Goal: Use online tool/utility: Utilize a website feature to perform a specific function

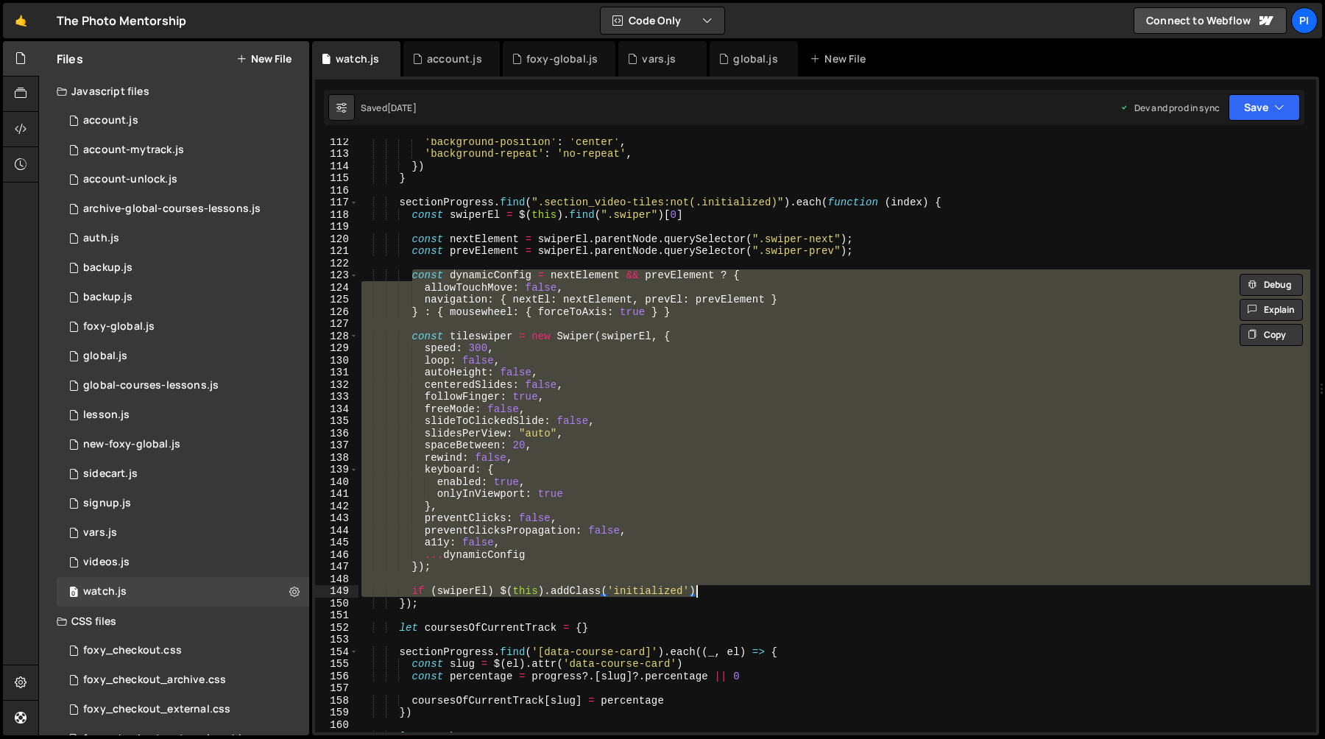
scroll to position [1351, 0]
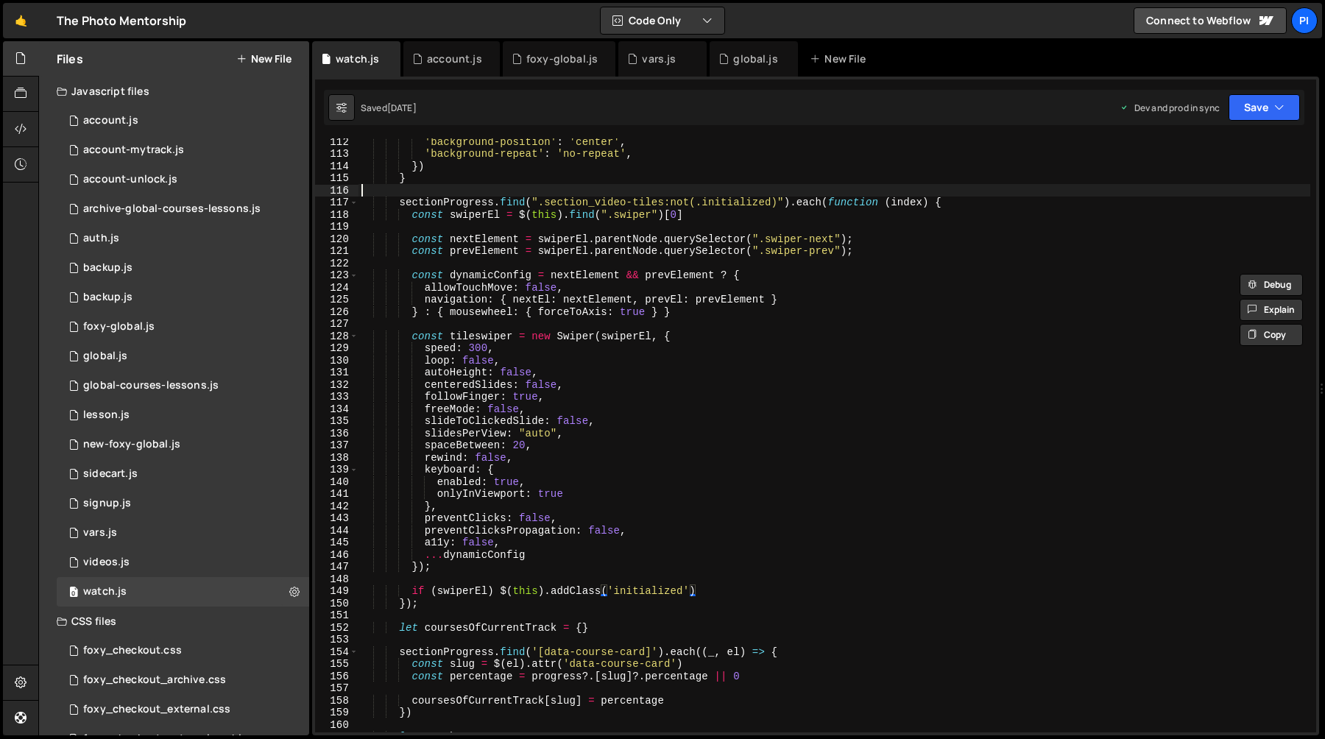
click at [493, 194] on div "'background-position' : 'center' , 'background-repeat' : 'no-repeat' , }) } sec…" at bounding box center [835, 444] width 952 height 618
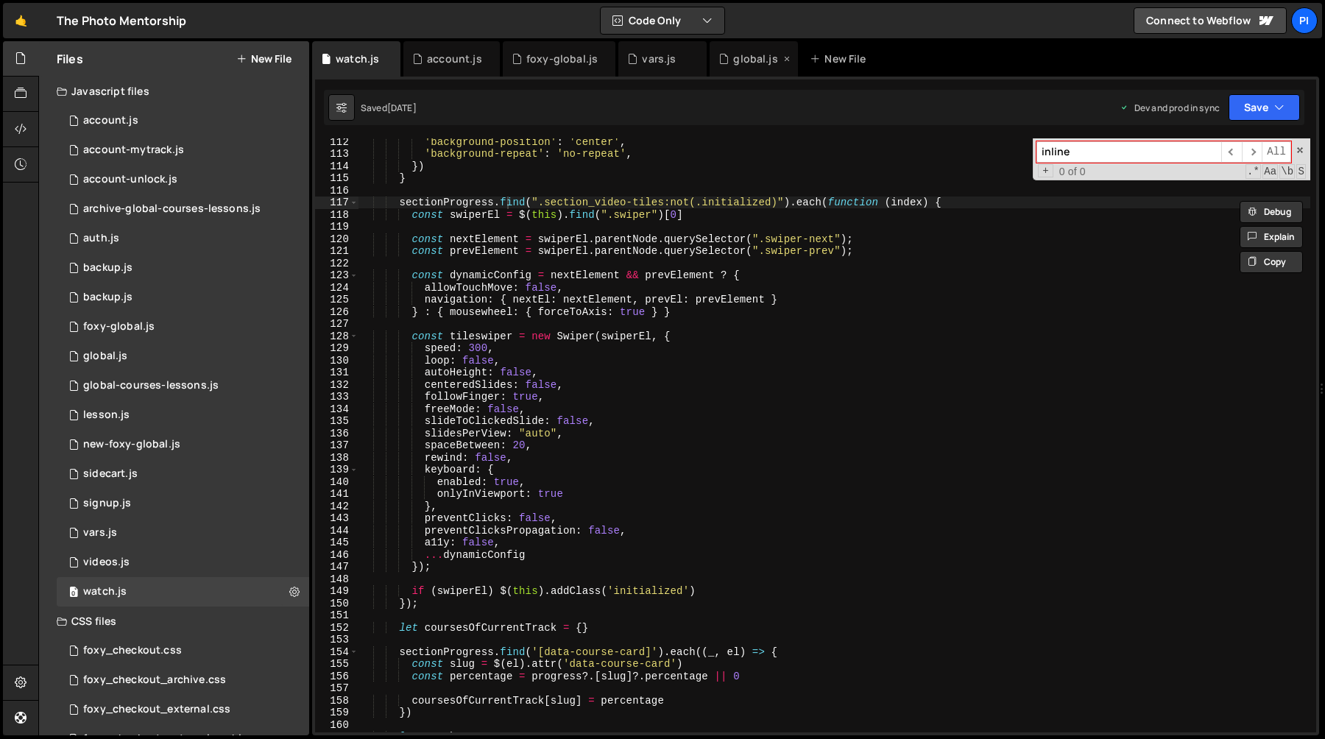
type input "inline"
click at [733, 52] on div "global.js" at bounding box center [755, 59] width 44 height 15
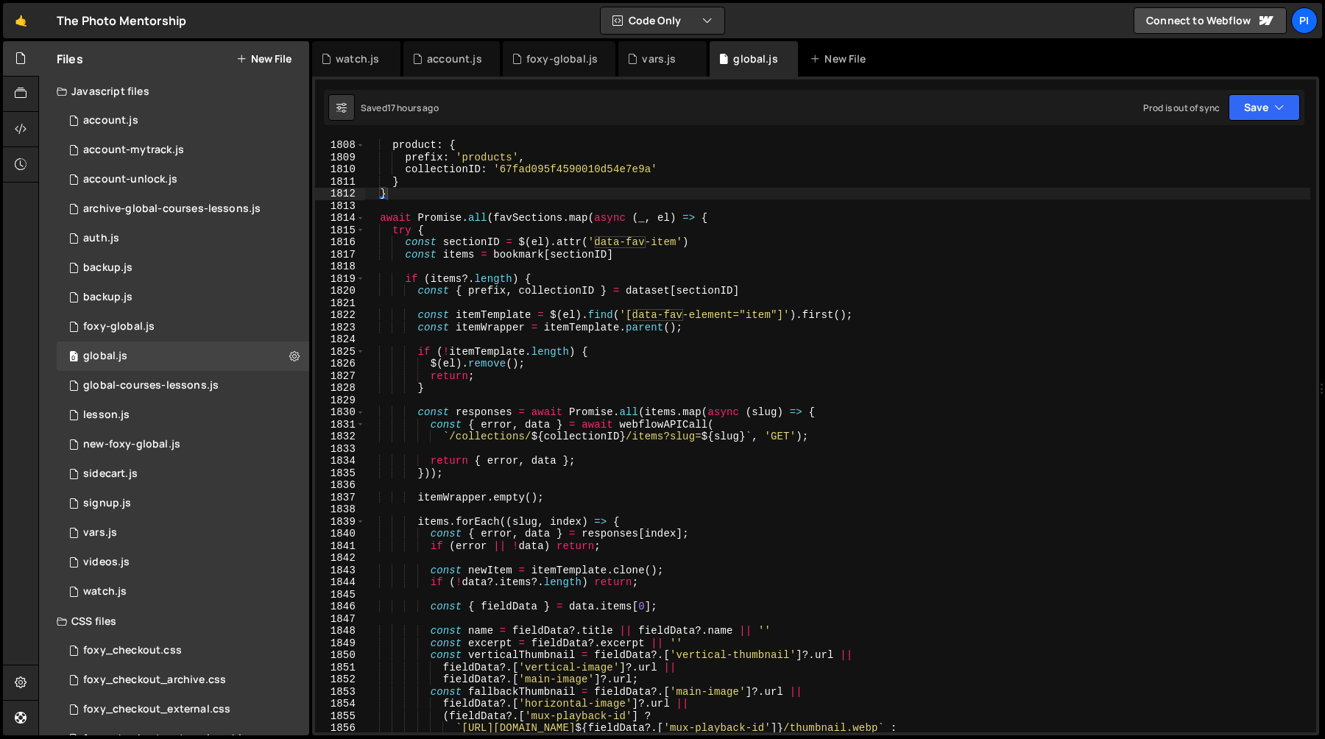
type textarea "const sectionID = $(el).attr('data-fav-item')"
click at [727, 238] on div "} , product : { prefix : 'products' , collectionID : '67fad095f4590010d54e7e9a'…" at bounding box center [837, 436] width 946 height 618
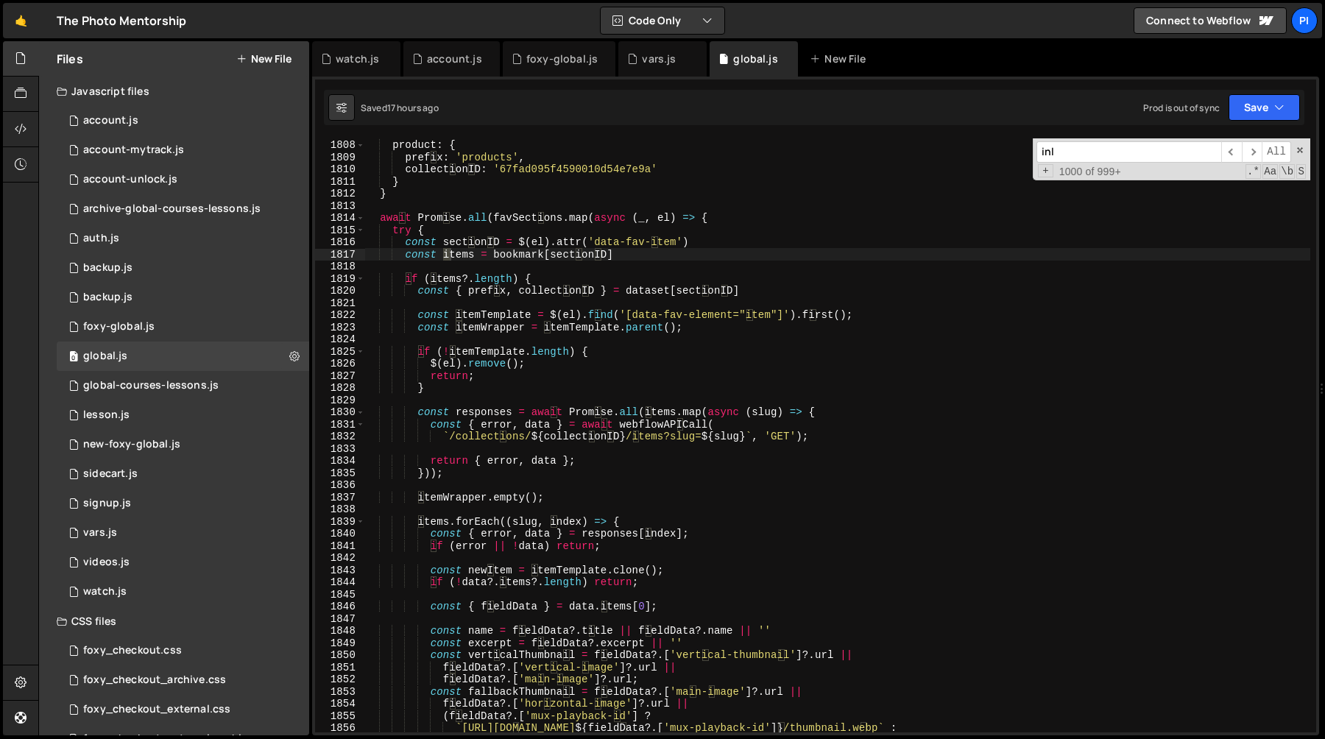
scroll to position [8649, 0]
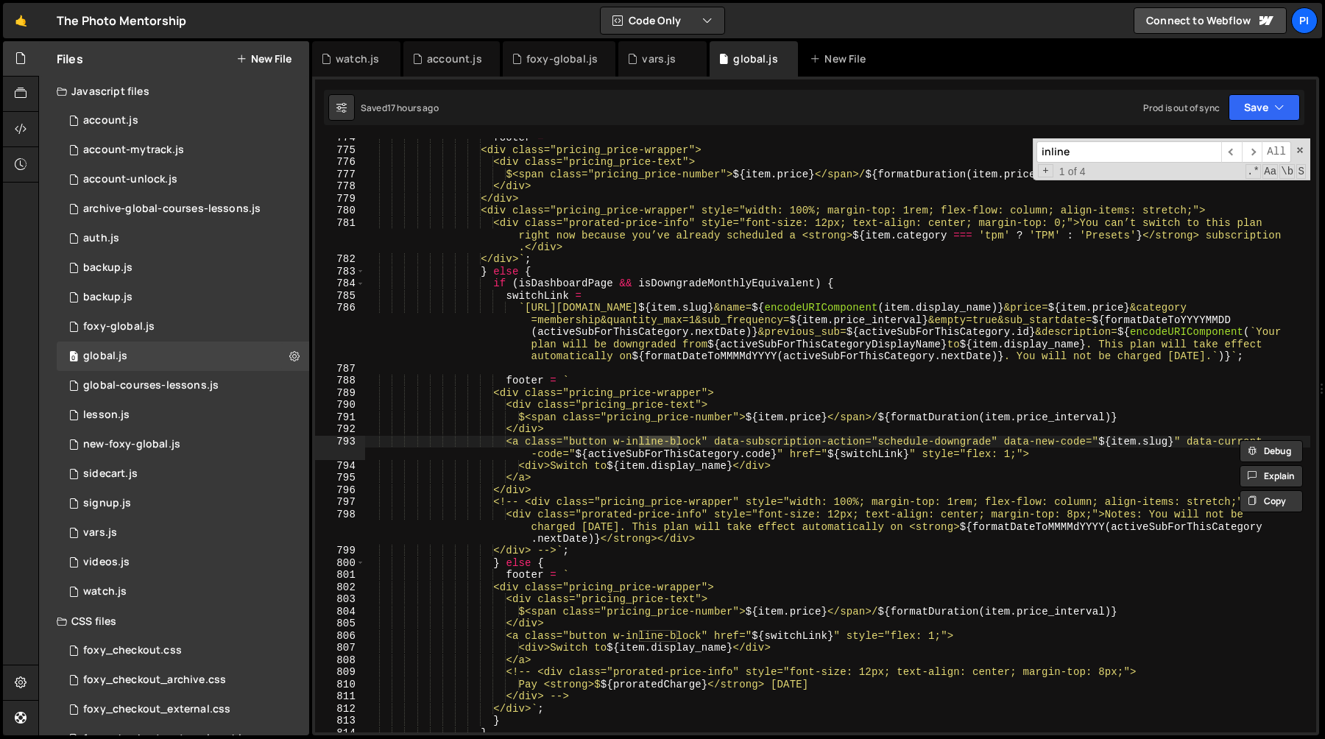
type input "inline"
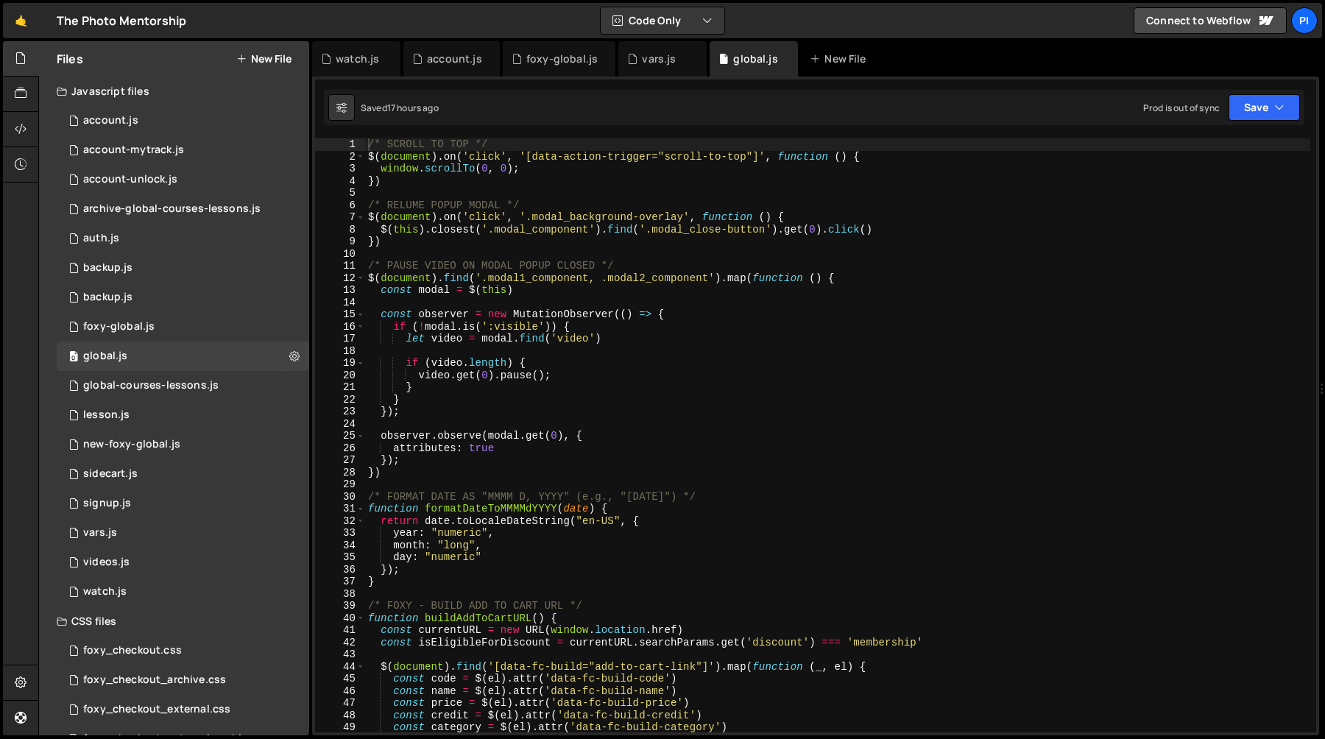
scroll to position [1390, 0]
type textarea "/* PAUSE VIDEO ON MODAL POPUP CLOSED */"
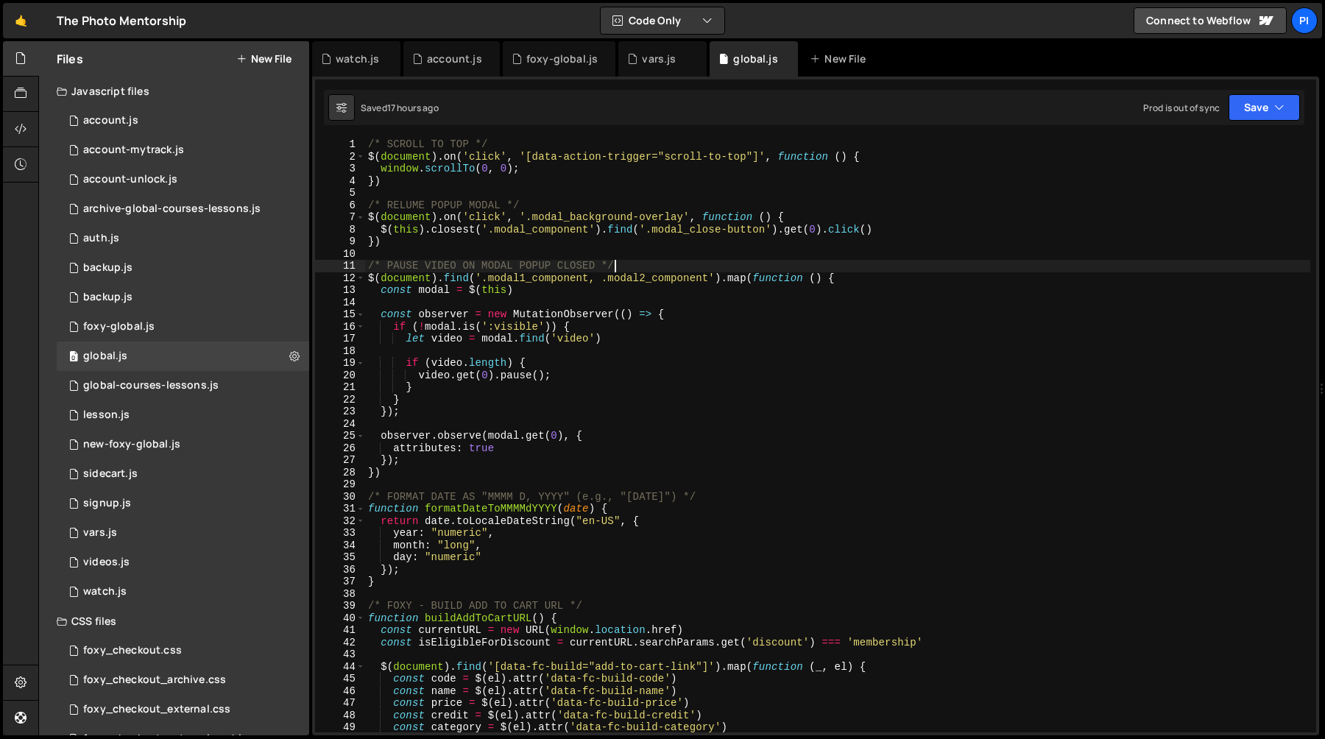
click at [746, 271] on div "/* SCROLL TO TOP */ $ ( document ) . on ( 'click' , '[data-action-trigger="scro…" at bounding box center [837, 447] width 945 height 618
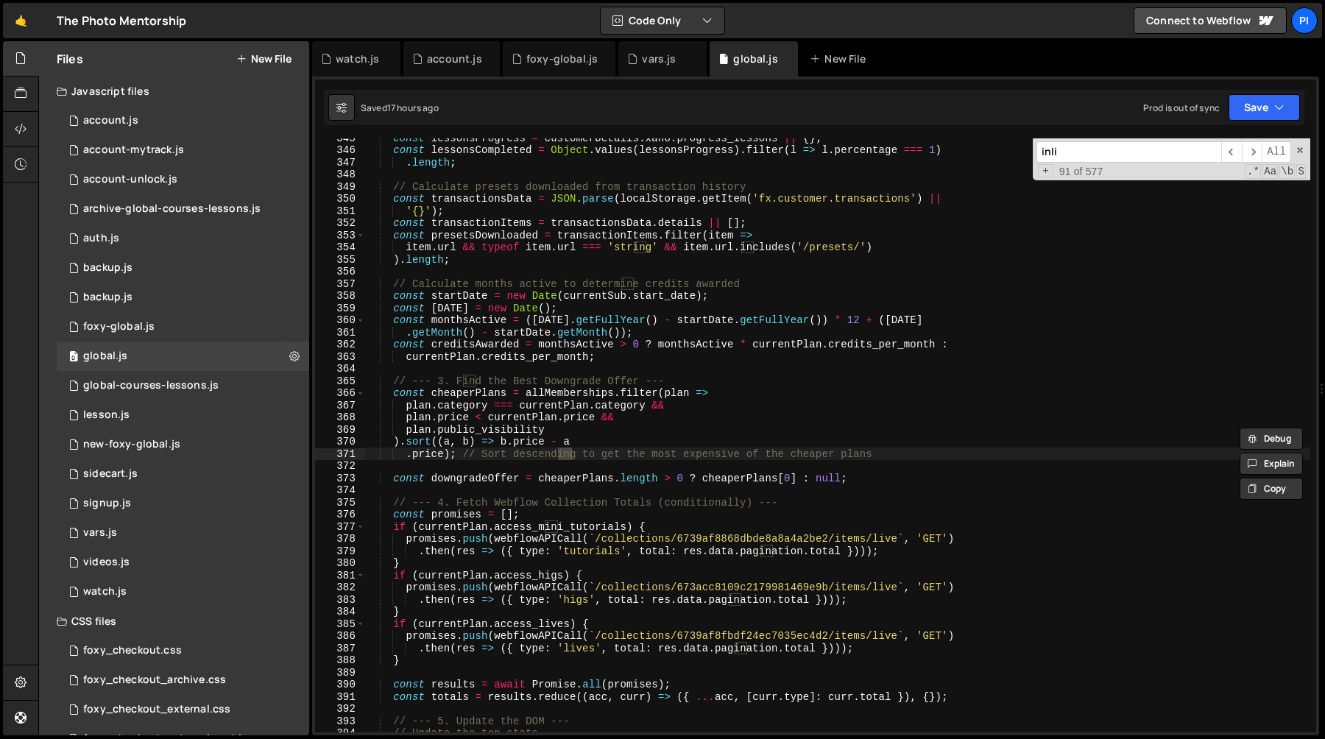
scroll to position [8660, 0]
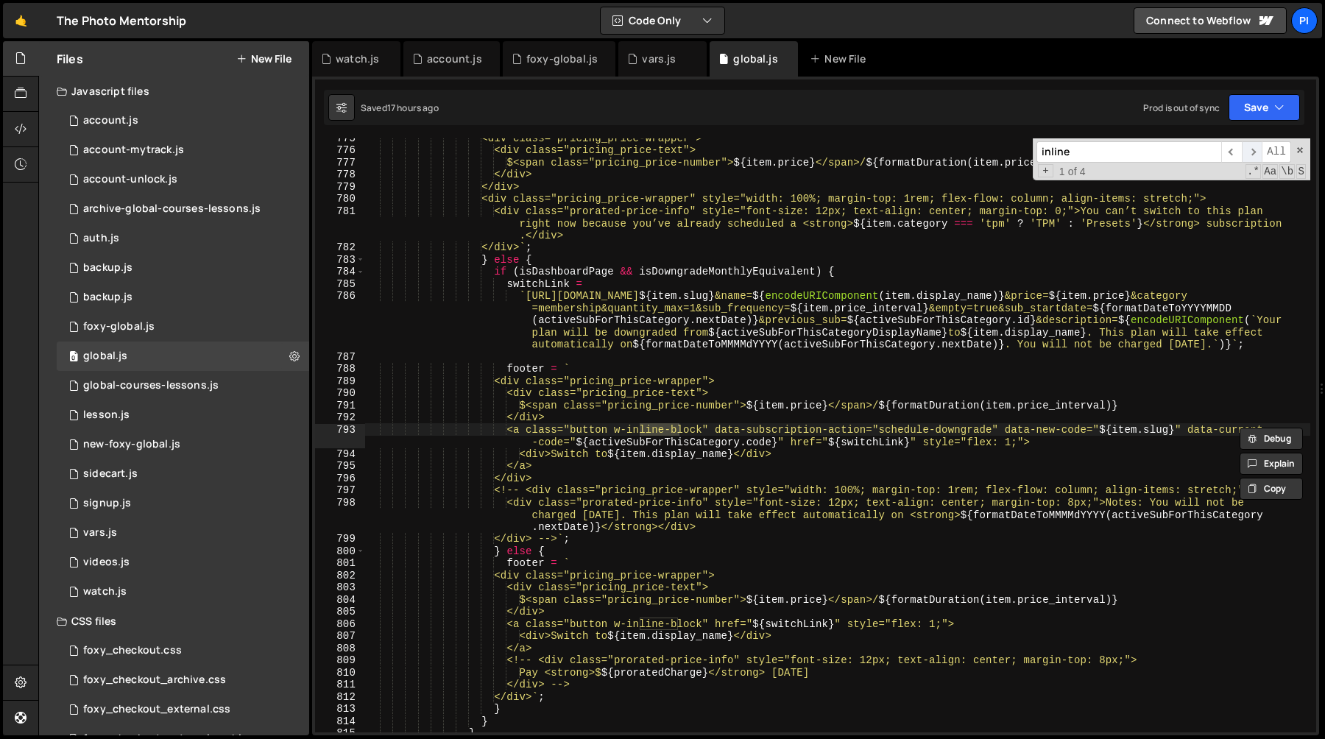
type input "inline"
click at [1246, 156] on span "​" at bounding box center [1252, 151] width 21 height 21
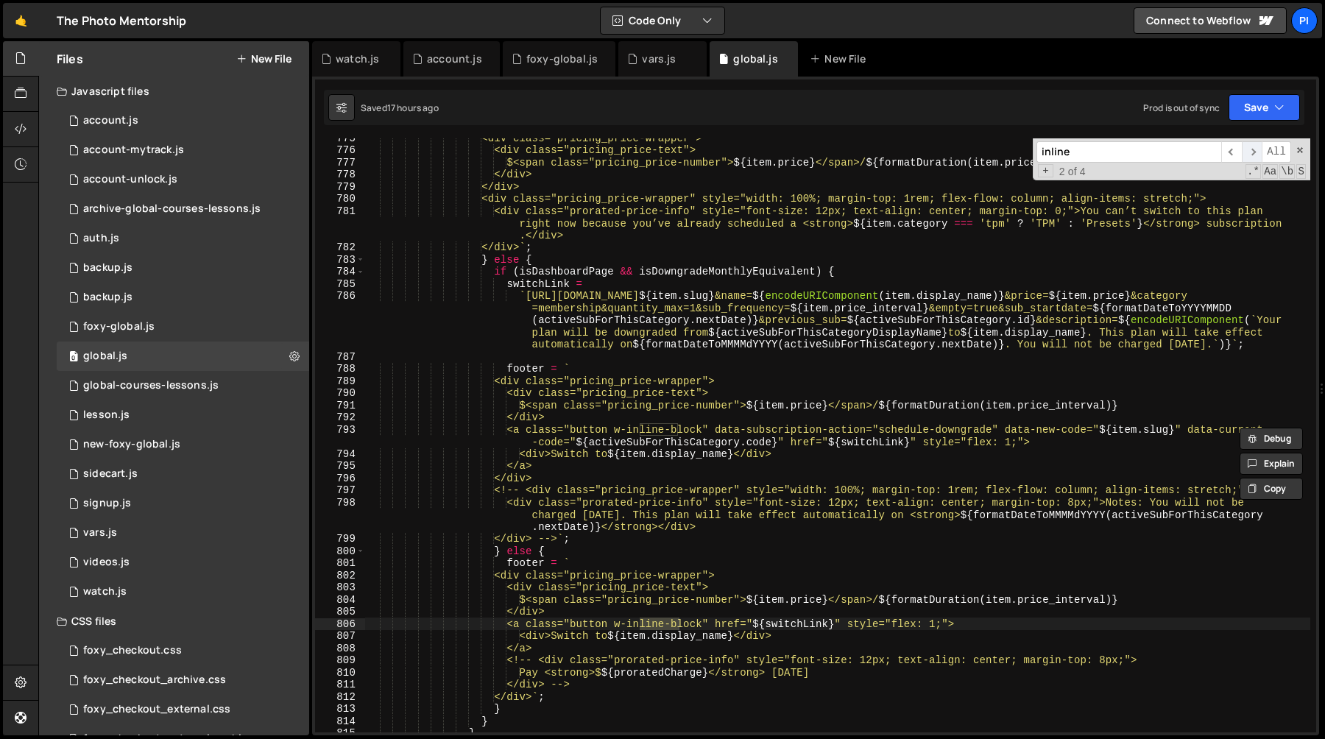
click at [1246, 156] on span "​" at bounding box center [1252, 151] width 21 height 21
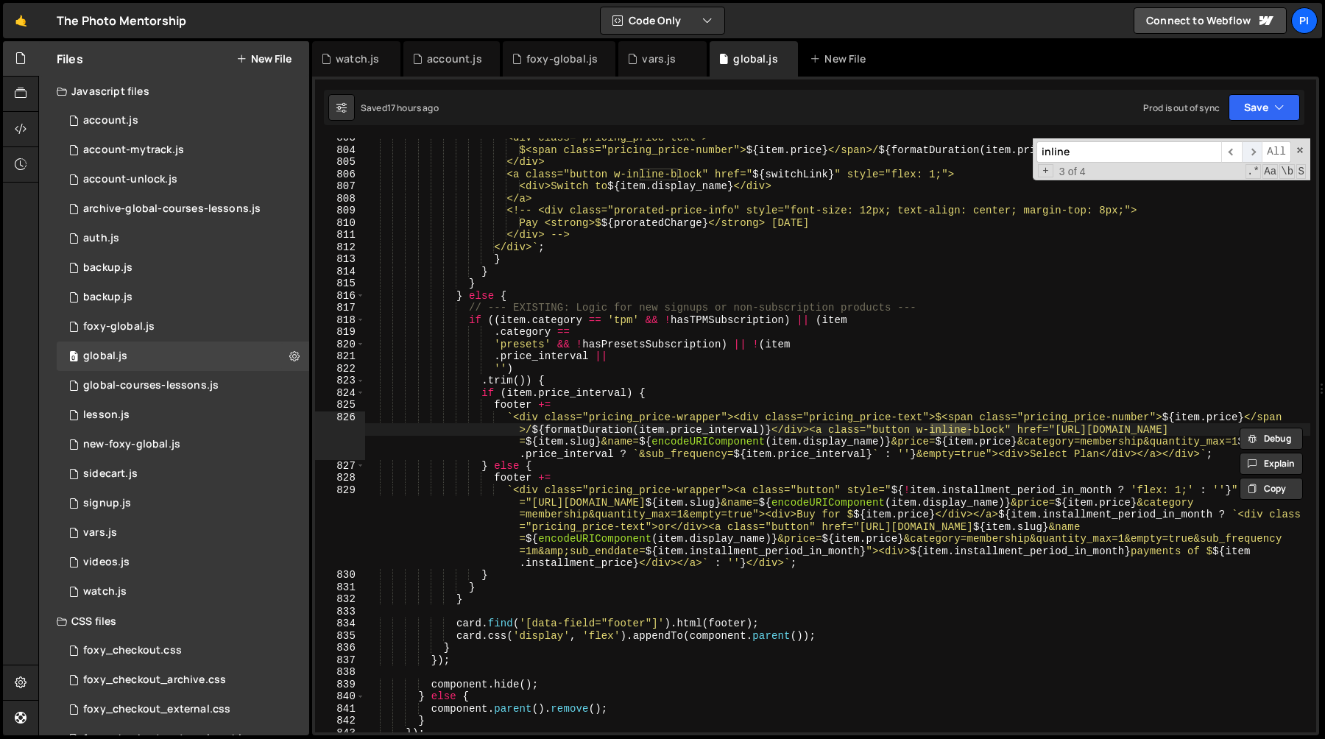
click at [1246, 156] on span "​" at bounding box center [1252, 151] width 21 height 21
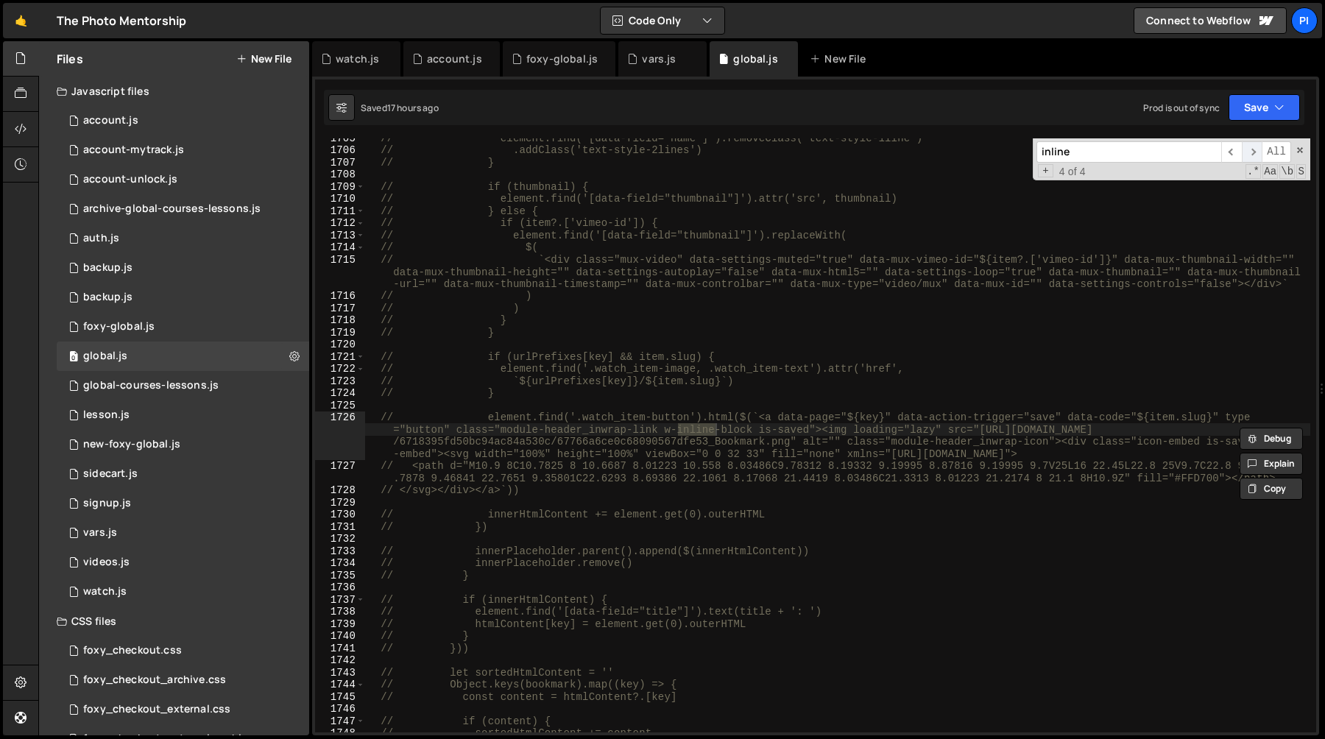
click at [1246, 156] on span "​" at bounding box center [1252, 151] width 21 height 21
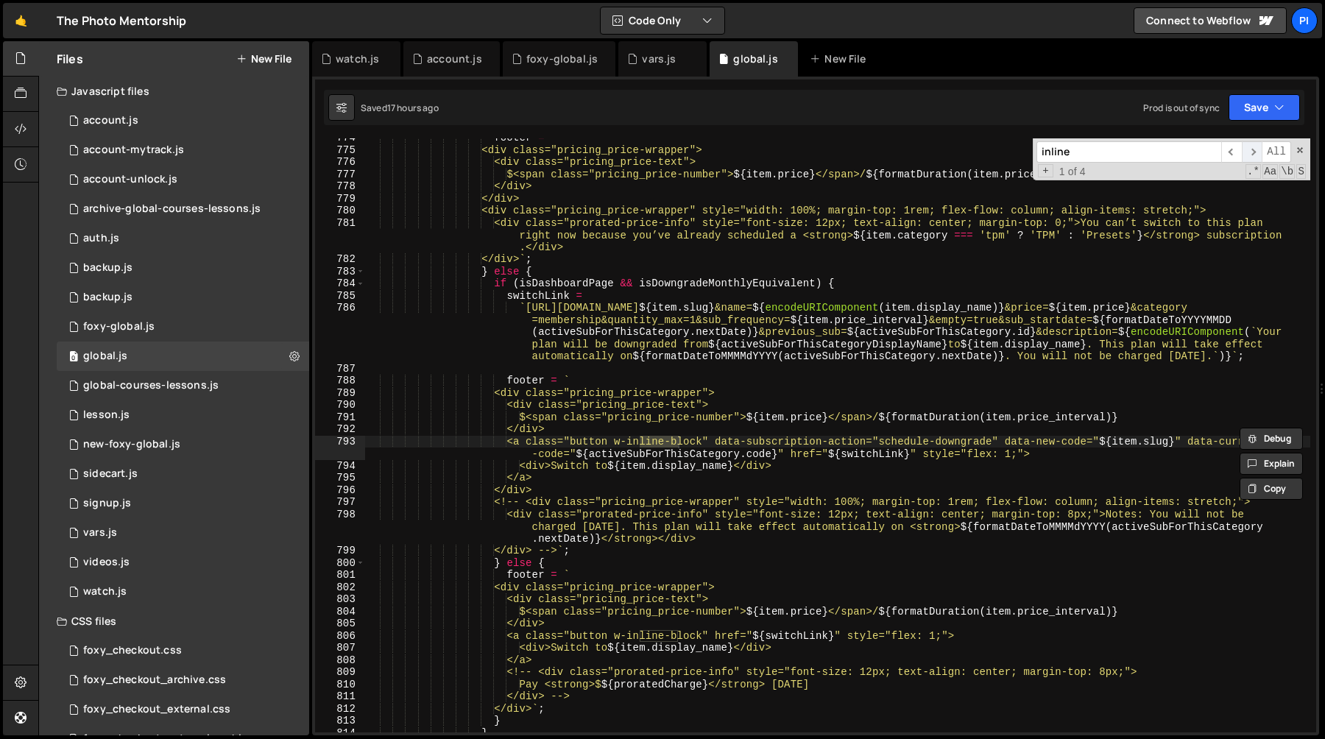
click at [1246, 156] on span "​" at bounding box center [1252, 151] width 21 height 21
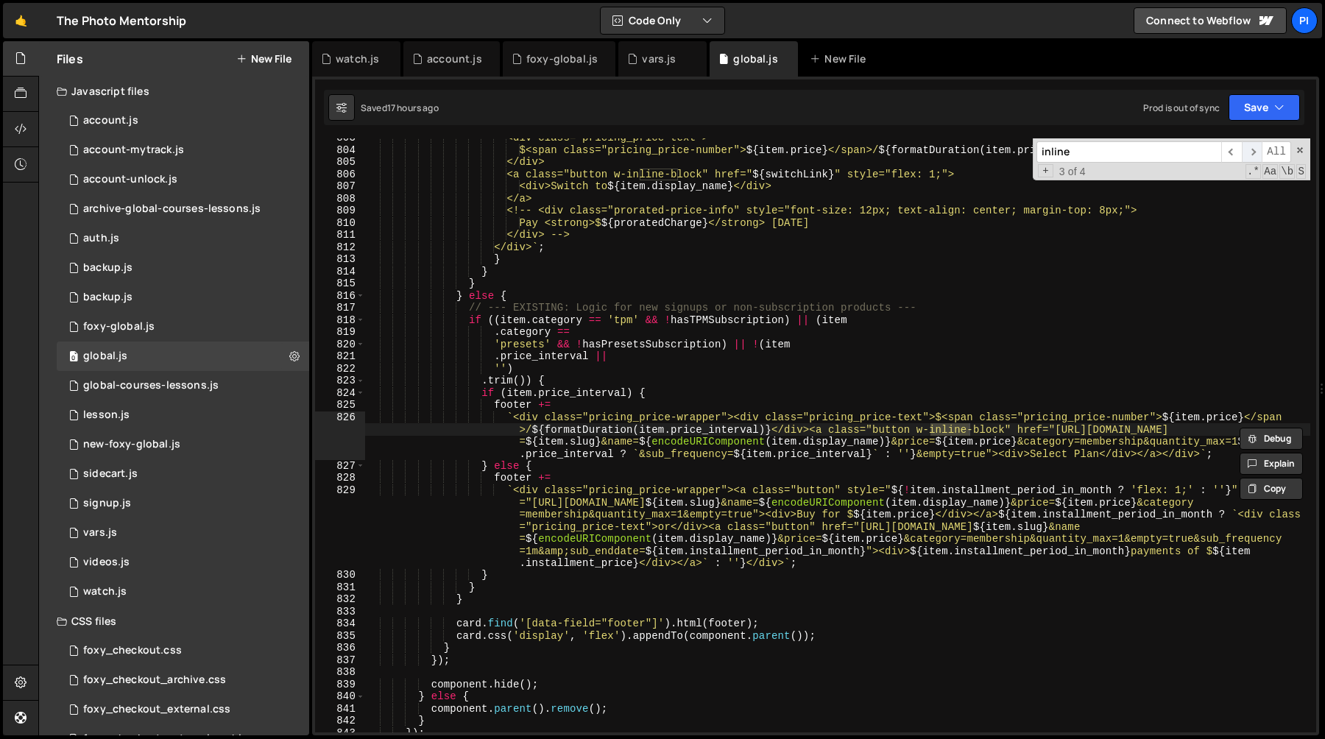
scroll to position [9060, 0]
click at [1246, 156] on span "​" at bounding box center [1252, 151] width 21 height 21
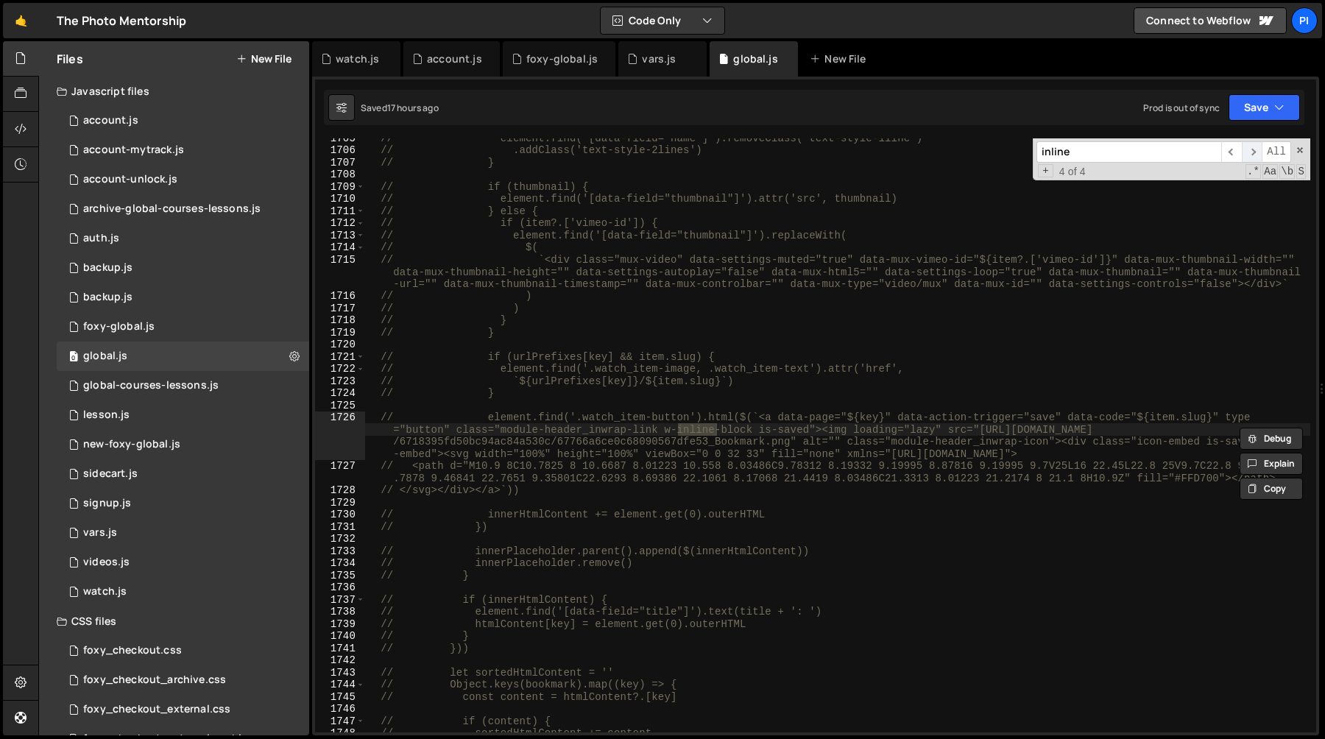
click at [1246, 156] on span "​" at bounding box center [1252, 151] width 21 height 21
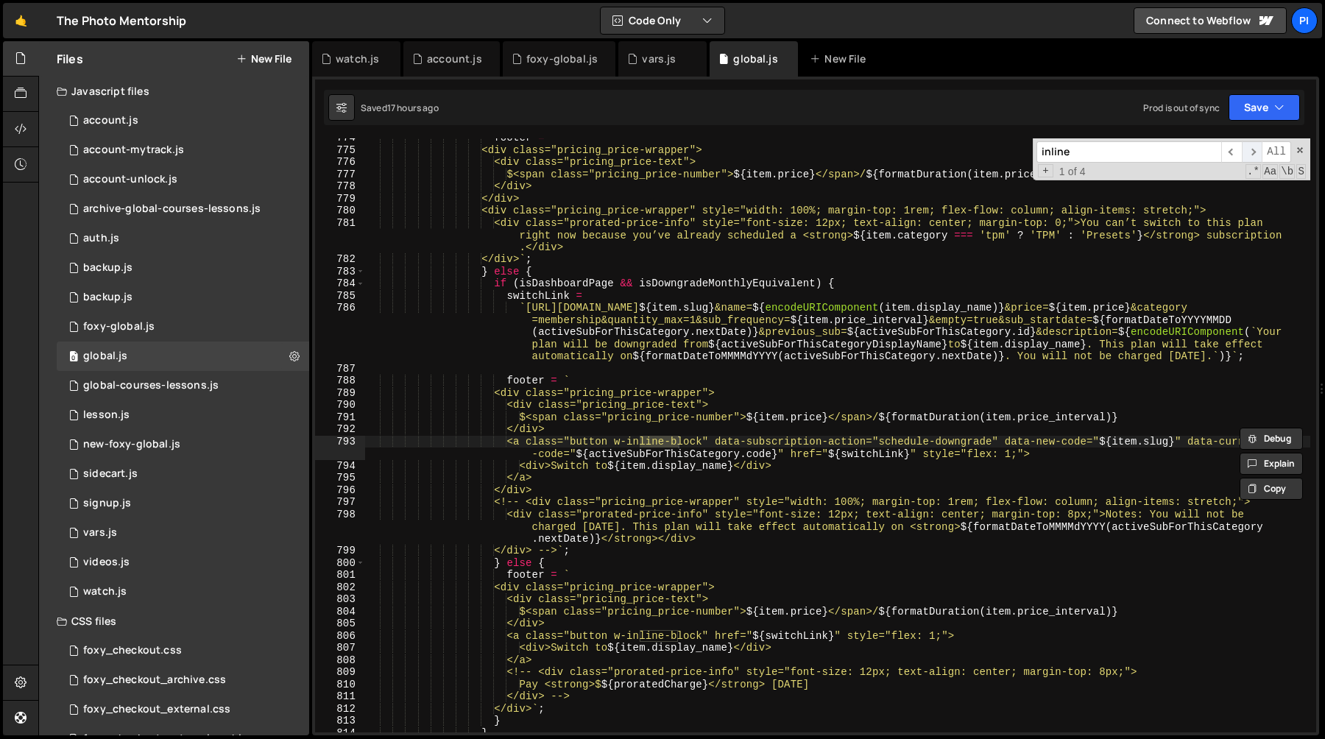
click at [1246, 156] on span "​" at bounding box center [1252, 151] width 21 height 21
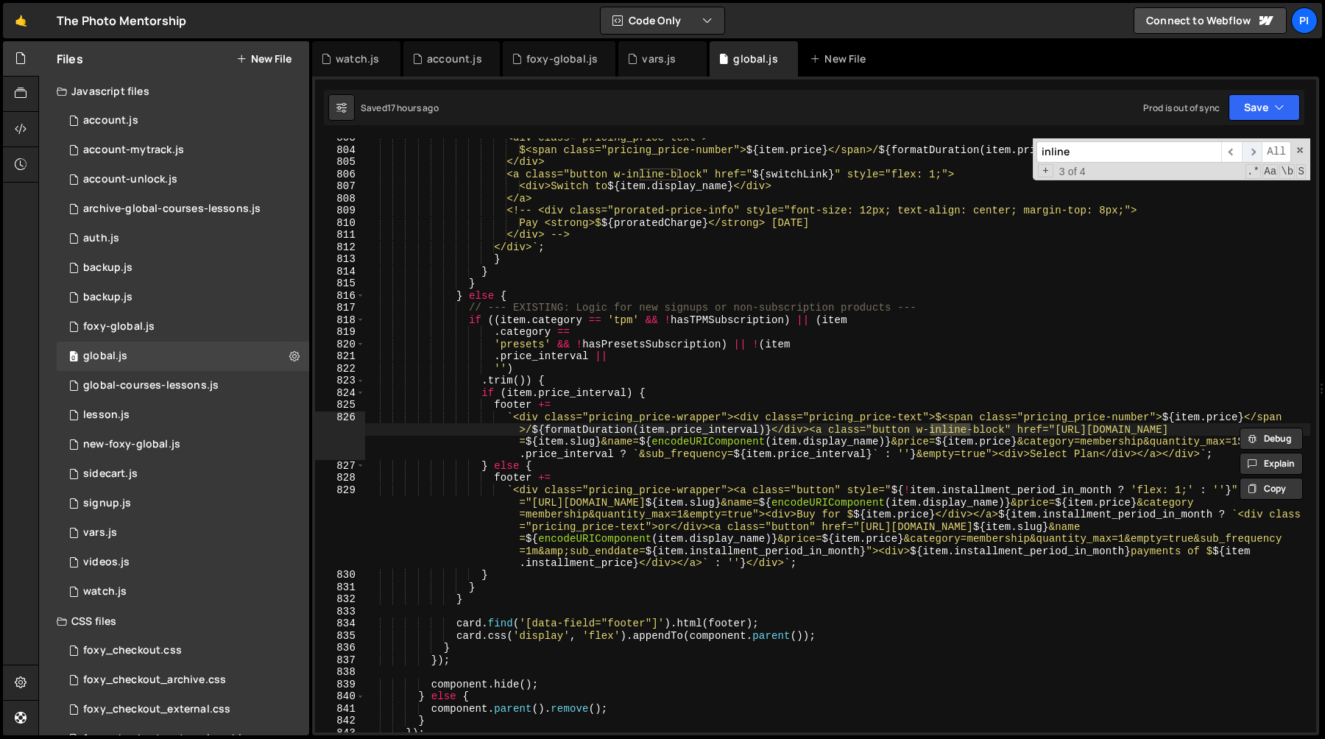
click at [1246, 156] on span "​" at bounding box center [1252, 151] width 21 height 21
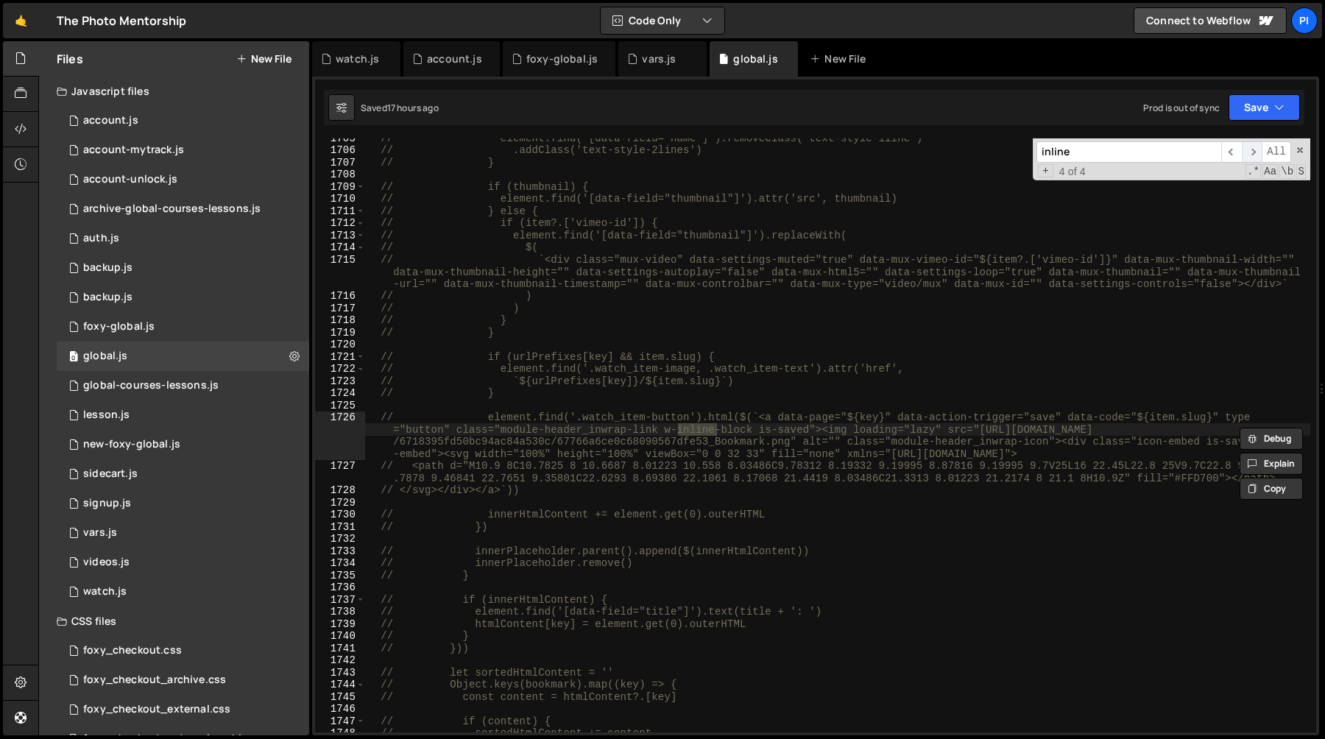
scroll to position [18924, 0]
click at [1245, 155] on span "​" at bounding box center [1252, 151] width 21 height 21
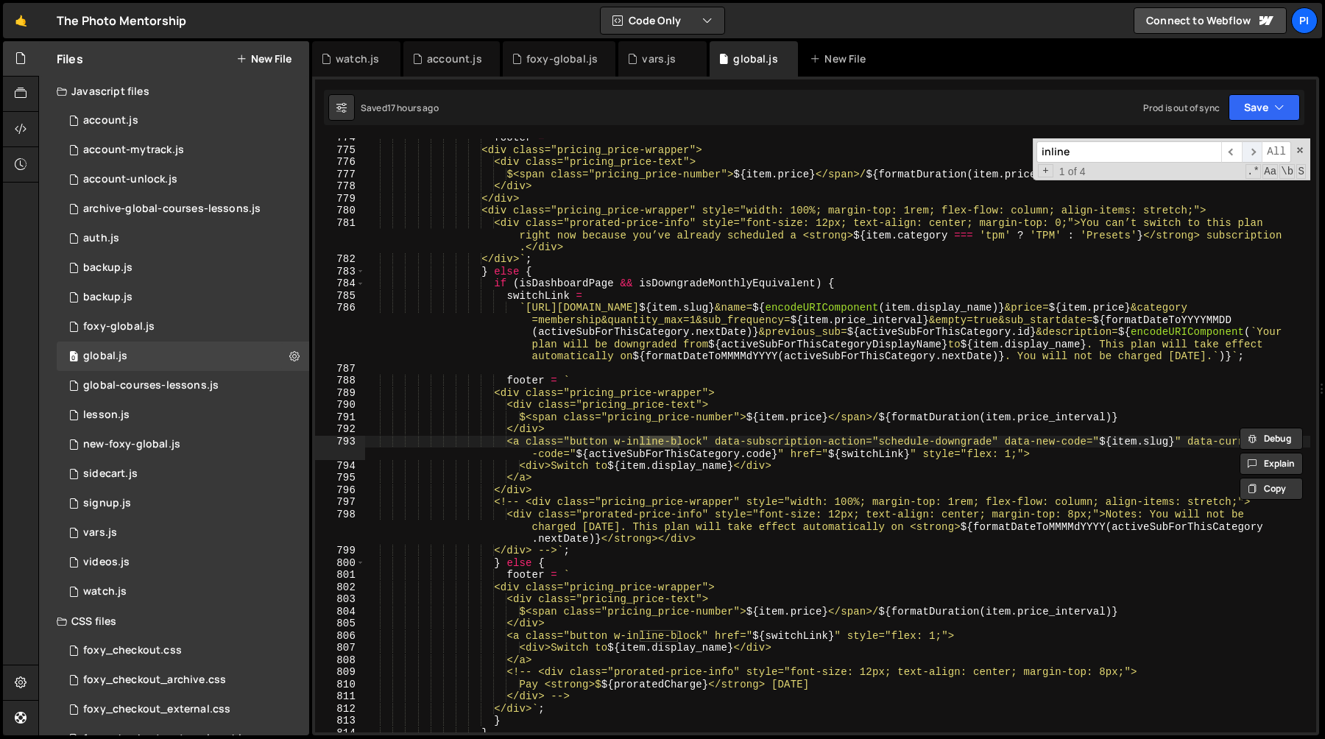
scroll to position [8649, 0]
type textarea "switchLink ="
click at [717, 290] on div "footer = ` <div class="pricing_price-wrapper"> <div class="pricing_price-text">…" at bounding box center [837, 441] width 945 height 618
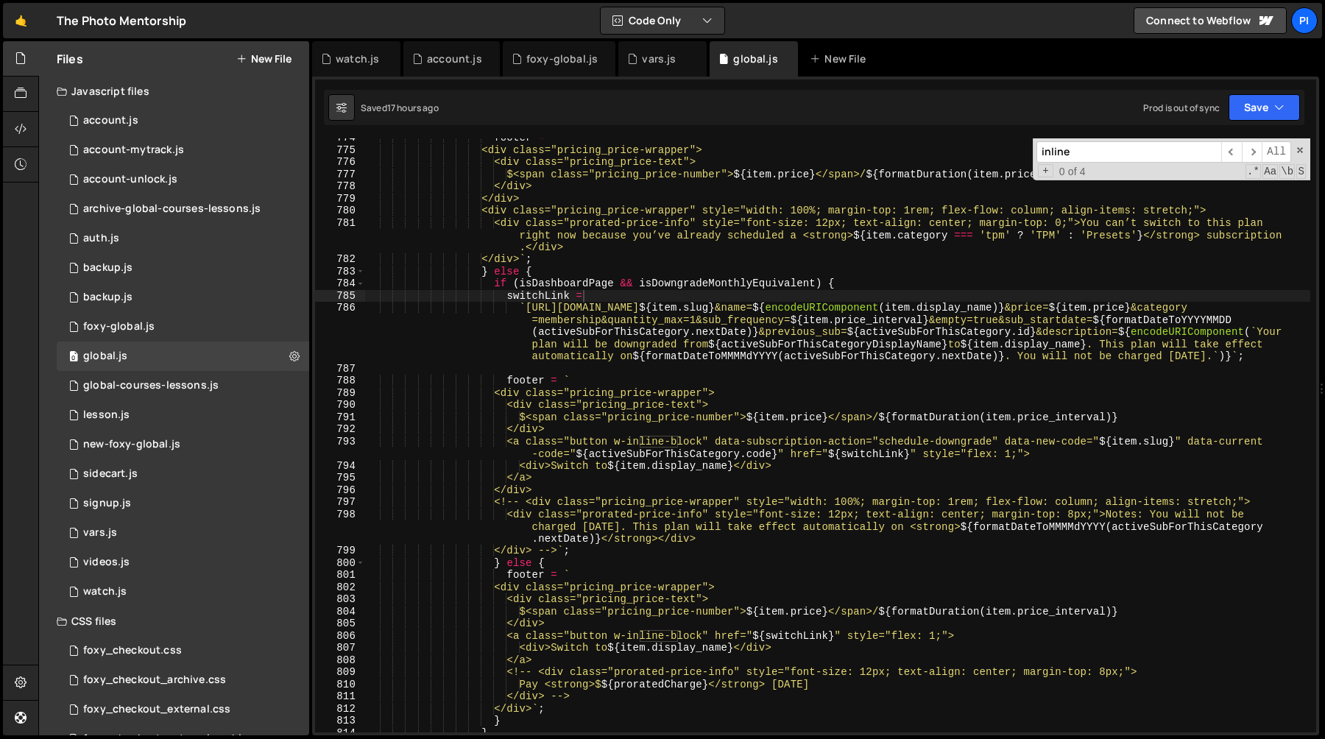
paste input "xano-show-if-track-exists"
type input "xano-show-if-track-exists"
click at [350, 59] on div "watch.js" at bounding box center [357, 59] width 43 height 15
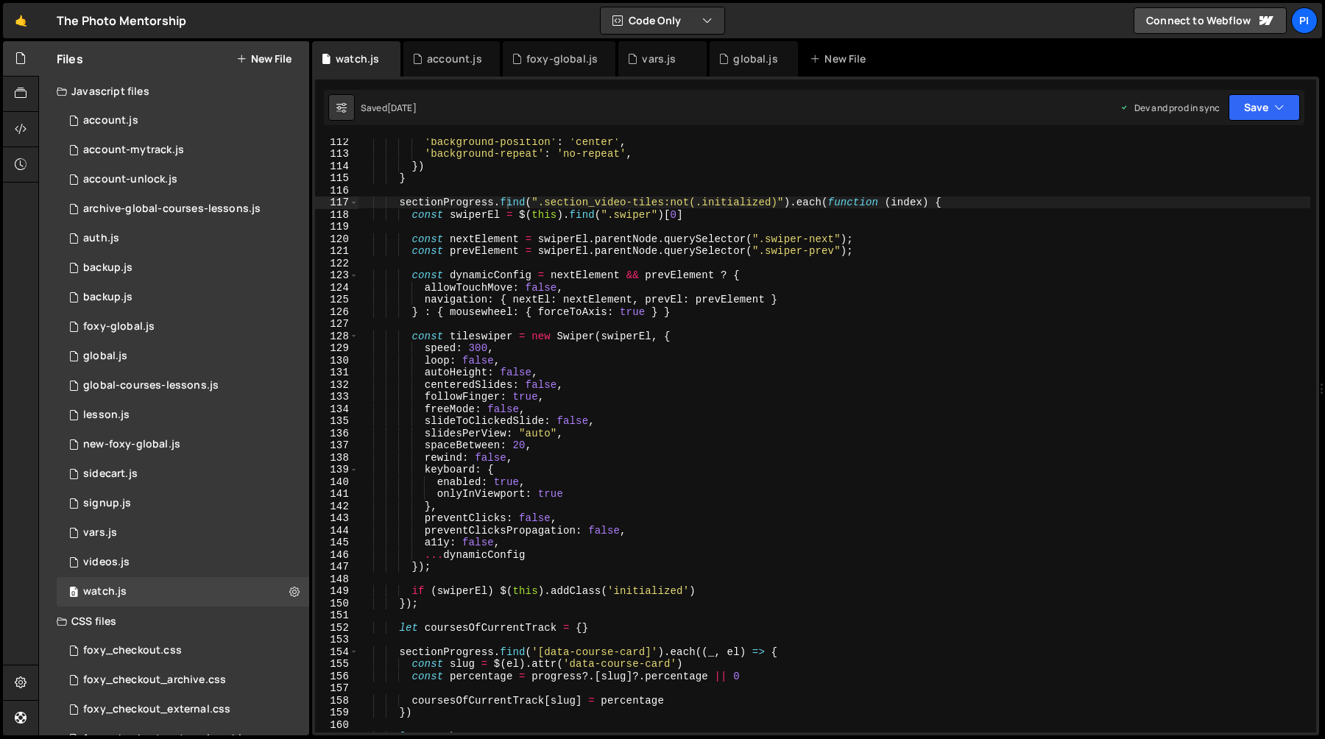
type textarea "navigation: { nextEl: nextElement, prevEl: prevElement }"
click at [584, 305] on div "'background-position' : 'center' , 'background-repeat' : 'no-repeat' , }) } sec…" at bounding box center [835, 444] width 952 height 618
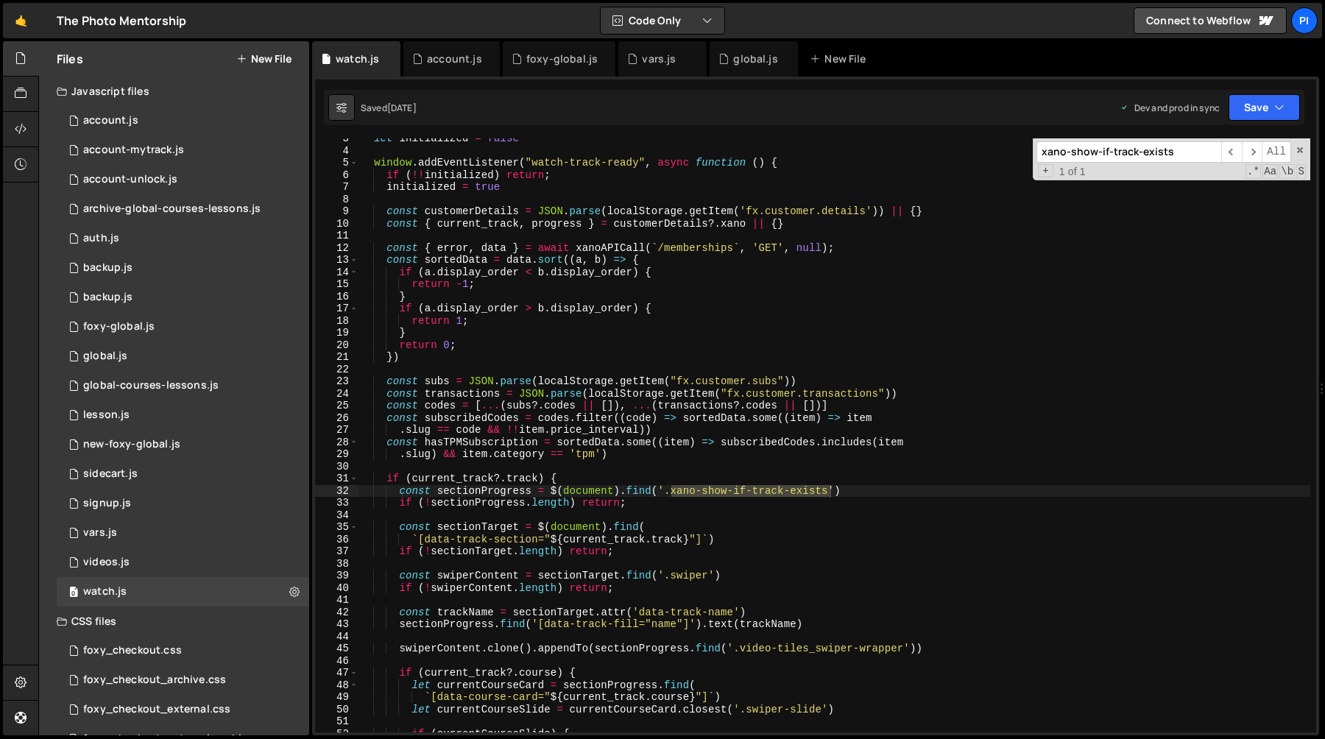
scroll to position [30, 0]
type input "xano-show-if-track-exists"
click at [472, 480] on div "let initialized = false window . addEventListener ( "watch-track-ready" , async…" at bounding box center [835, 442] width 952 height 618
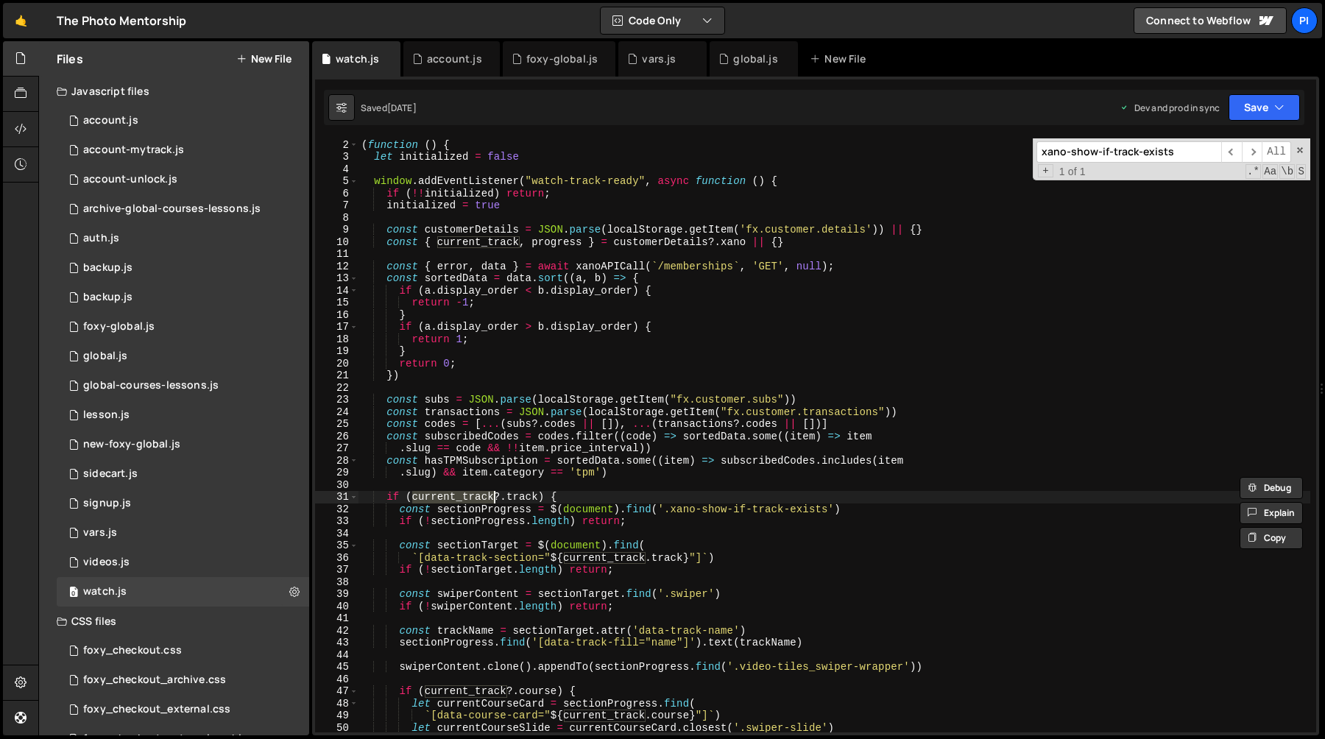
scroll to position [0, 0]
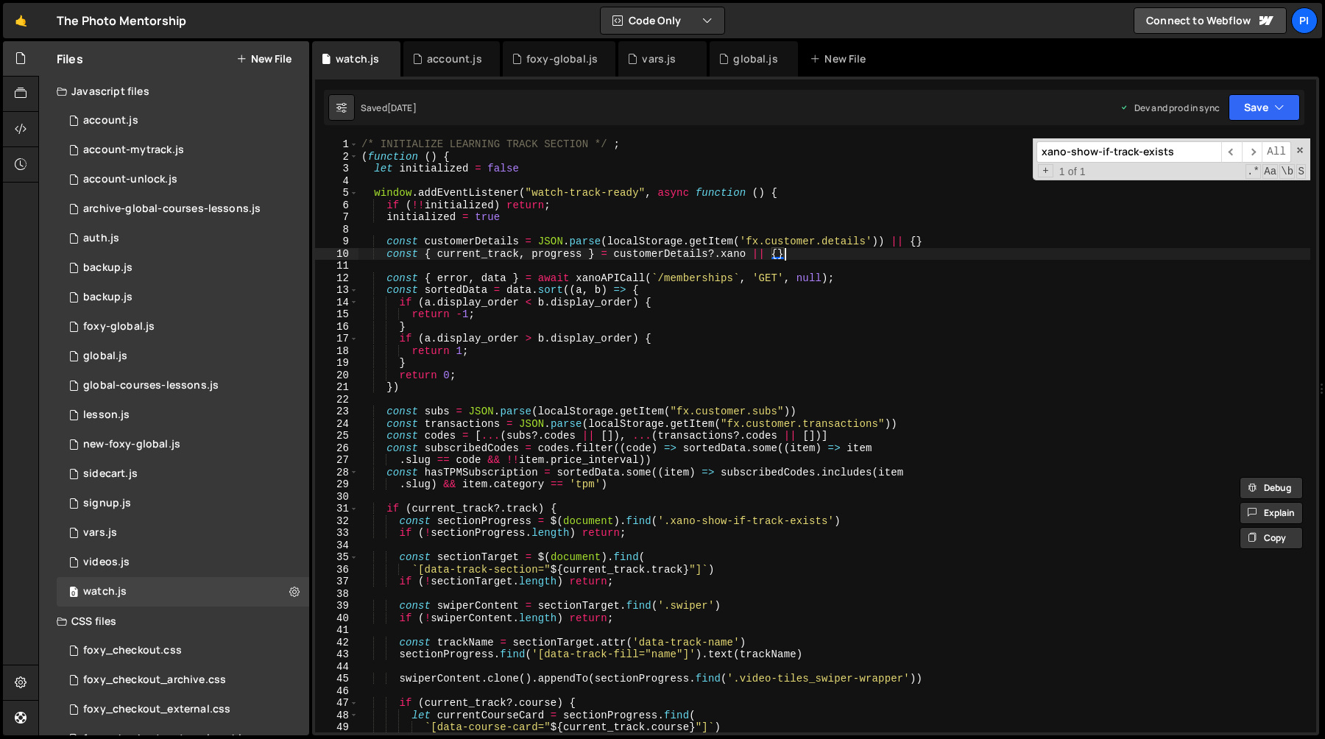
click at [794, 251] on div "/* INITIALIZE LEARNING TRACK SECTION */ ; ( function ( ) { let initialized = fa…" at bounding box center [835, 447] width 952 height 618
type textarea "const { current_track, progress } = customerDetails?.xano || {}"
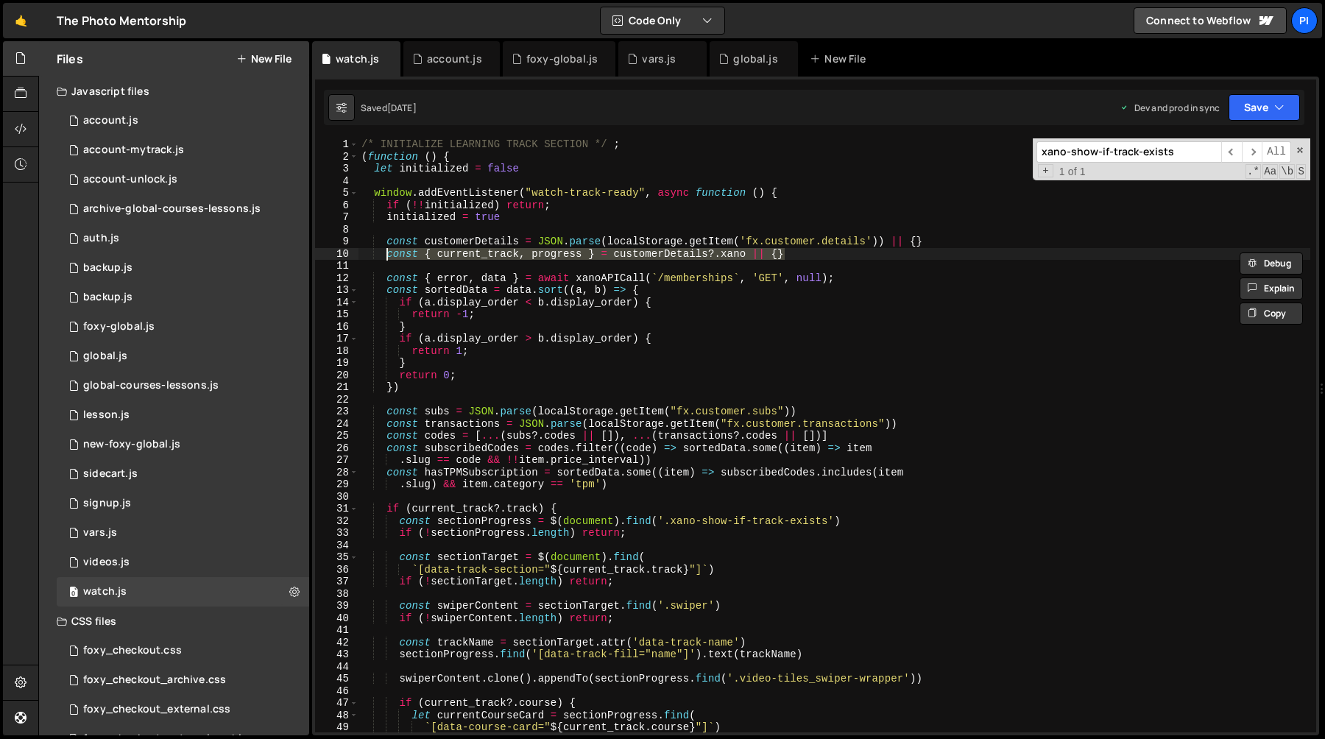
drag, startPoint x: 794, startPoint y: 251, endPoint x: 388, endPoint y: 259, distance: 406.5
click at [388, 259] on div "/* INITIALIZE LEARNING TRACK SECTION */ ; ( function ( ) { let initialized = fa…" at bounding box center [835, 447] width 952 height 618
click at [733, 64] on div "global.js" at bounding box center [755, 59] width 44 height 15
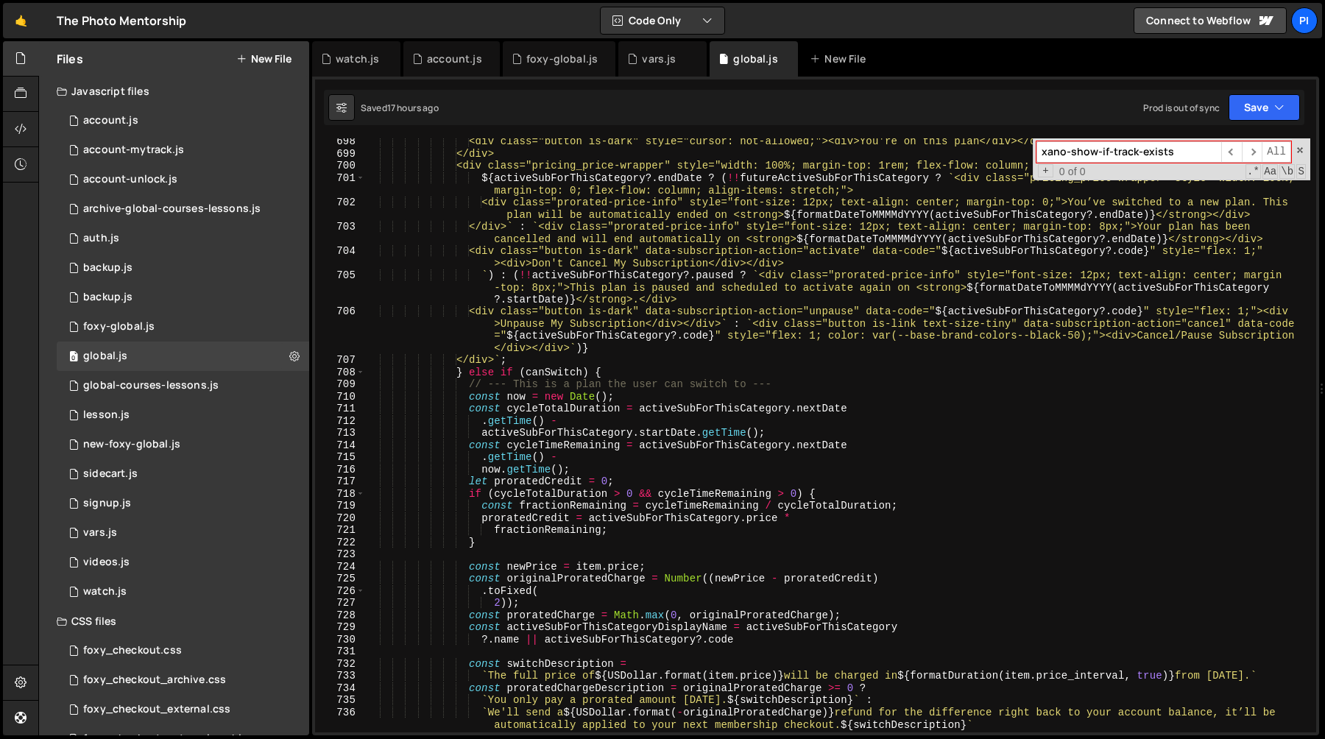
scroll to position [7576, 0]
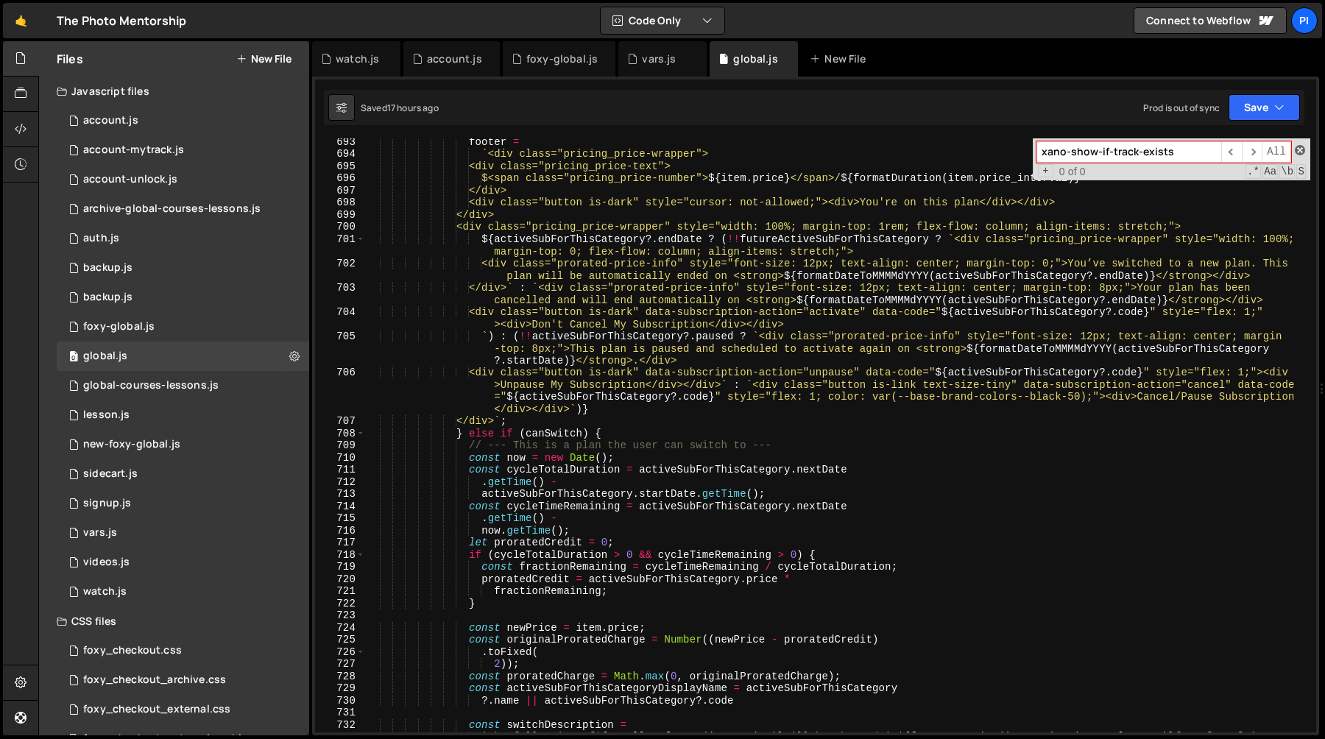
click at [1302, 149] on span at bounding box center [1300, 150] width 10 height 10
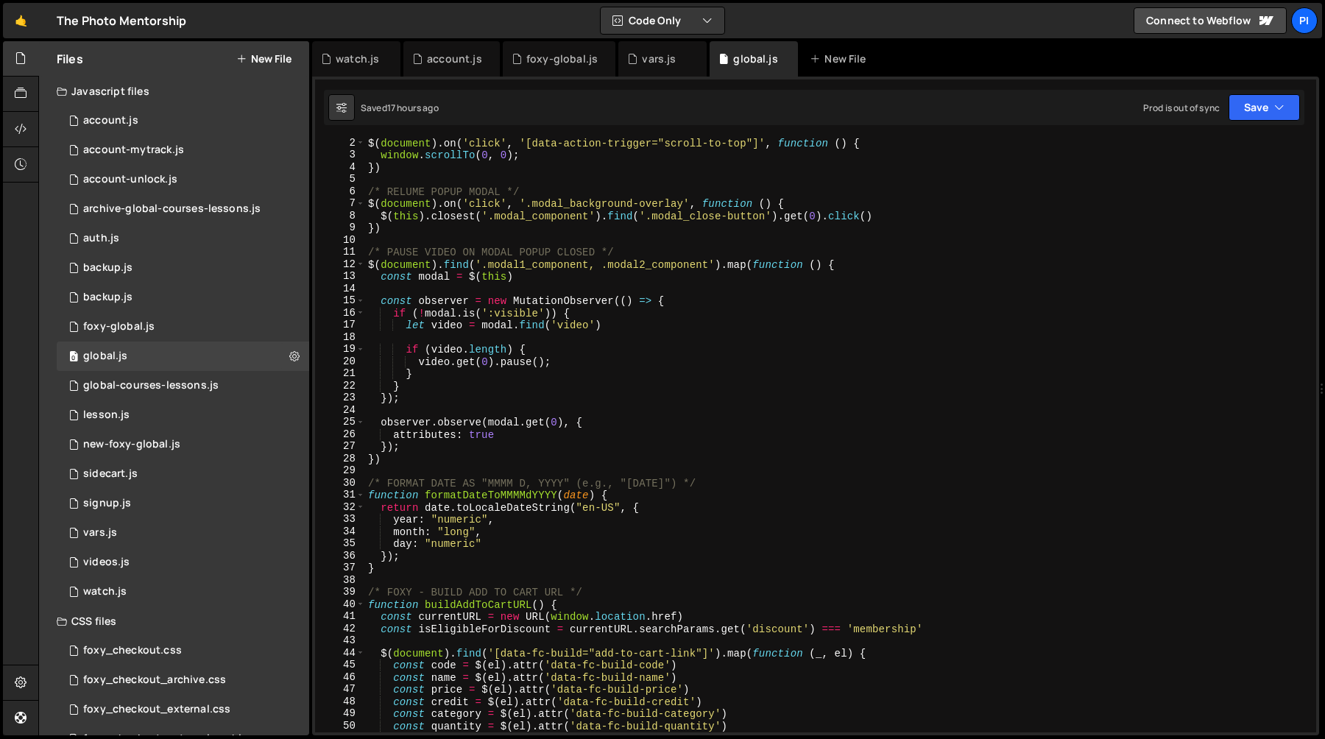
scroll to position [208, 0]
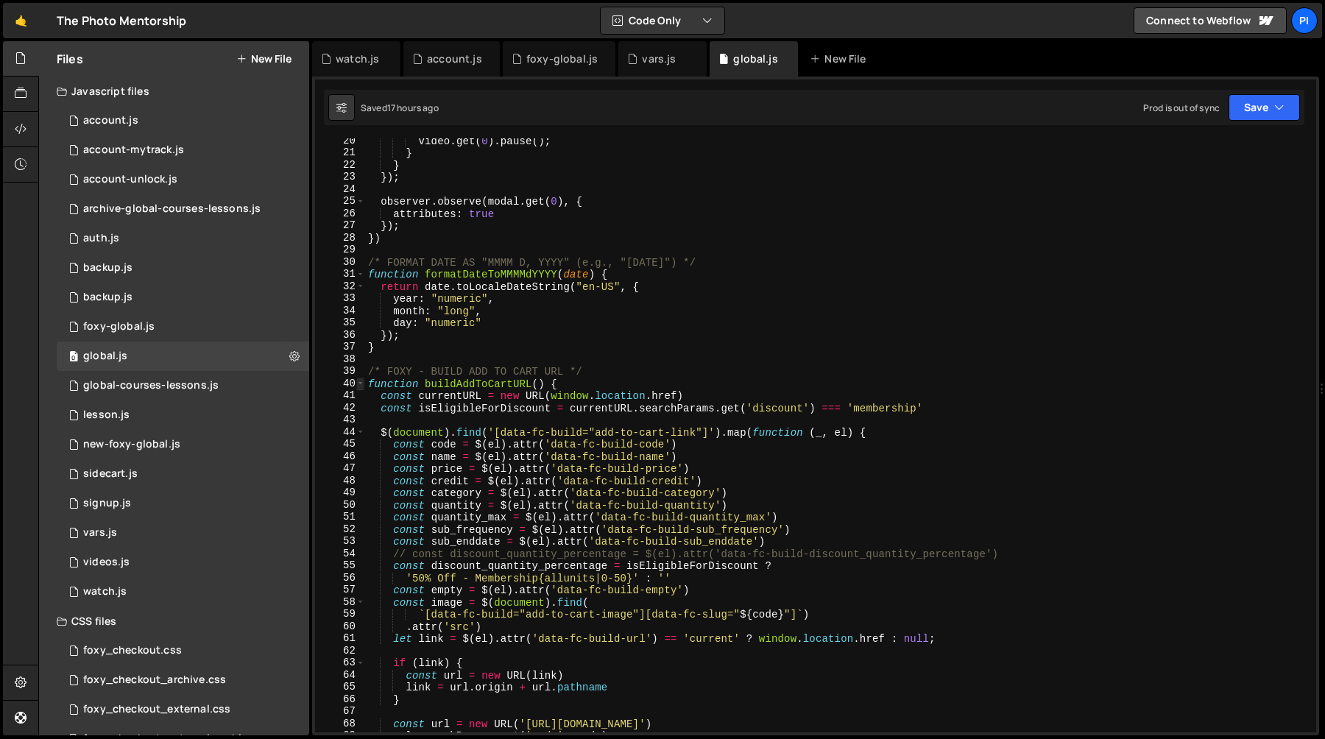
click at [358, 385] on span at bounding box center [360, 384] width 8 height 13
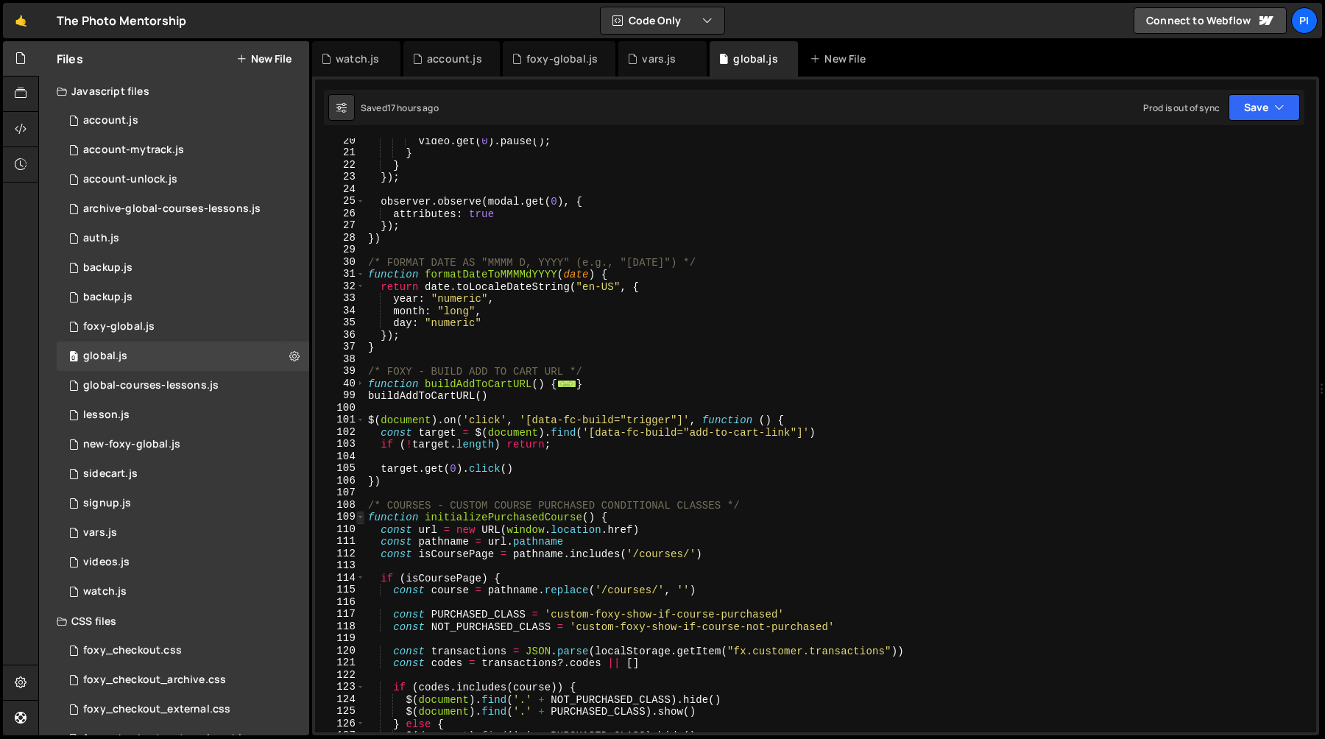
click at [361, 520] on span at bounding box center [360, 517] width 8 height 13
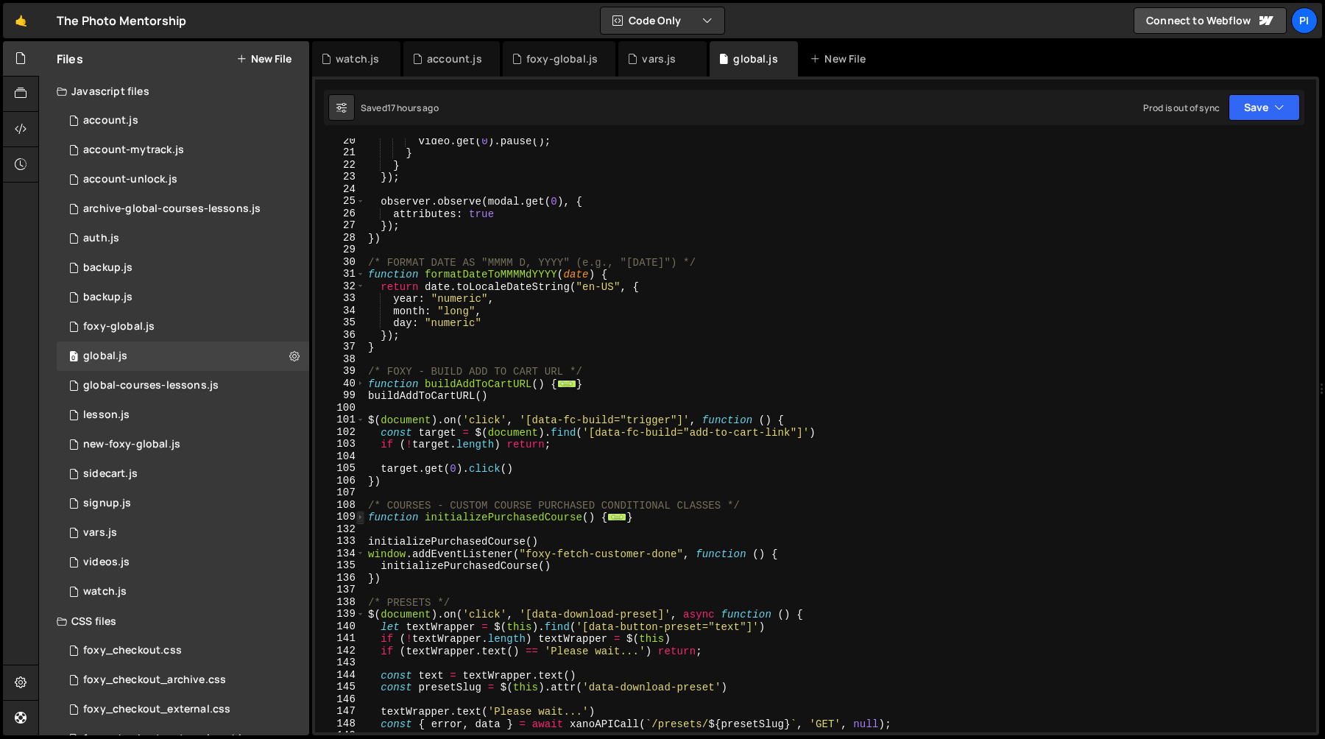
click at [359, 518] on span at bounding box center [360, 517] width 8 height 13
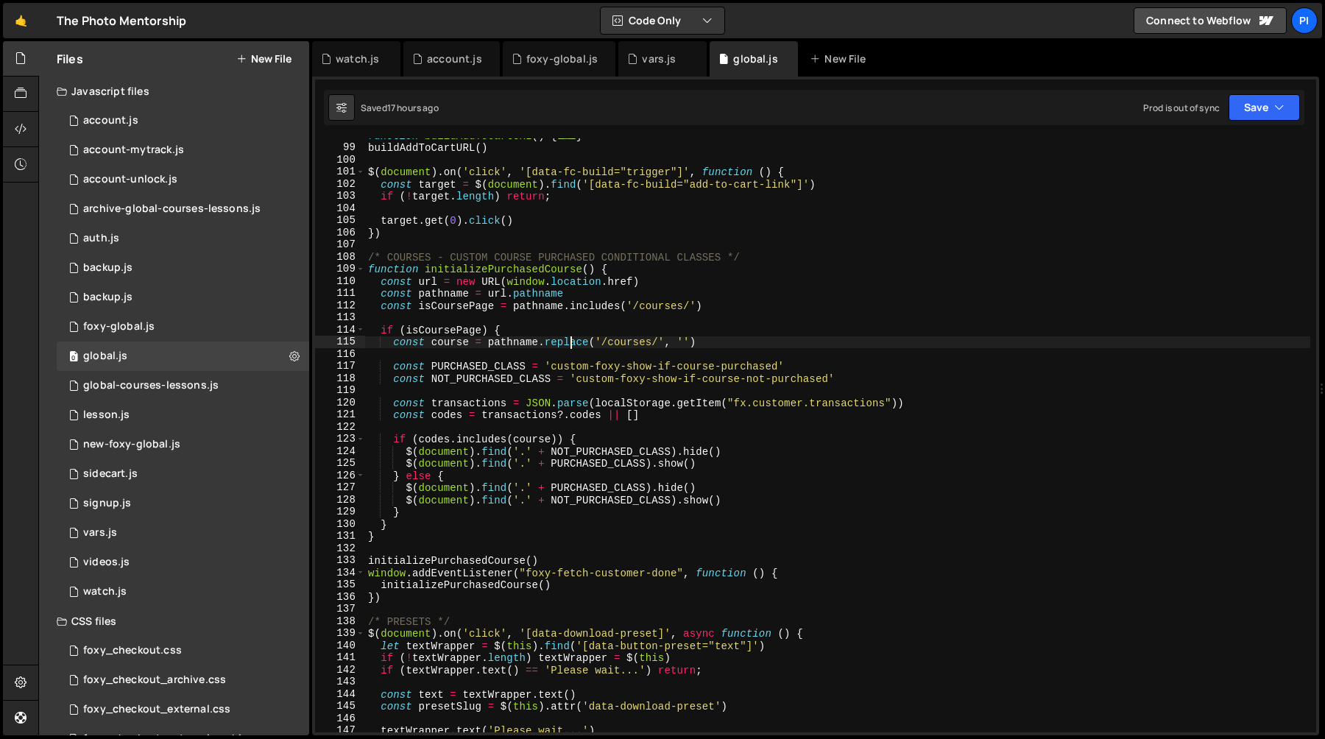
click at [569, 340] on div "function buildAddToCartURL ( ) { ... } buildAddToCartURL ( ) $ ( document ) . o…" at bounding box center [837, 439] width 945 height 618
type textarea "const course = pathname.replace('/courses/', '')"
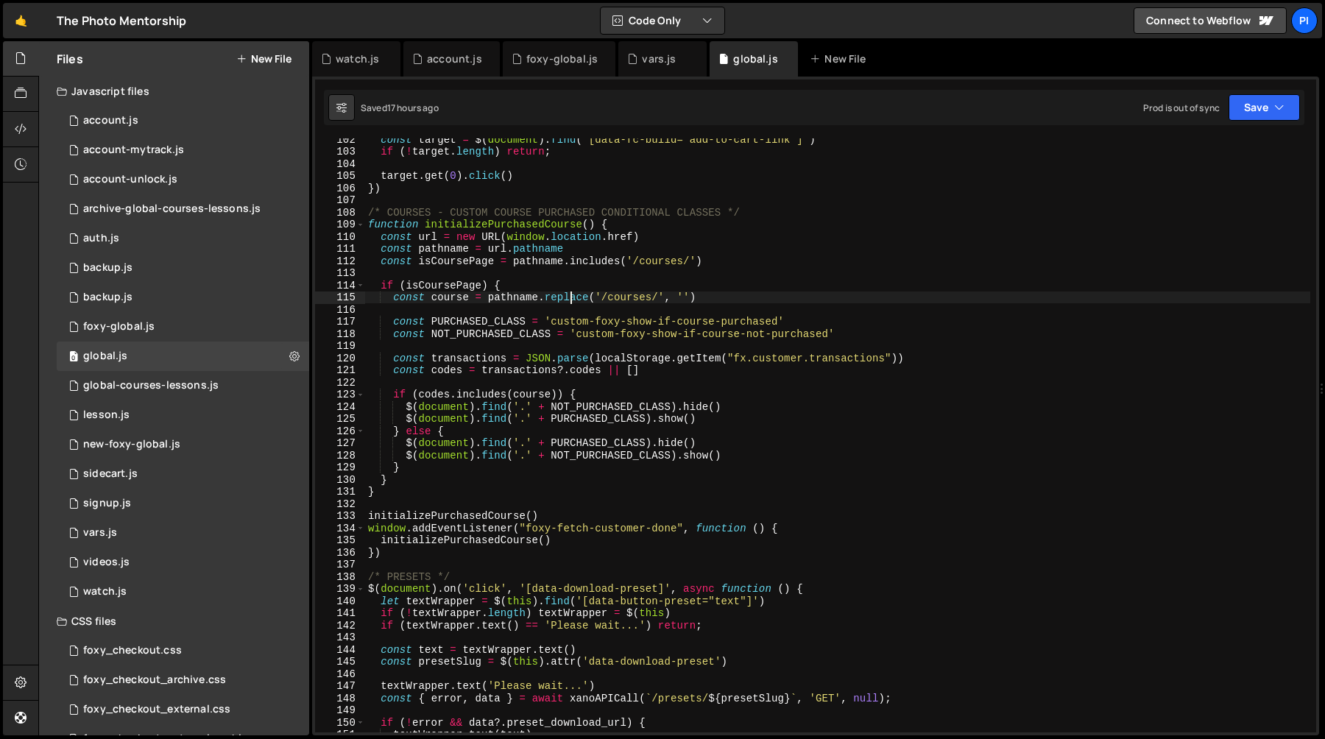
click at [776, 303] on div "const target = $ ( document ) . find ( '[data-fc-build="add-to-cart-link"]' ) i…" at bounding box center [837, 442] width 945 height 618
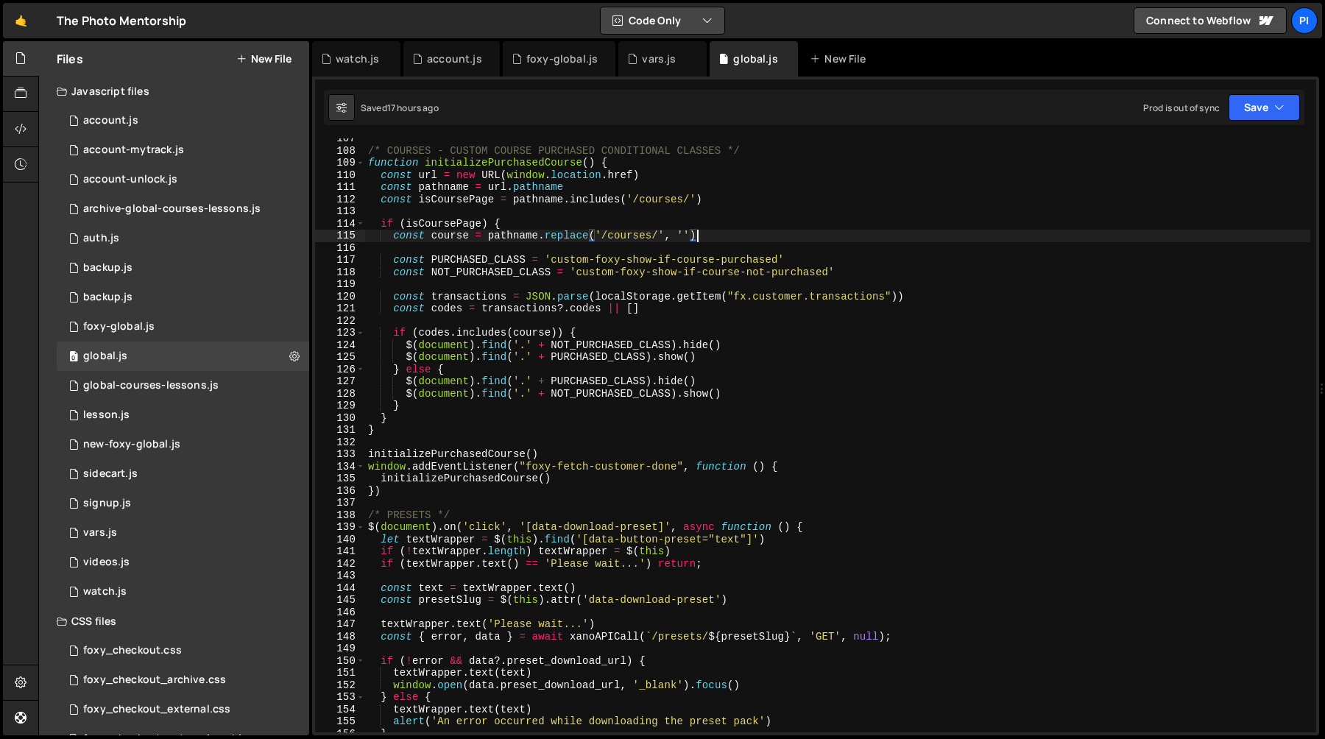
scroll to position [541, 0]
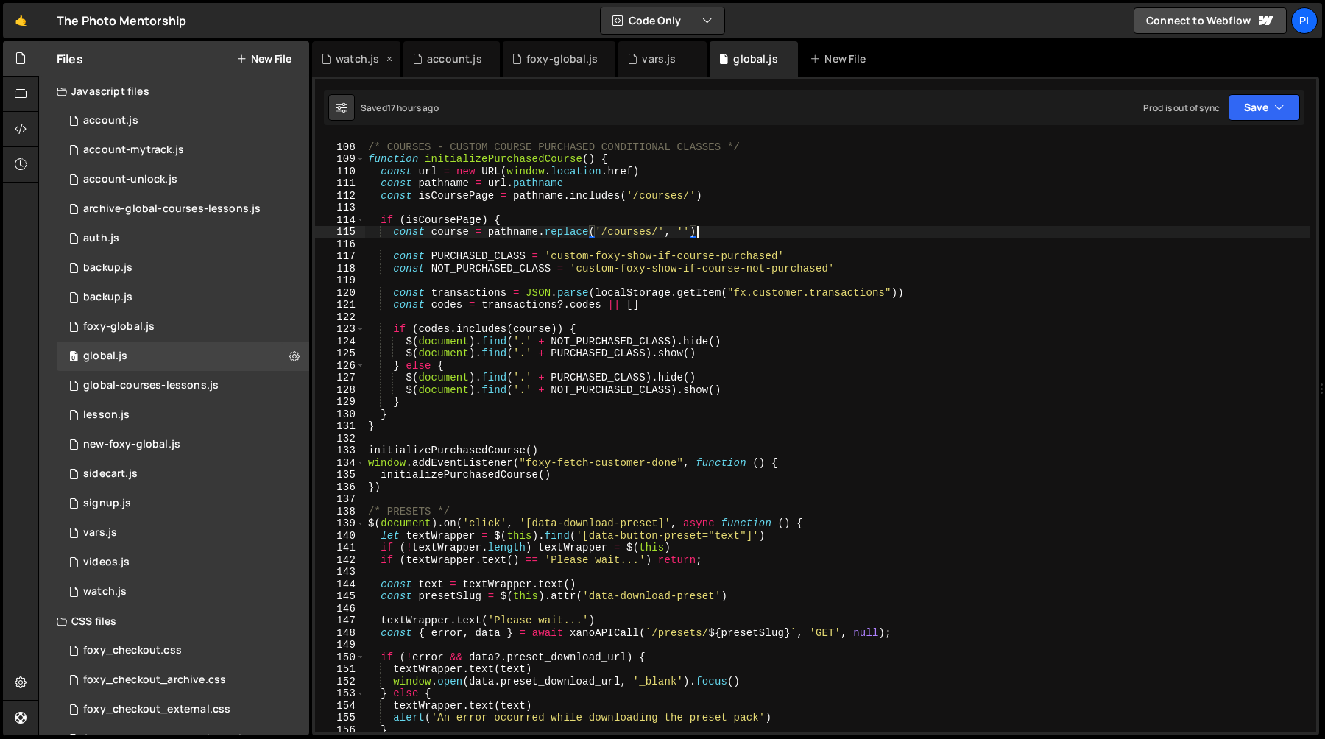
click at [342, 65] on div "watch.js" at bounding box center [357, 59] width 43 height 15
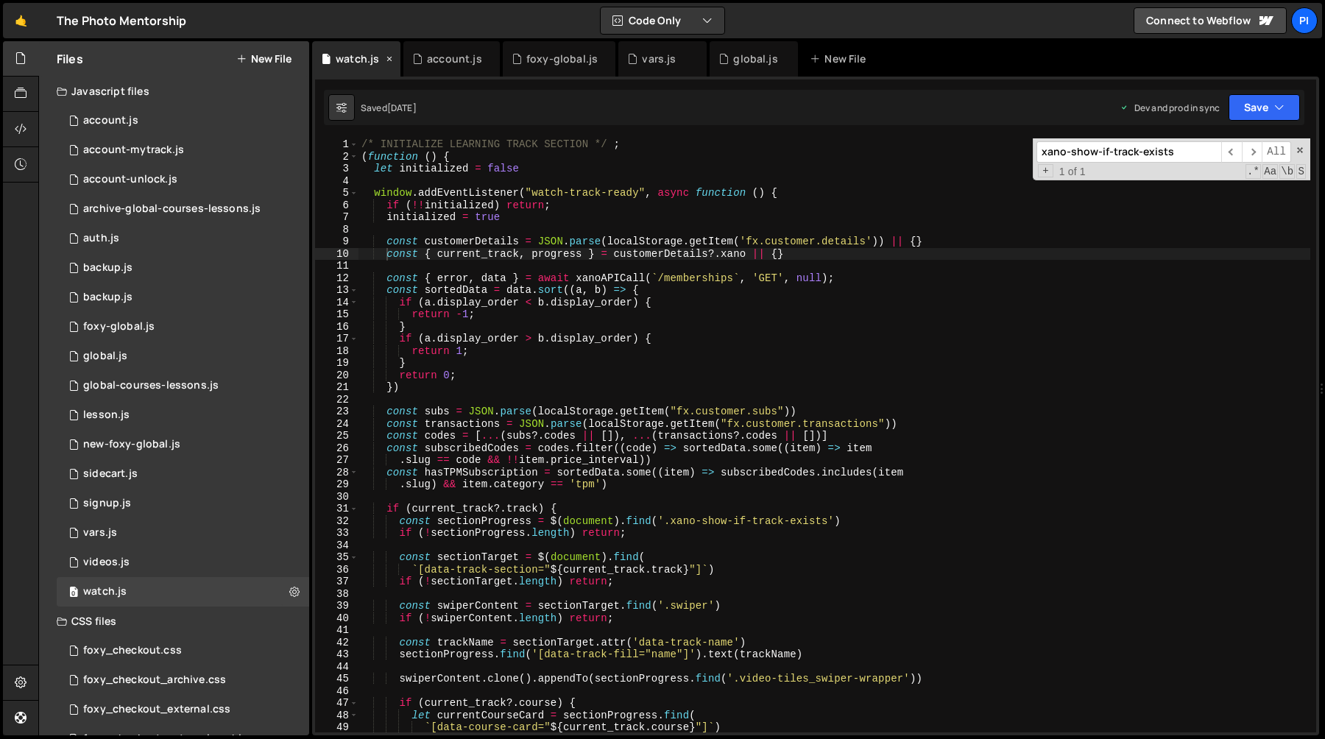
scroll to position [0, 0]
click at [721, 64] on icon at bounding box center [724, 59] width 10 height 15
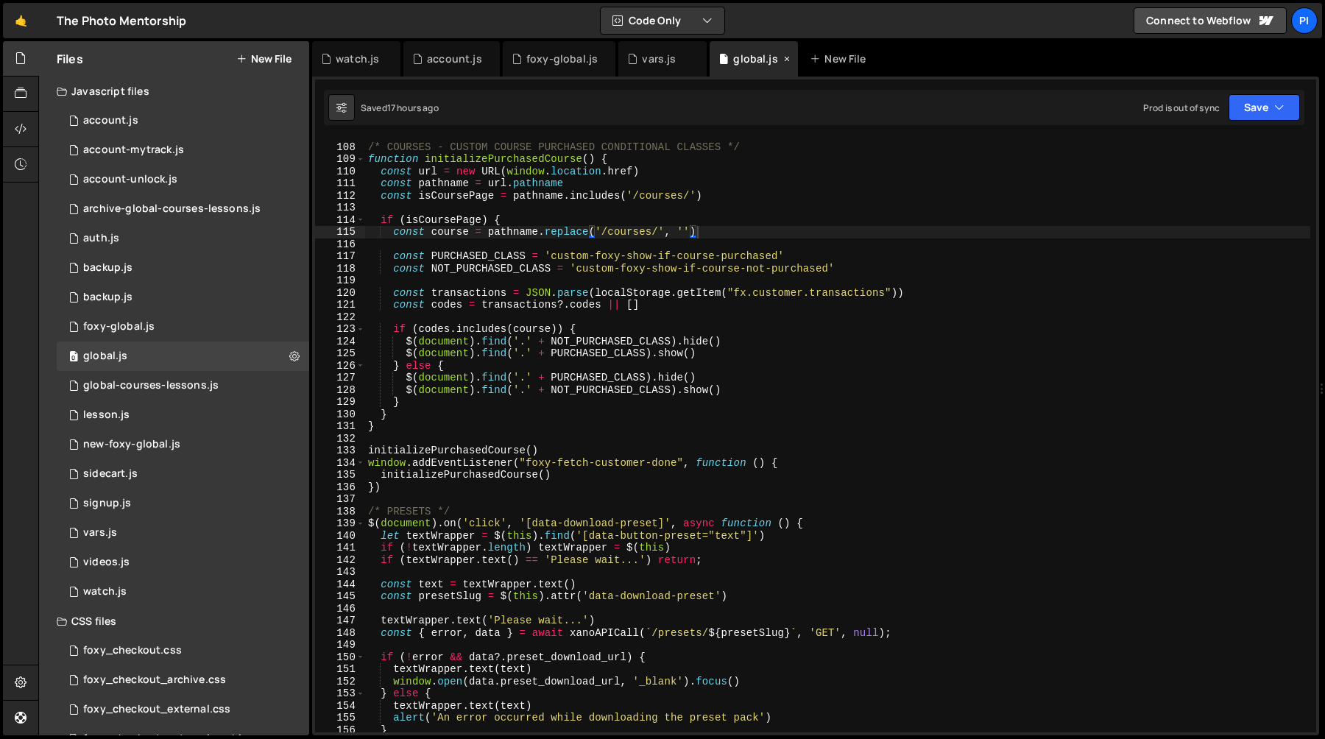
scroll to position [1390, 0]
click at [355, 60] on div "watch.js" at bounding box center [357, 59] width 43 height 15
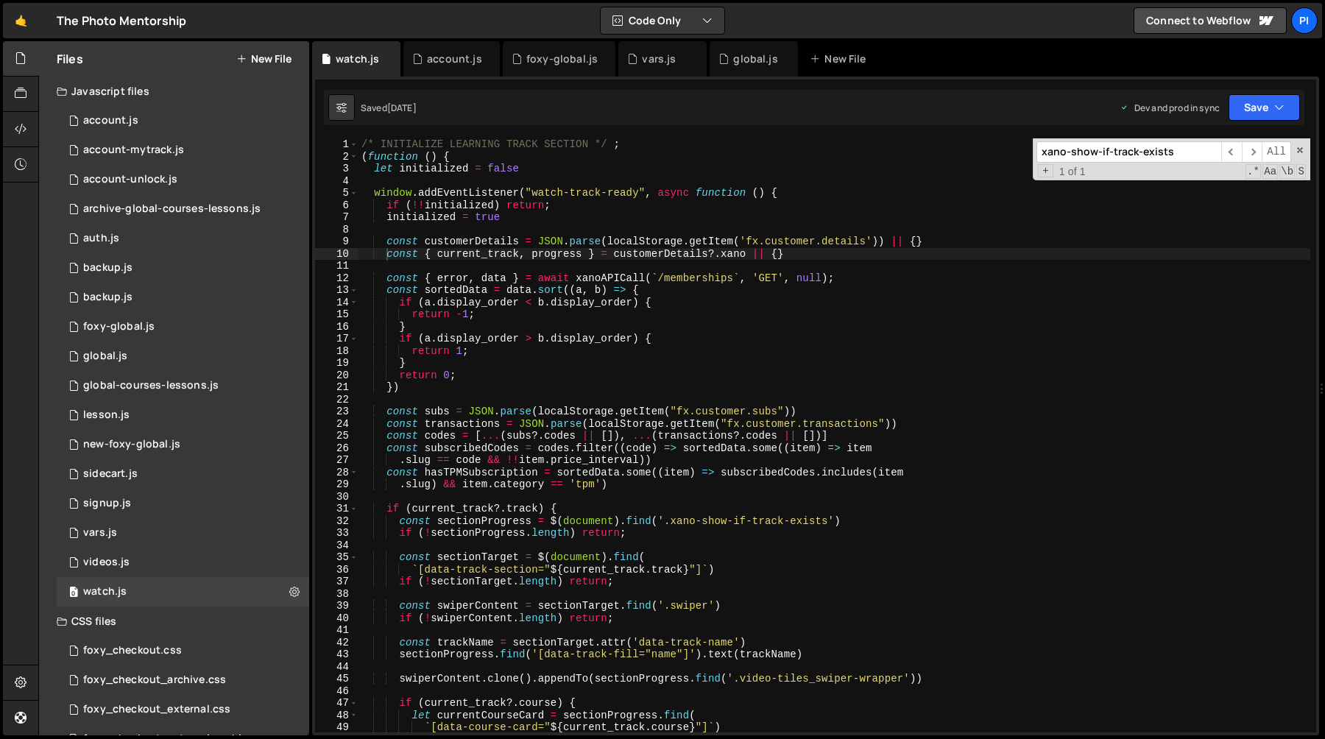
click at [387, 251] on div "/* INITIALIZE LEARNING TRACK SECTION */ ; ( function ( ) { let initialized = fa…" at bounding box center [835, 447] width 952 height 618
click at [833, 255] on div "/* INITIALIZE LEARNING TRACK SECTION */ ; ( function ( ) { let initialized = fa…" at bounding box center [835, 447] width 952 height 618
click at [389, 255] on div "/* INITIALIZE LEARNING TRACK SECTION */ ; ( function ( ) { let initialized = fa…" at bounding box center [835, 447] width 952 height 618
click at [387, 244] on div "/* INITIALIZE LEARNING TRACK SECTION */ ; ( function ( ) { let initialized = fa…" at bounding box center [835, 447] width 952 height 618
type textarea "const customerDetails = JSON.parse(localStorage.getItem('fx.customer.details'))…"
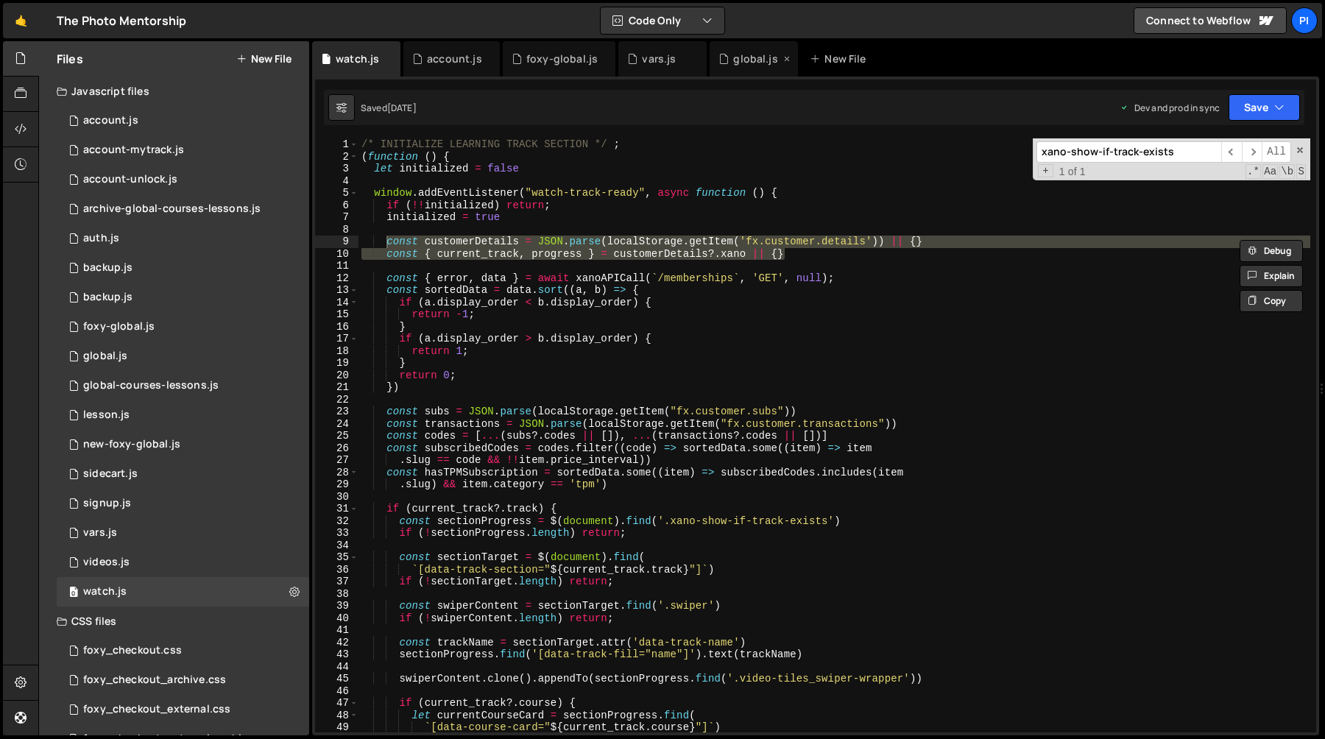
click at [738, 63] on div "global.js" at bounding box center [755, 59] width 44 height 15
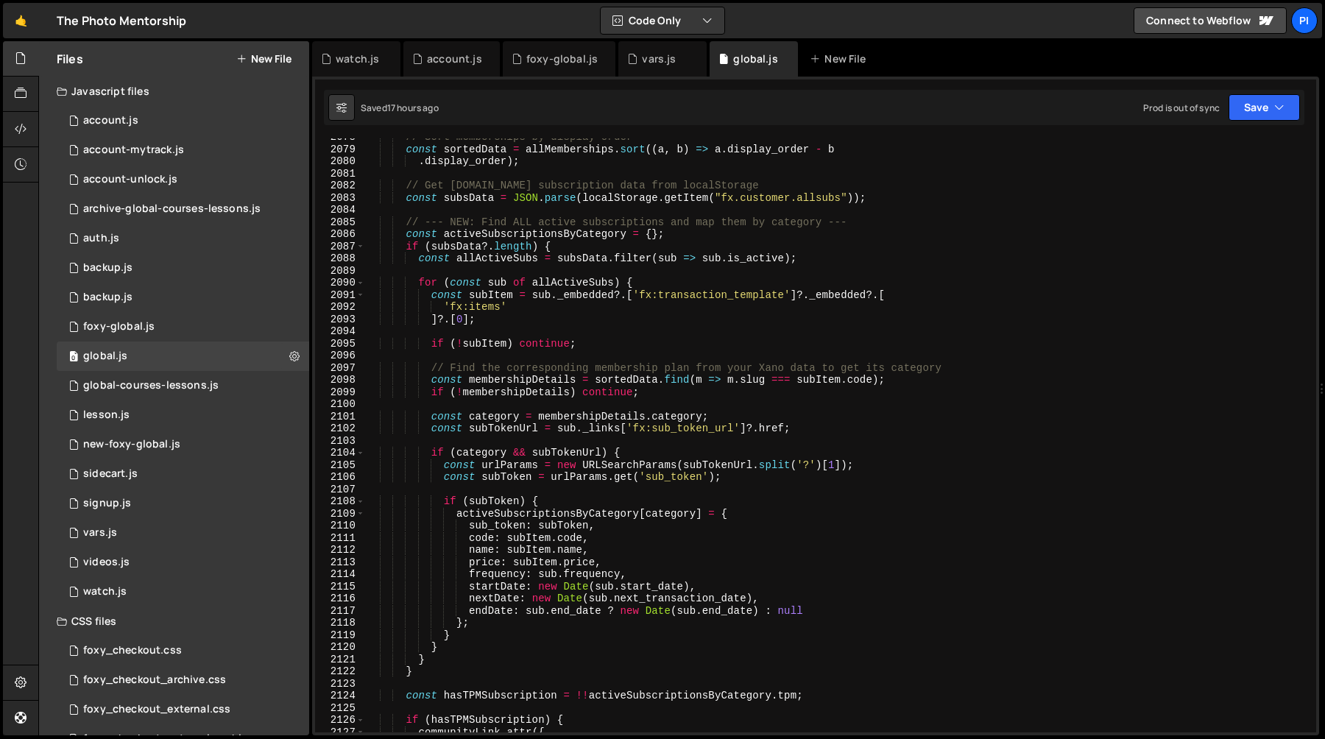
scroll to position [23531, 0]
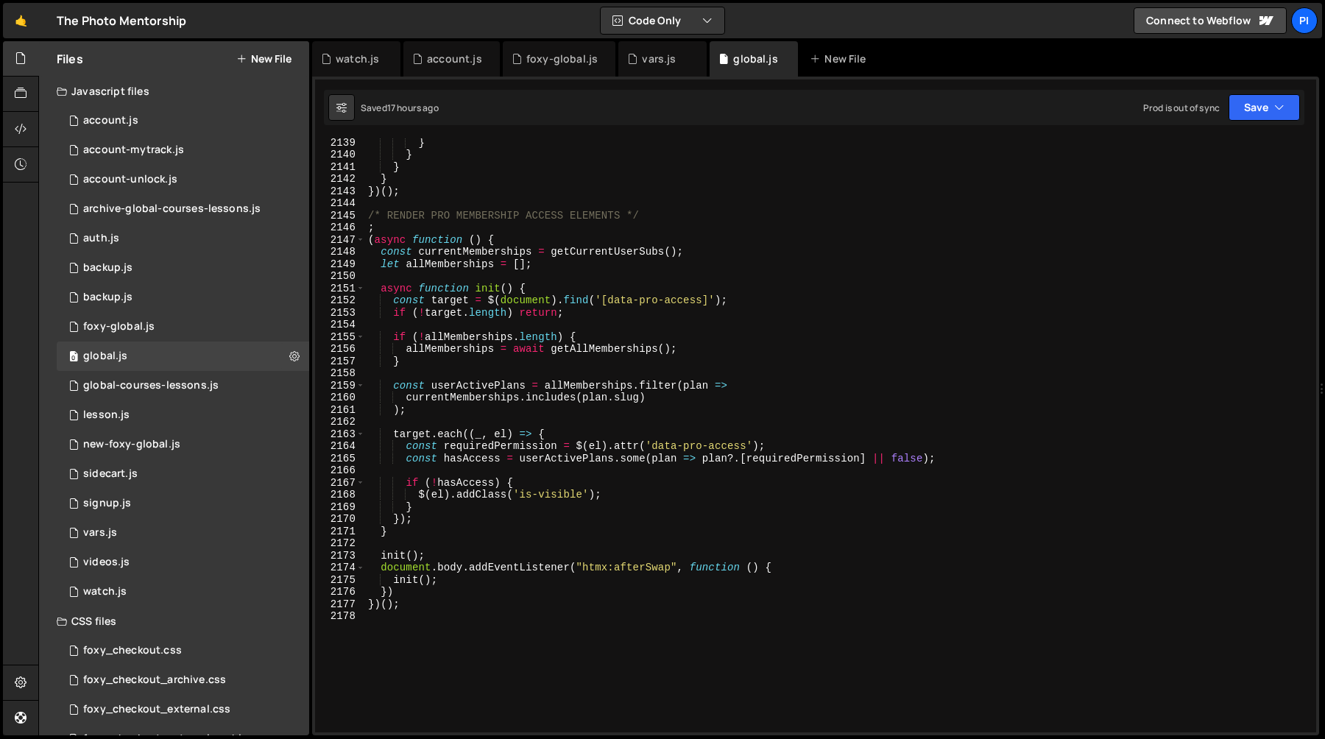
click at [438, 628] on div "} } } } }) ( ) ; /* RENDER PRO MEMBERSHIP ACCESS ELEMENTS */ ; ( async function…" at bounding box center [837, 445] width 945 height 618
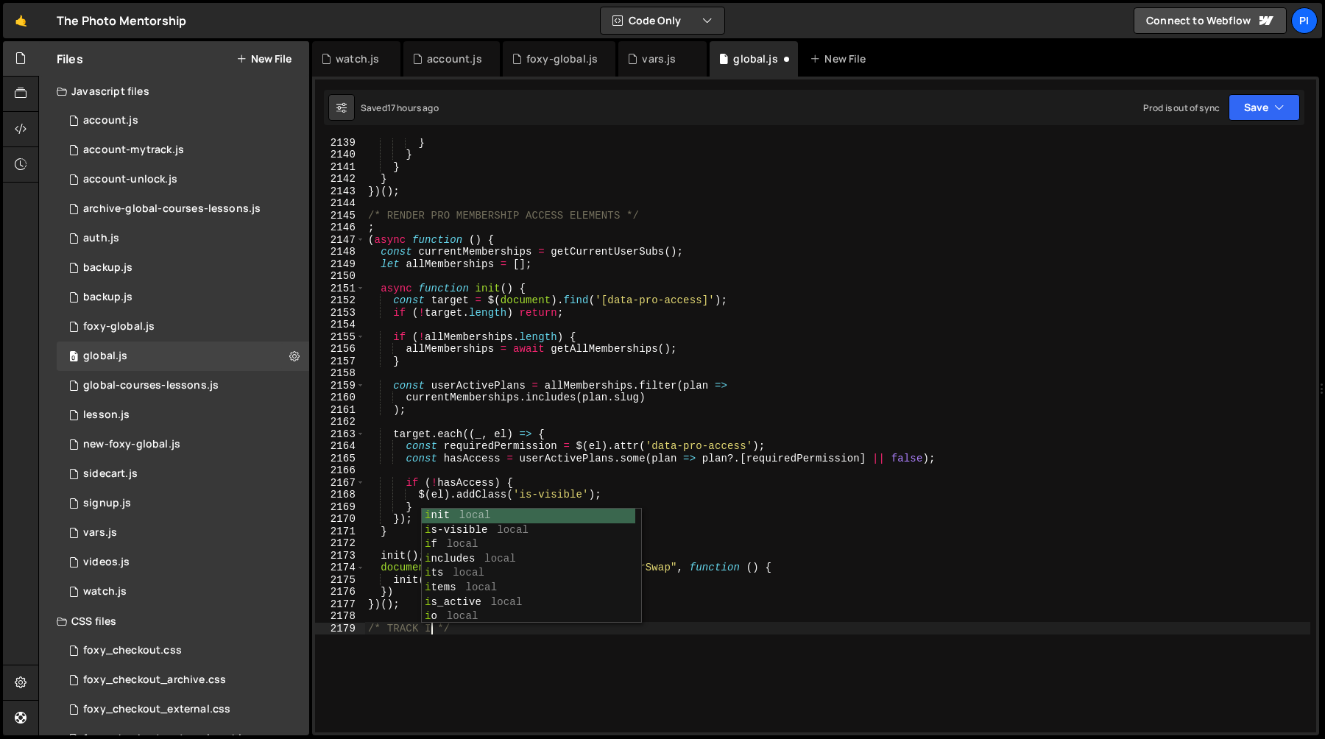
scroll to position [0, 5]
type textarea "/* TRACK ICON */"
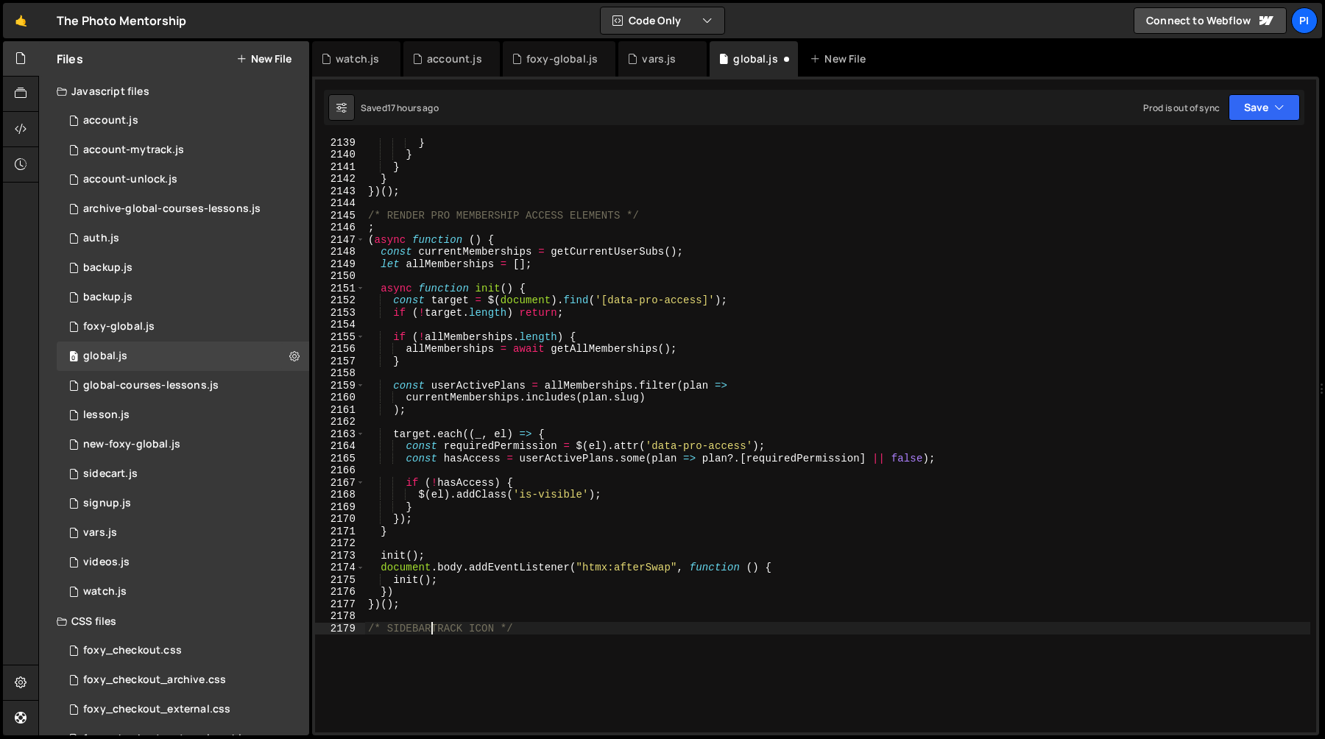
scroll to position [0, 4]
type textarea "/* SIDEBAR TRACK ICON */"
paste textarea "const { current_track, progress } = customerDetails?.xano || {}"
type textarea "const { current_track, progress } = customerDetails?.xano || {}"
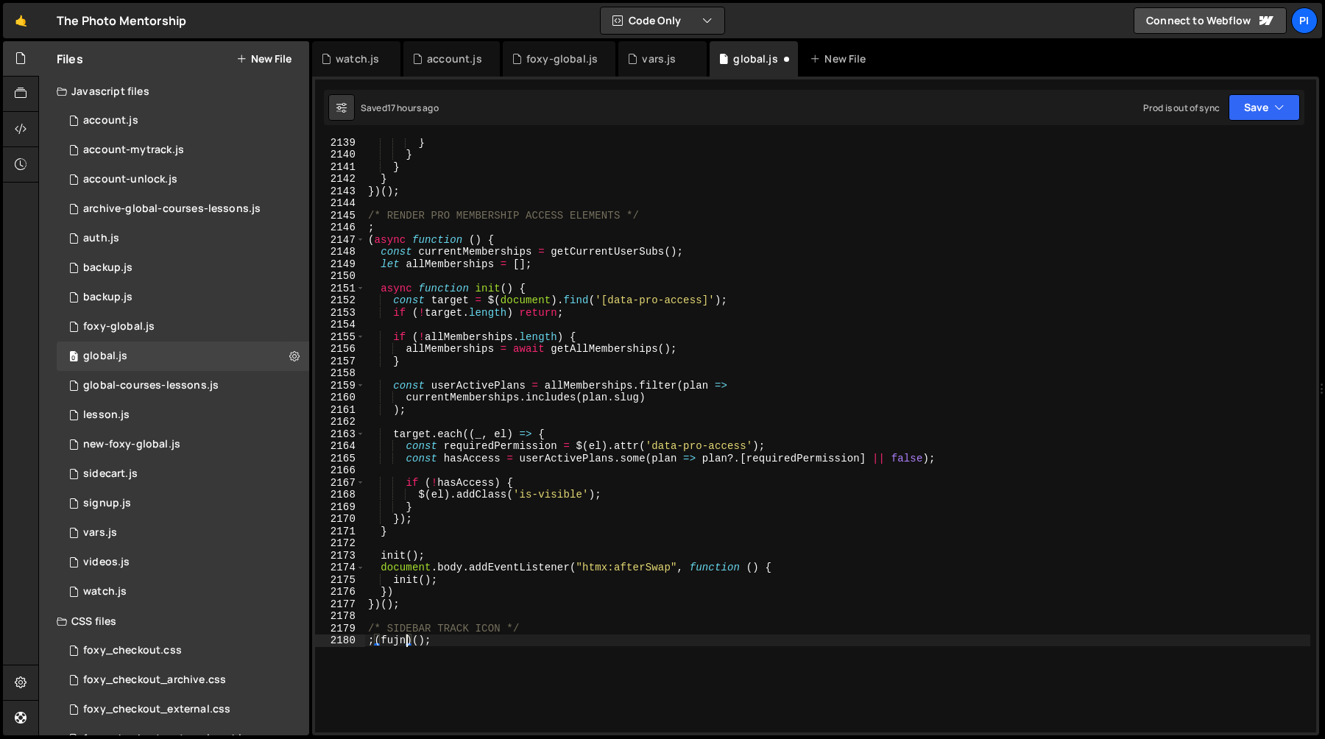
scroll to position [0, 2]
type textarea ";(function () {})();"
paste textarea "const { current_track, progress } = customerDetails?.xano || {}"
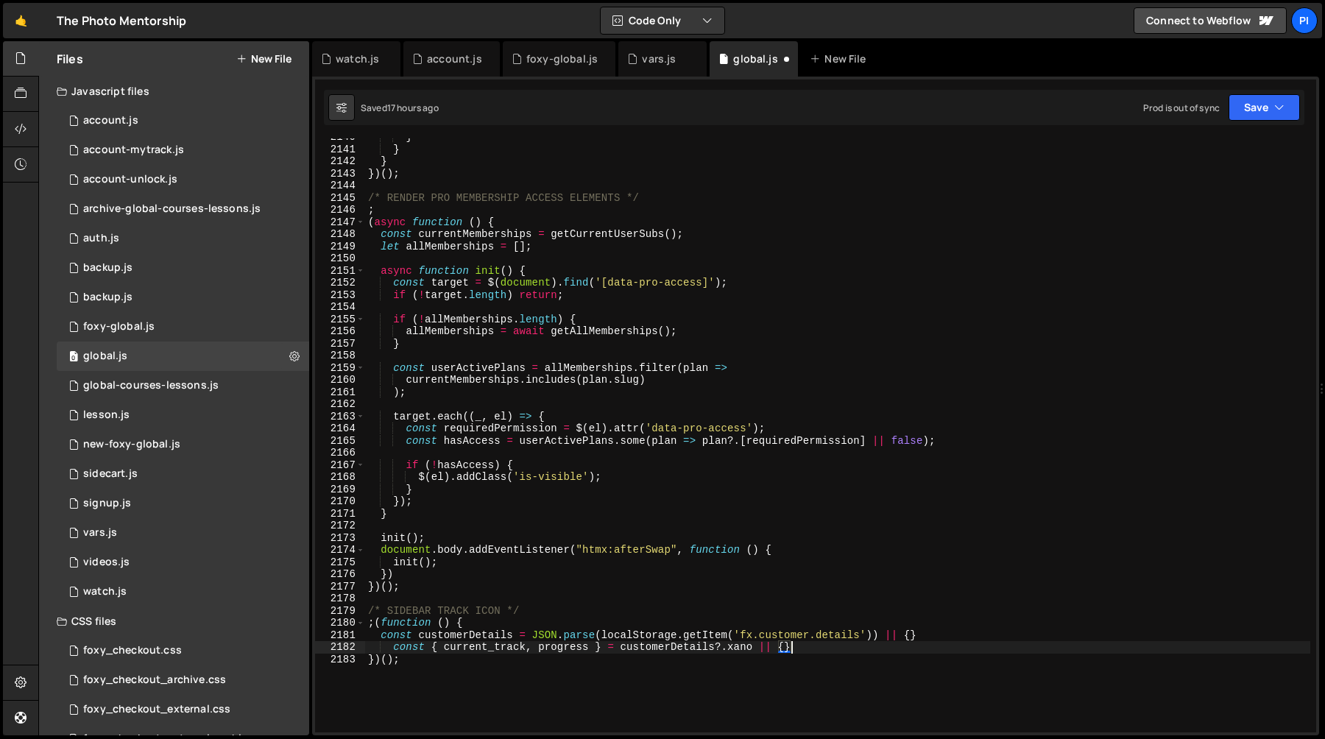
click at [693, 575] on div "} } } }) ( ) ; /* RENDER PRO MEMBERSHIP ACCESS ELEMENTS */ ; ( async function (…" at bounding box center [837, 440] width 945 height 618
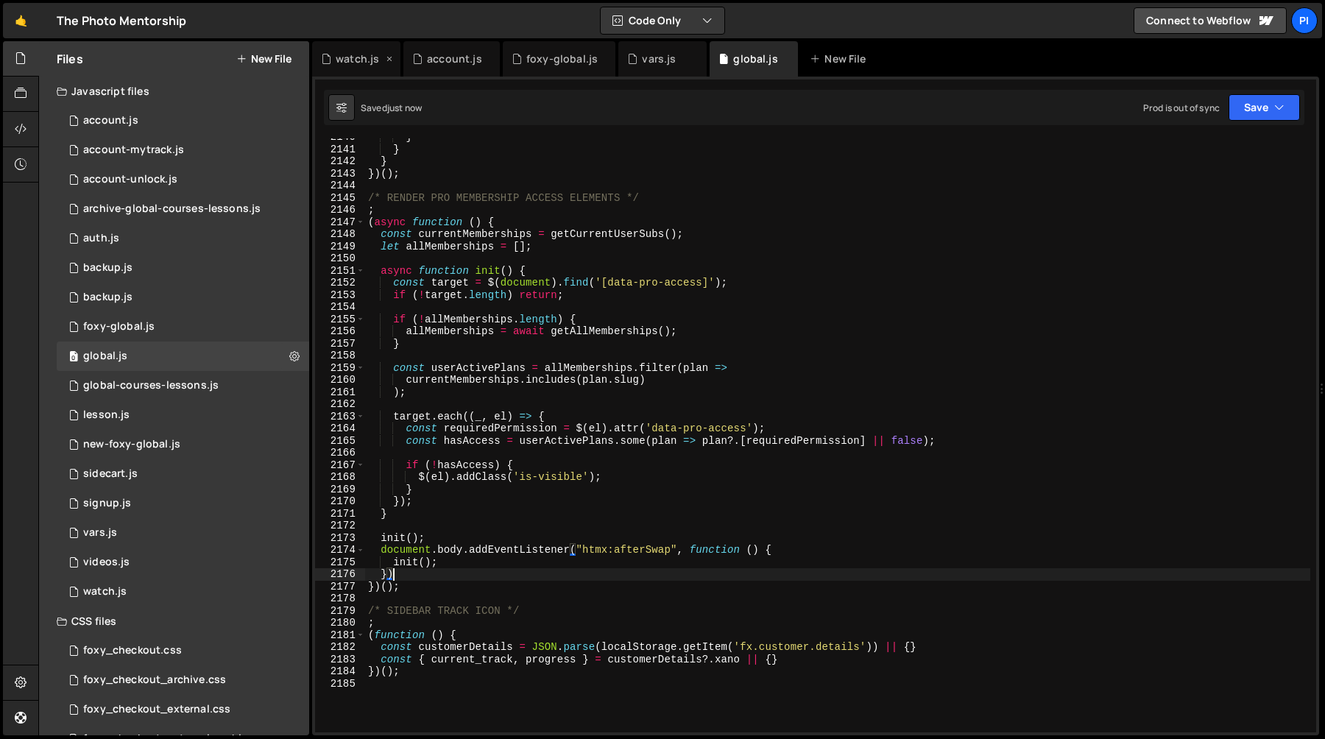
type textarea "})"
click at [354, 64] on div "watch.js" at bounding box center [357, 59] width 43 height 15
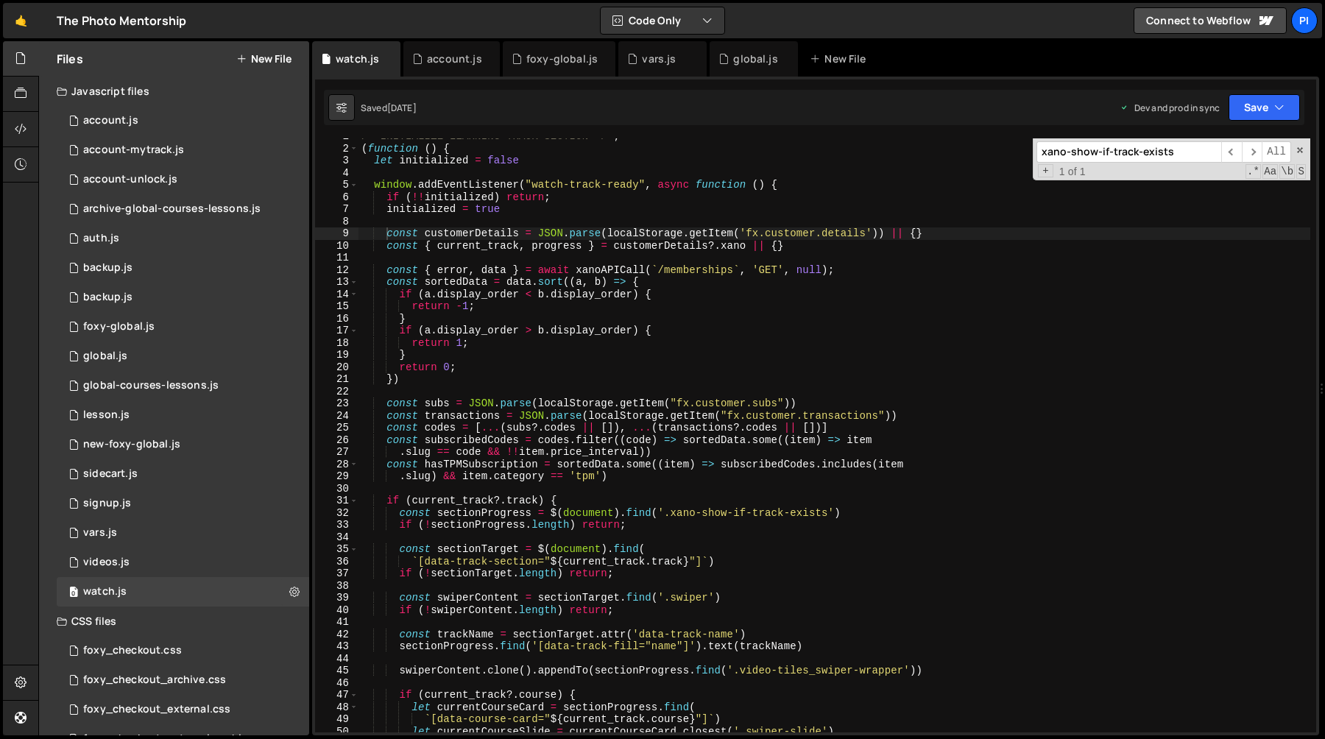
scroll to position [21, 0]
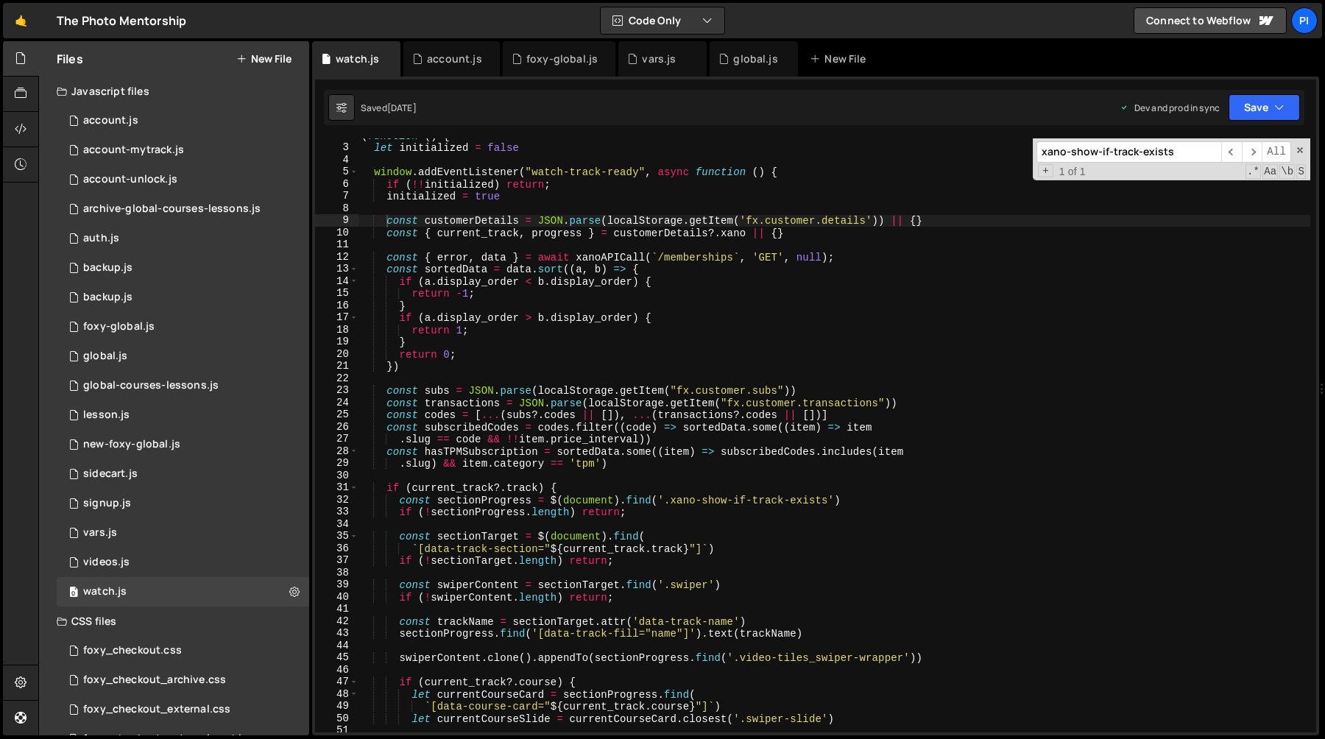
click at [452, 236] on div "( function ( ) { let initialized = false window . addEventListener ( "watch-tra…" at bounding box center [835, 439] width 952 height 618
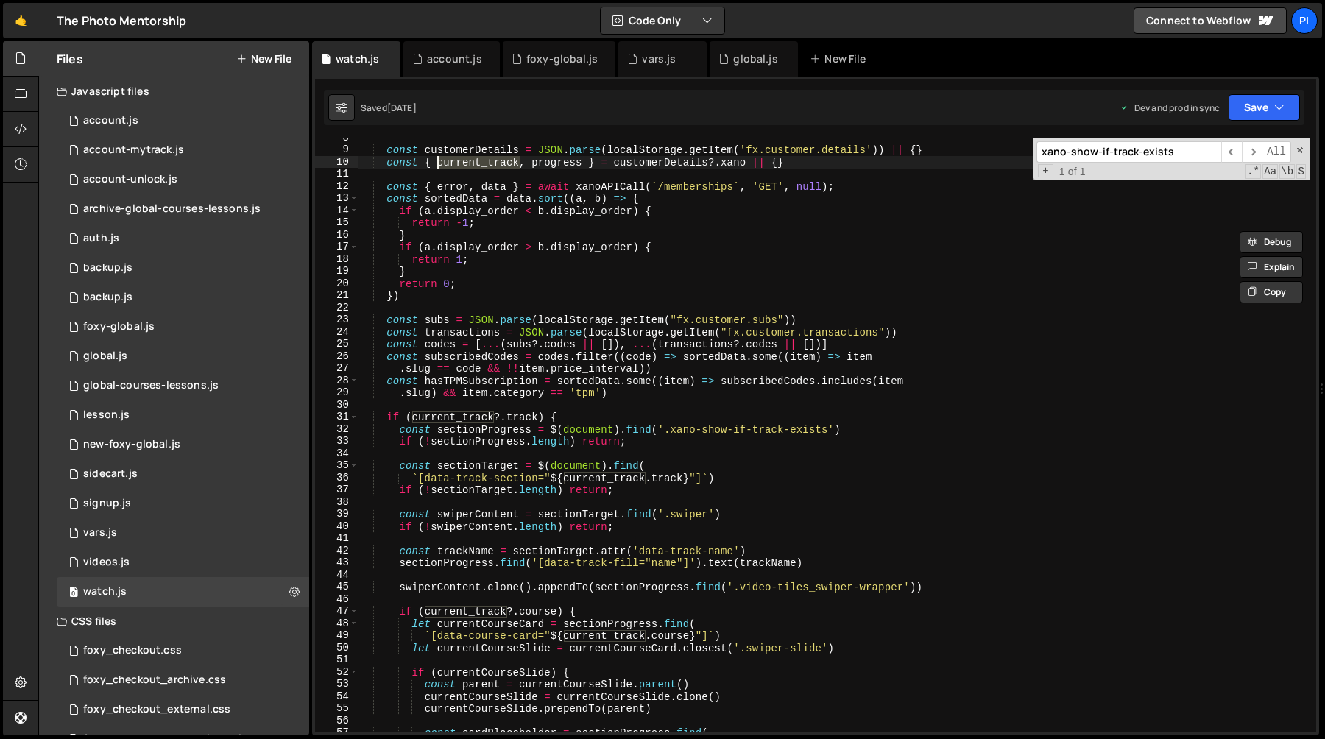
scroll to position [126, 0]
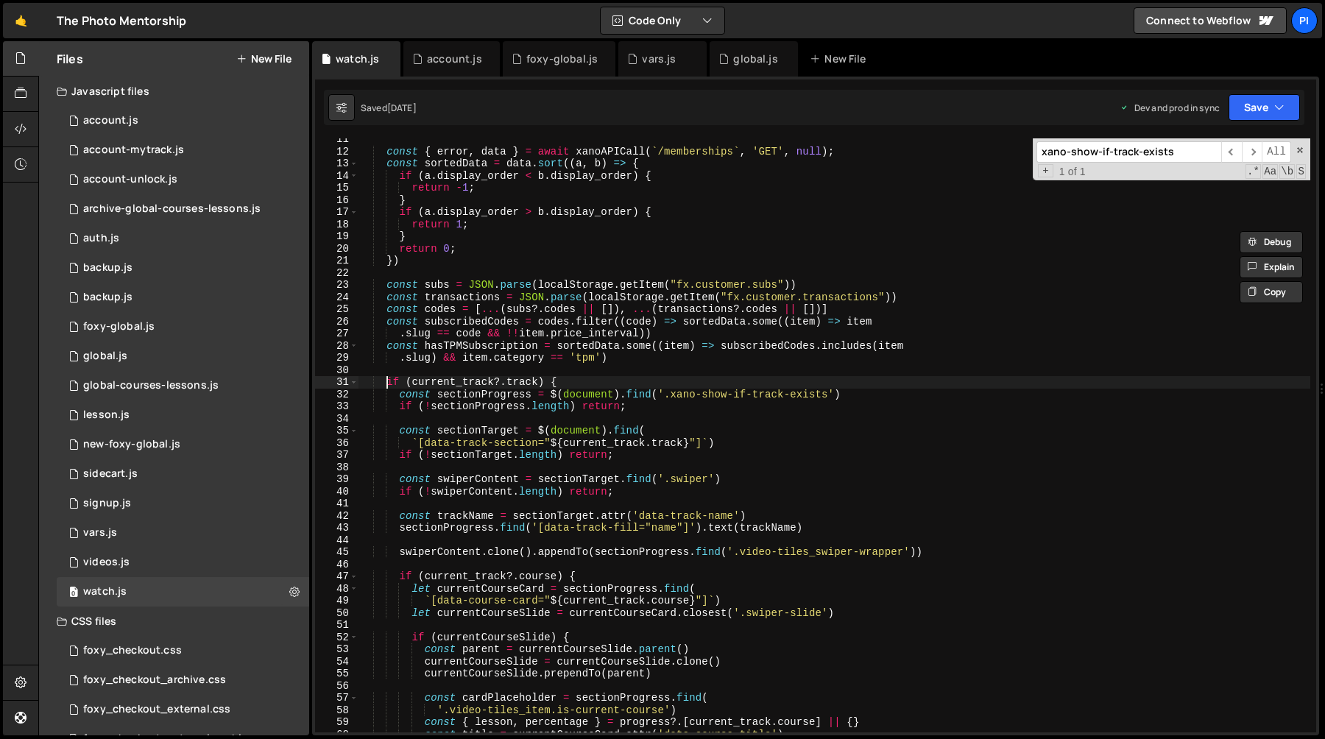
click at [388, 385] on div "const { error , data } = await xanoAPICall ( ` /memberships ` , 'GET' , null ) …" at bounding box center [835, 442] width 952 height 618
click at [657, 405] on div "const { error , data } = await xanoAPICall ( ` /memberships ` , 'GET' , null ) …" at bounding box center [835, 442] width 952 height 618
type textarea "const sectionProgress = $(document).find('.xano-show-if-track-exists') if (!sec…"
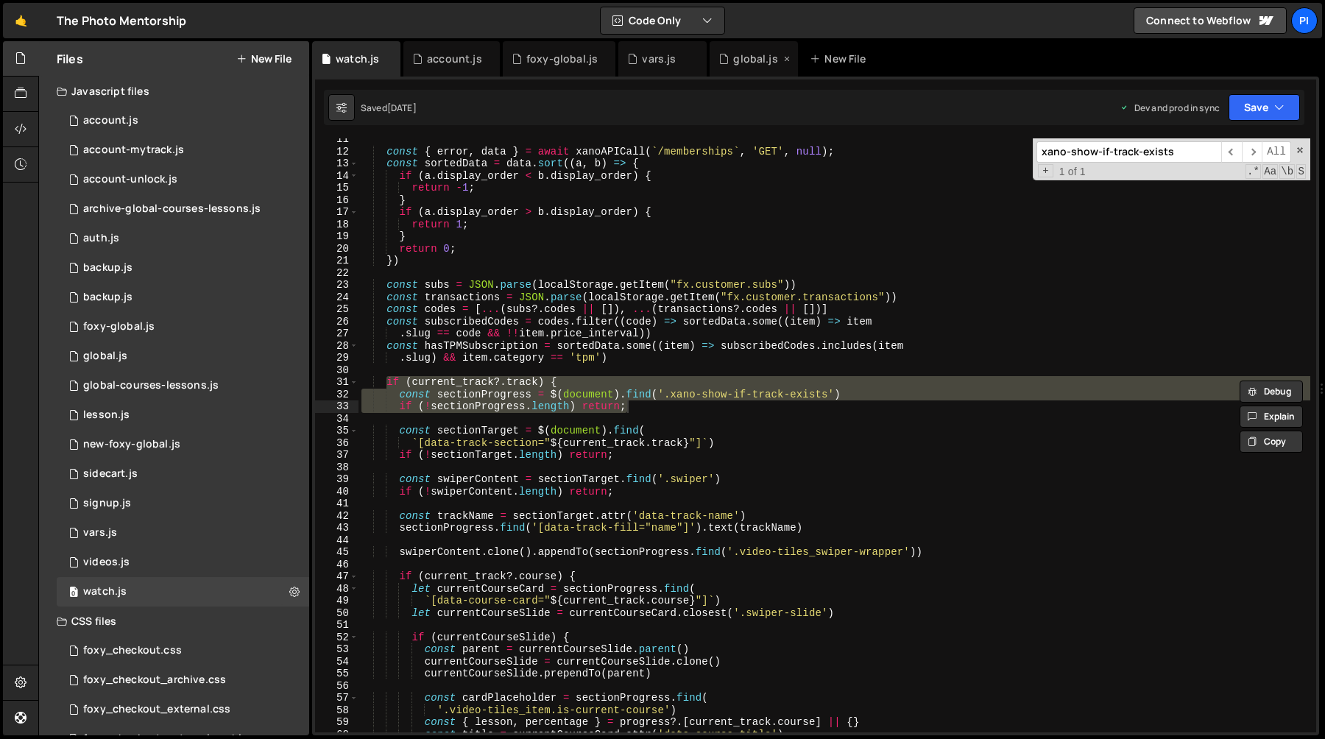
click at [727, 66] on div "global.js" at bounding box center [754, 58] width 88 height 35
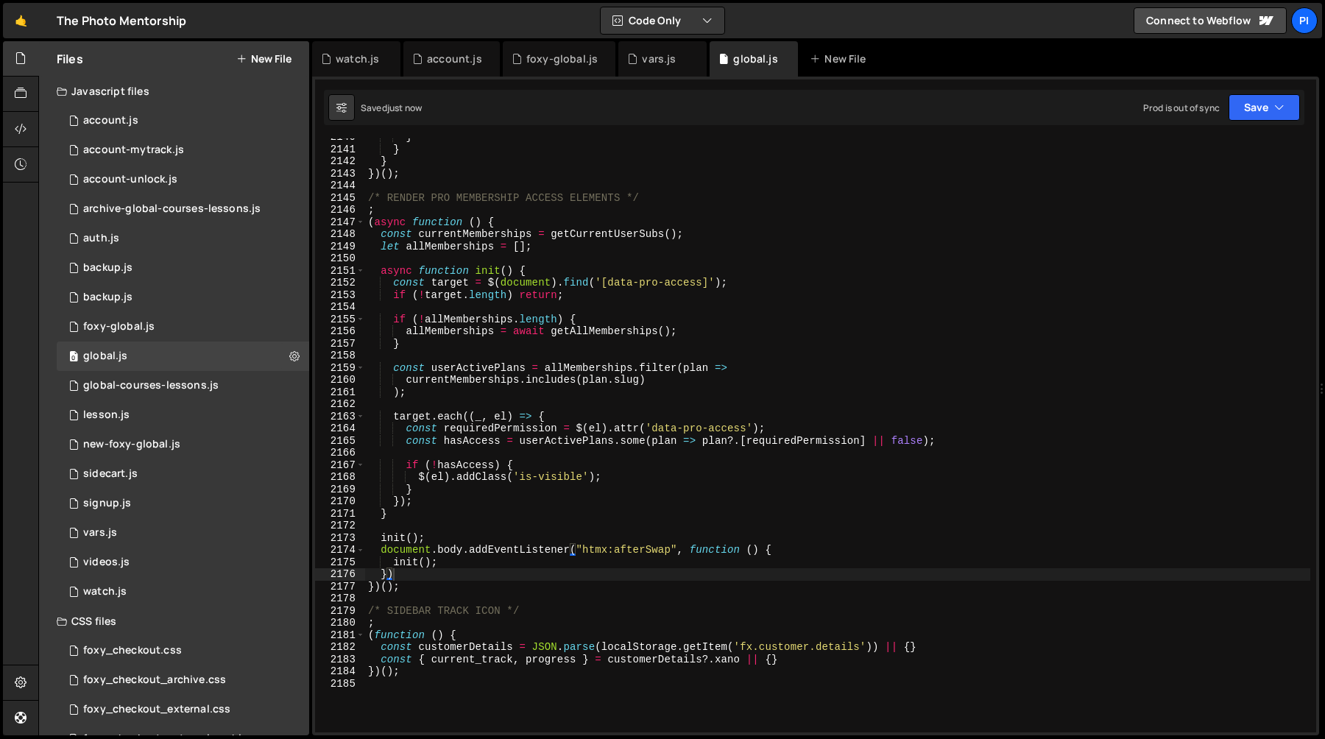
scroll to position [1390, 0]
type textarea "const { current_track, progress } = customerDetails?.xano || {}"
click at [802, 661] on div "} } } }) ( ) ; /* RENDER PRO MEMBERSHIP ACCESS ELEMENTS */ ; ( async function (…" at bounding box center [837, 440] width 945 height 618
paste textarea "if (!sectionProgress.length) return;"
type textarea "if (!sectionProgress.length) return;"
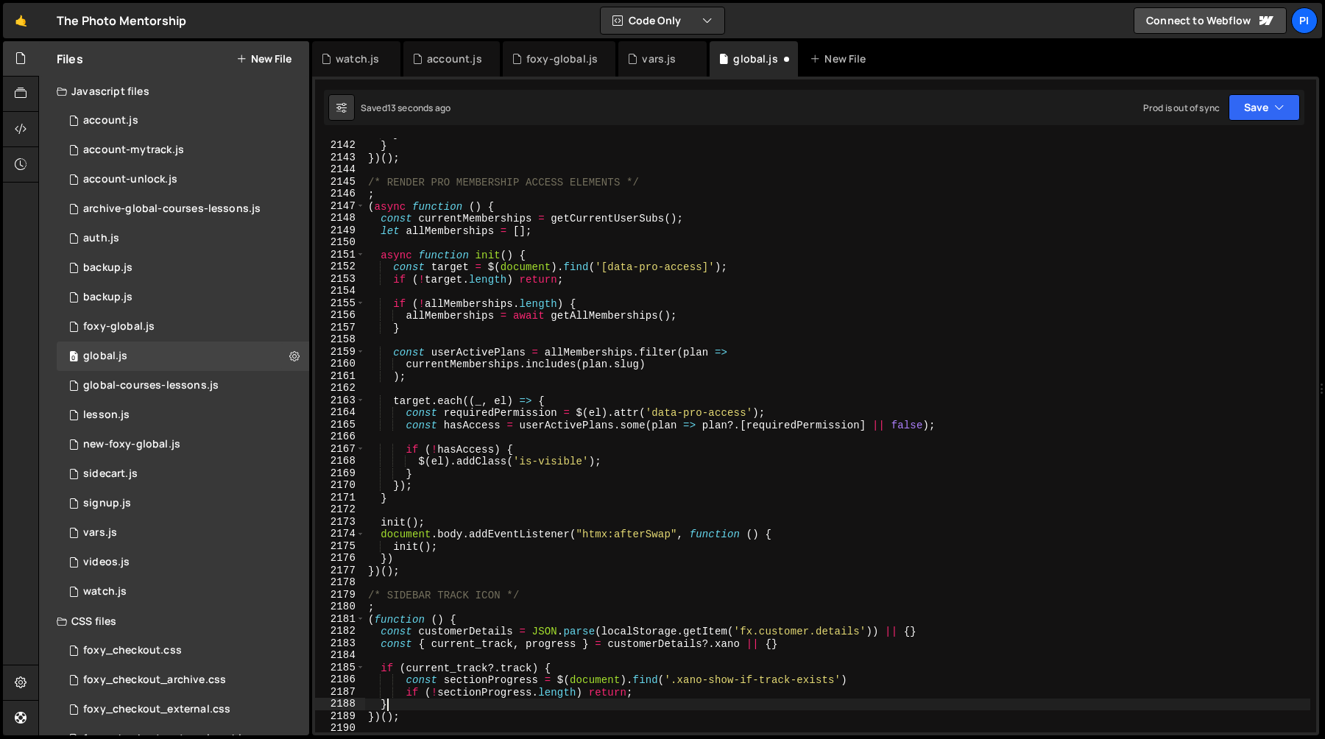
scroll to position [0, 2]
type textarea "}"
click at [359, 60] on div "watch.js" at bounding box center [357, 59] width 43 height 15
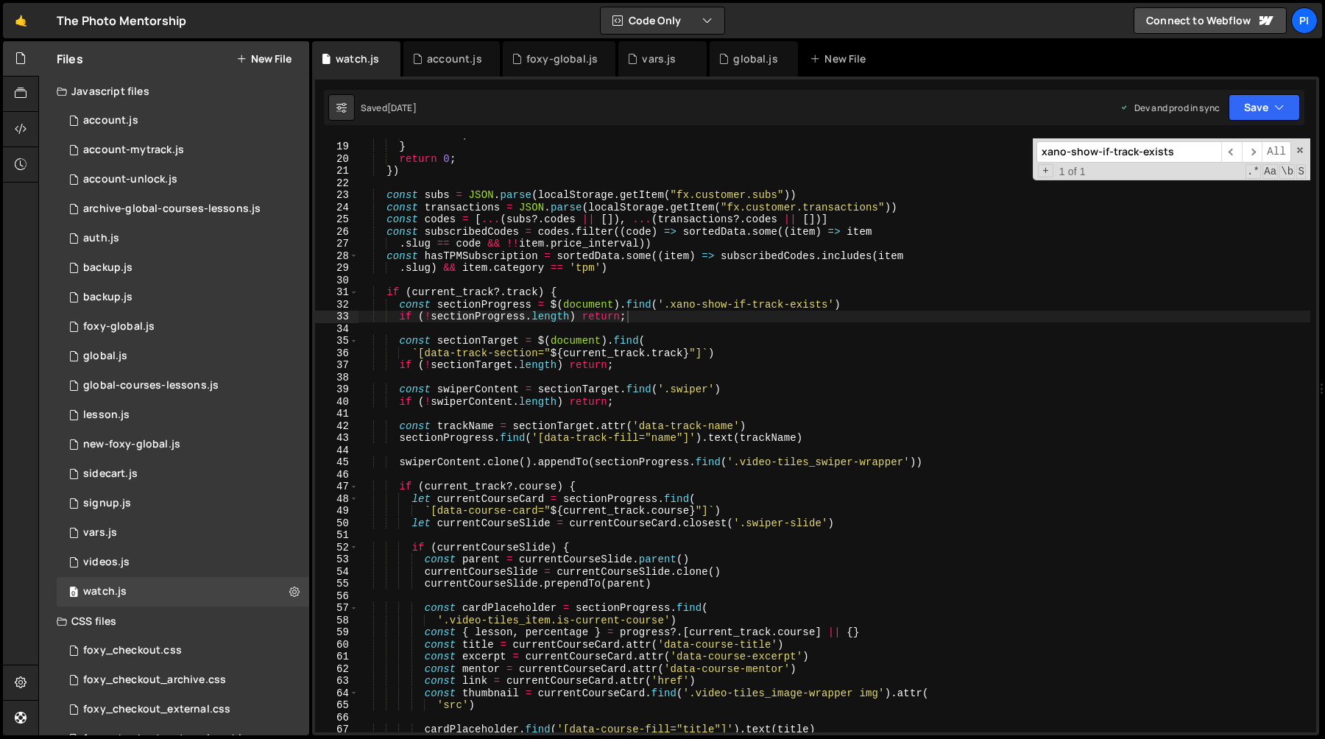
scroll to position [216, 0]
click at [398, 344] on div "return 1 ; } return 0 ; }) const subs = JSON . parse ( localStorage . getItem (…" at bounding box center [835, 437] width 952 height 618
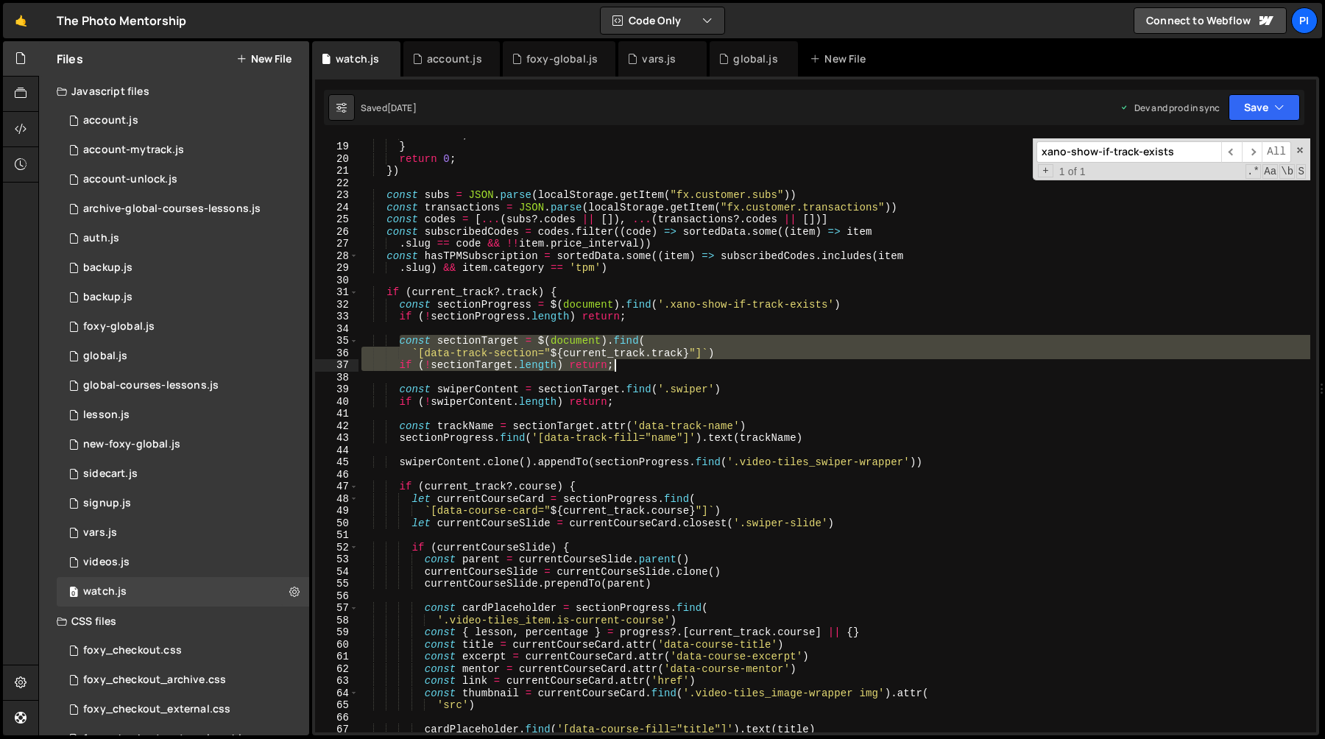
drag, startPoint x: 398, startPoint y: 344, endPoint x: 638, endPoint y: 368, distance: 241.2
click at [638, 368] on div "return 1 ; } return 0 ; }) const subs = JSON . parse ( localStorage . getItem (…" at bounding box center [835, 437] width 952 height 618
click at [457, 306] on div "return 1 ; } return 0 ; }) const subs = JSON . parse ( localStorage . getItem (…" at bounding box center [835, 437] width 952 height 618
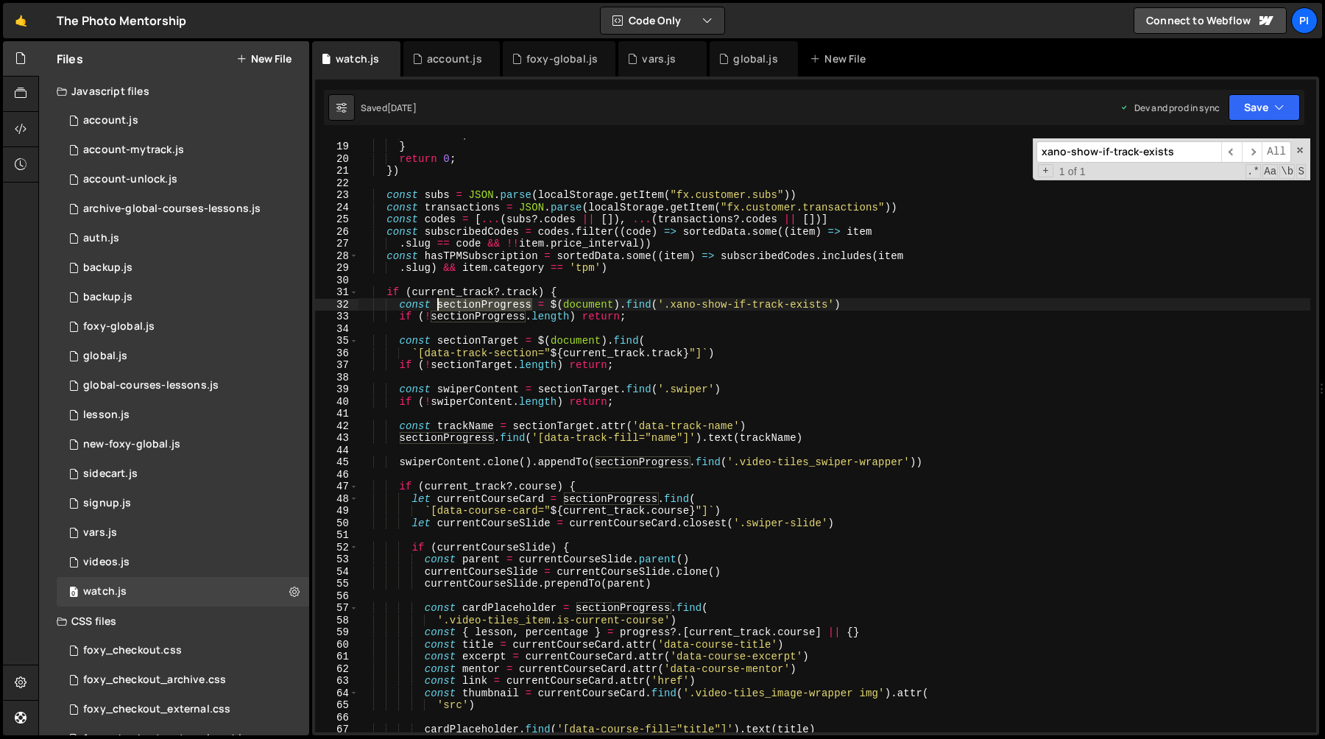
click at [457, 306] on div "return 1 ; } return 0 ; }) const subs = JSON . parse ( localStorage . getItem (…" at bounding box center [835, 437] width 952 height 618
click at [498, 315] on div "return 1 ; } return 0 ; }) const subs = JSON . parse ( localStorage . getItem (…" at bounding box center [835, 437] width 952 height 618
type textarea "if (!sectionProgress.length) return;"
click at [498, 315] on div "return 1 ; } return 0 ; }) const subs = JSON . parse ( localStorage . getItem (…" at bounding box center [835, 437] width 952 height 618
type input "sectionProgress"
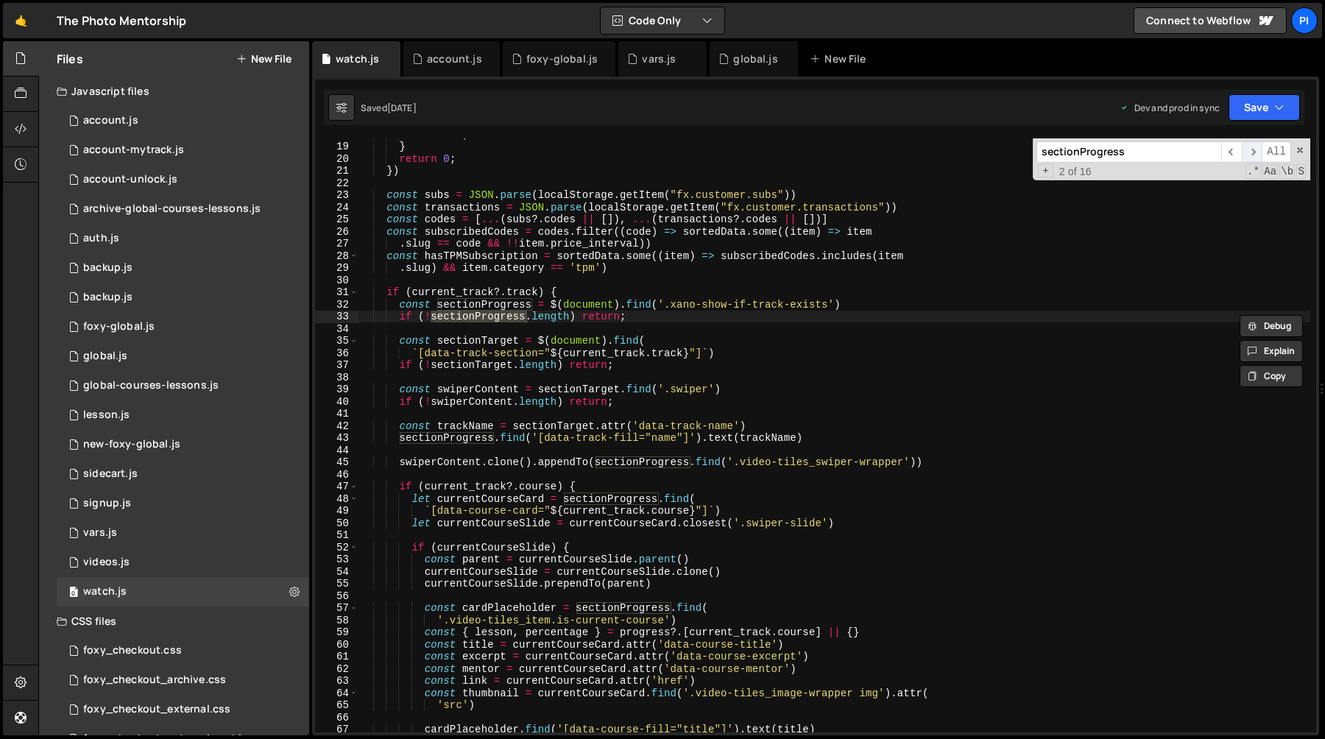
click at [1252, 149] on span "​" at bounding box center [1252, 151] width 21 height 21
click at [1250, 151] on span "​" at bounding box center [1252, 151] width 21 height 21
click at [1249, 148] on span "​" at bounding box center [1252, 151] width 21 height 21
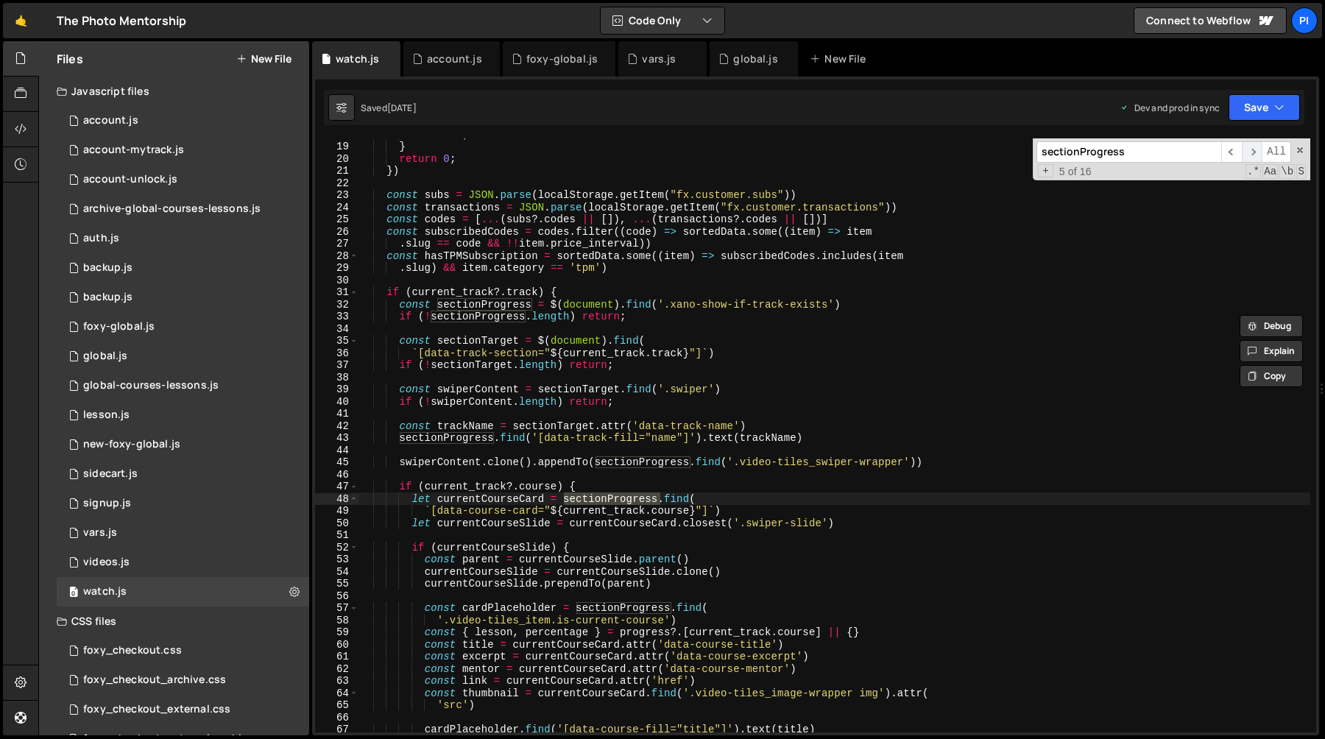
click at [1249, 149] on span "​" at bounding box center [1252, 151] width 21 height 21
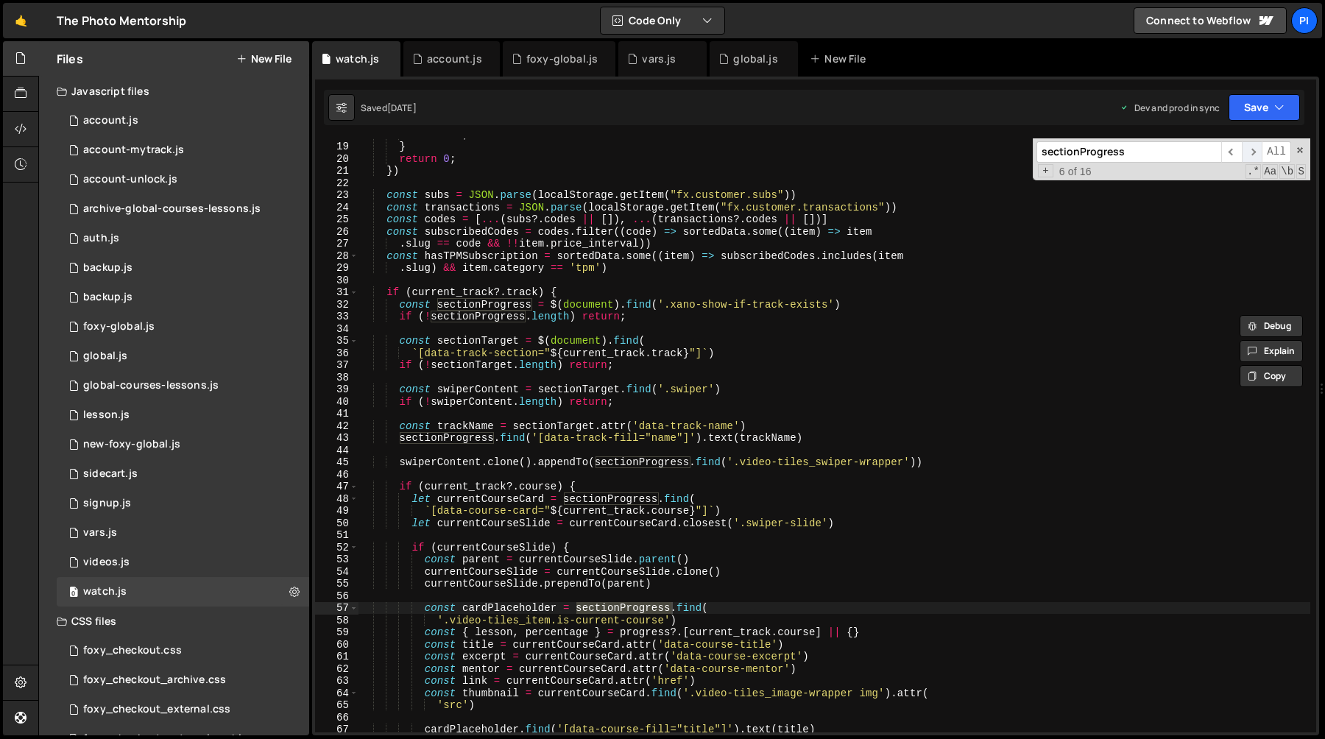
click at [1249, 150] on span "​" at bounding box center [1252, 151] width 21 height 21
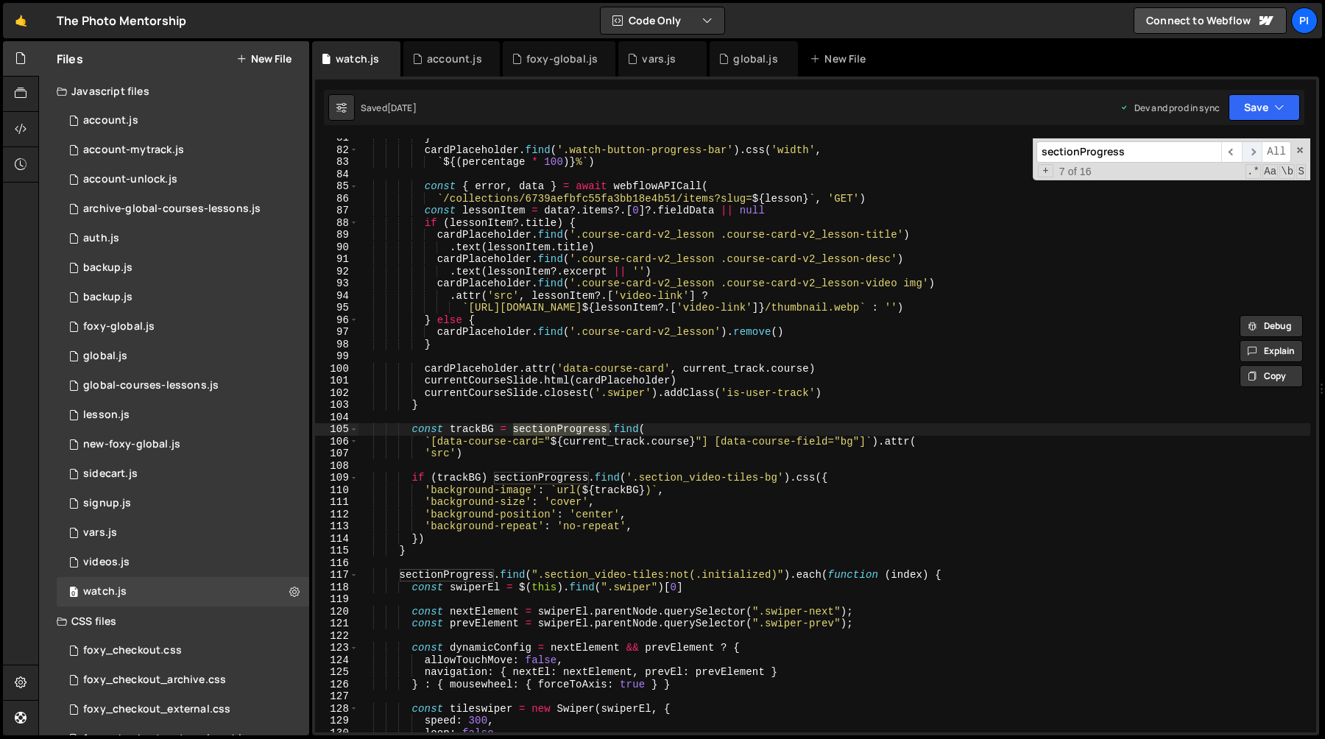
scroll to position [978, 0]
click at [1257, 148] on span "​" at bounding box center [1252, 151] width 21 height 21
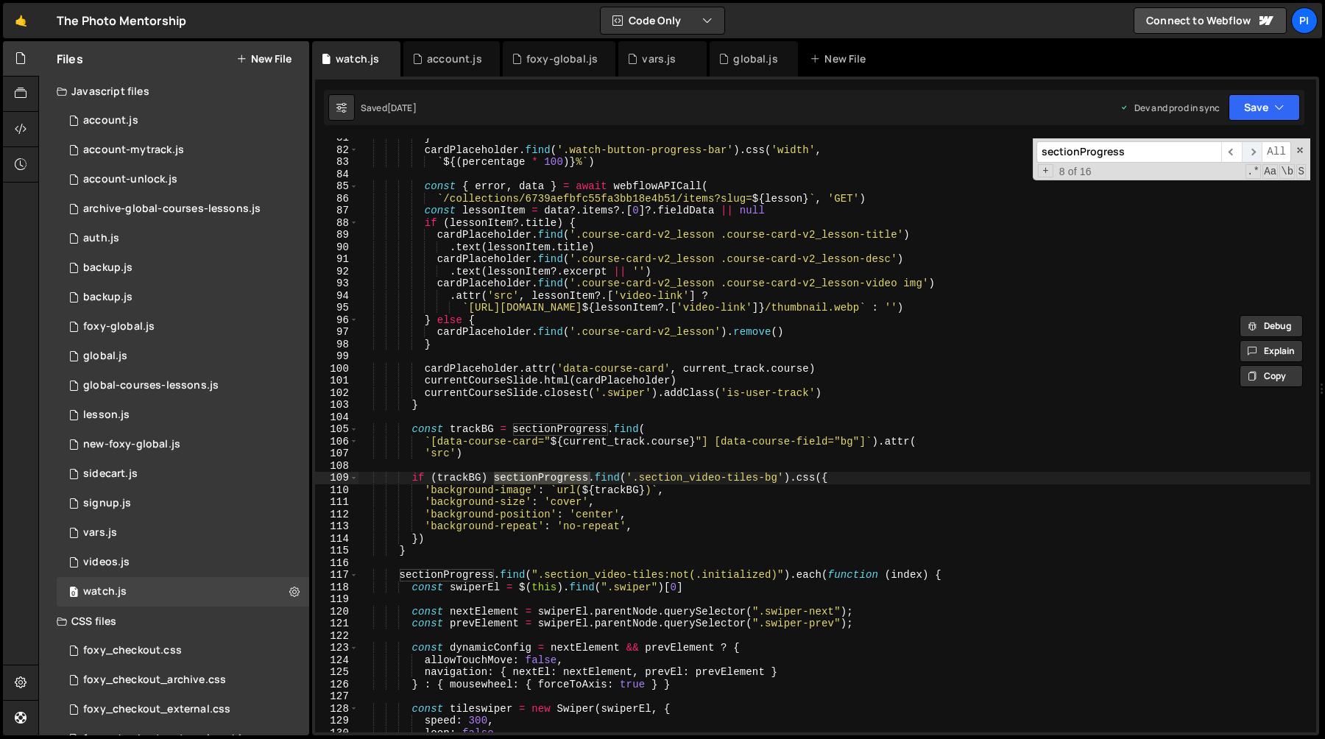
click at [1257, 148] on span "​" at bounding box center [1252, 151] width 21 height 21
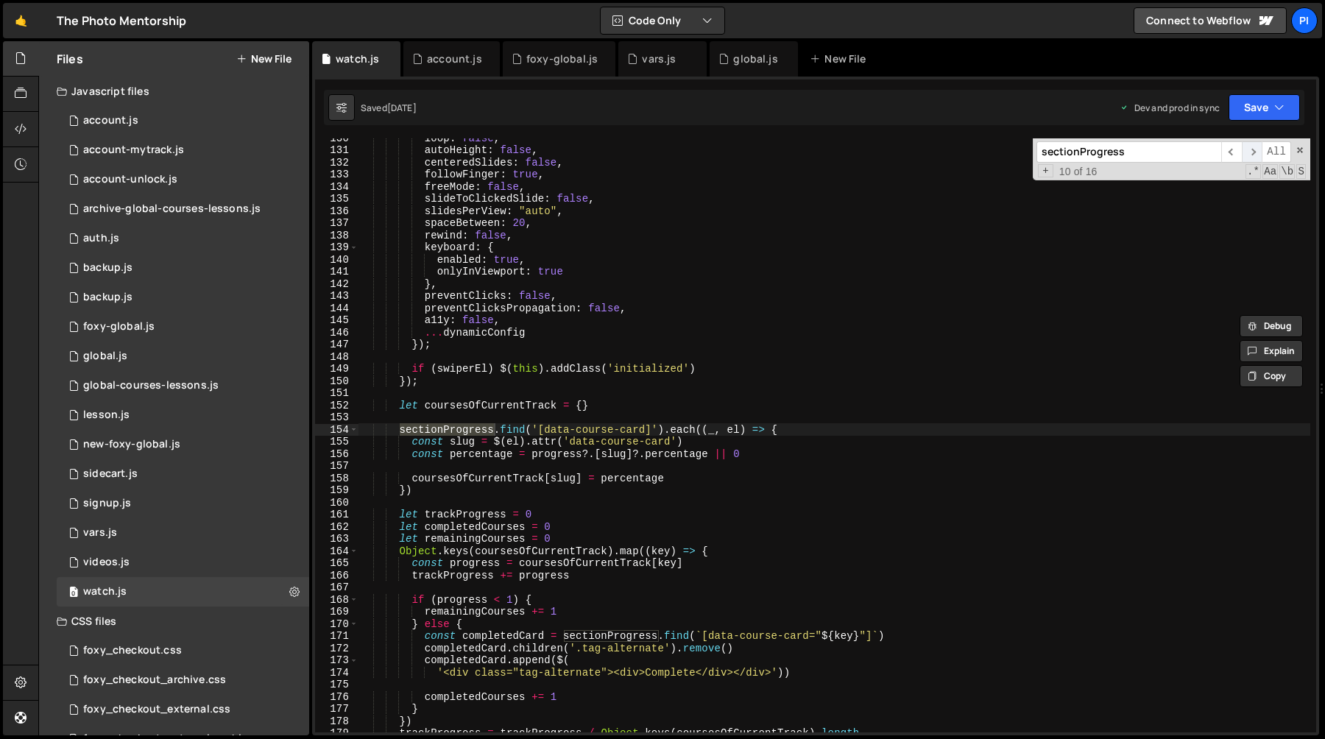
click at [1257, 148] on span "​" at bounding box center [1252, 151] width 21 height 21
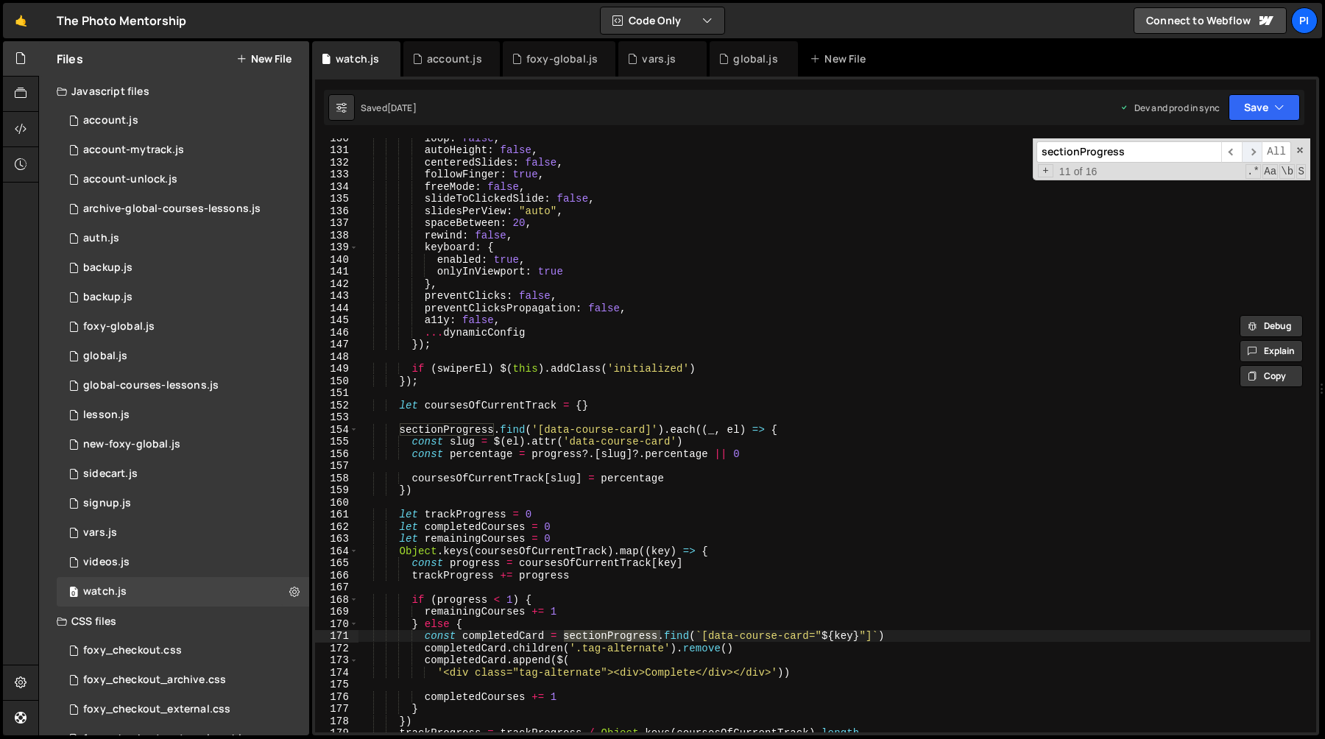
click at [1257, 148] on span "​" at bounding box center [1252, 151] width 21 height 21
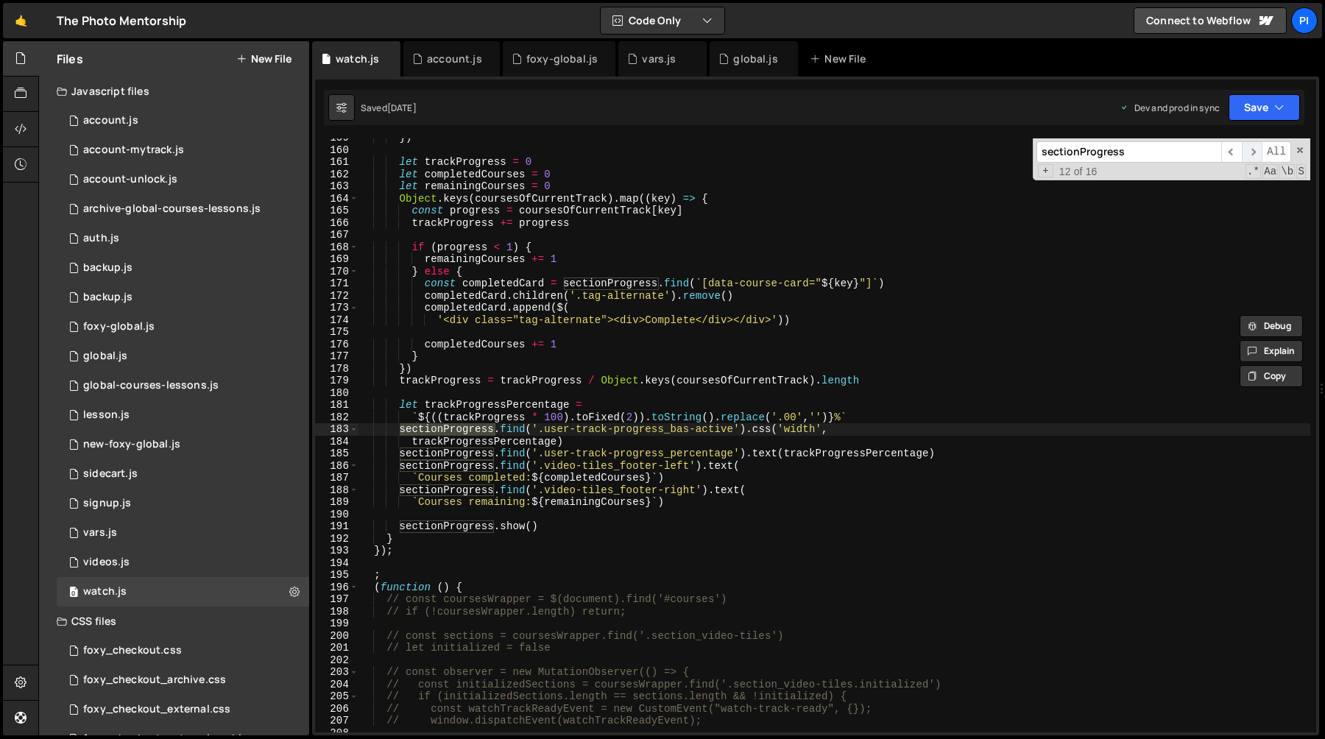
scroll to position [1926, 0]
click at [1257, 149] on span "​" at bounding box center [1252, 151] width 21 height 21
type textarea "[DOMAIN_NAME]()"
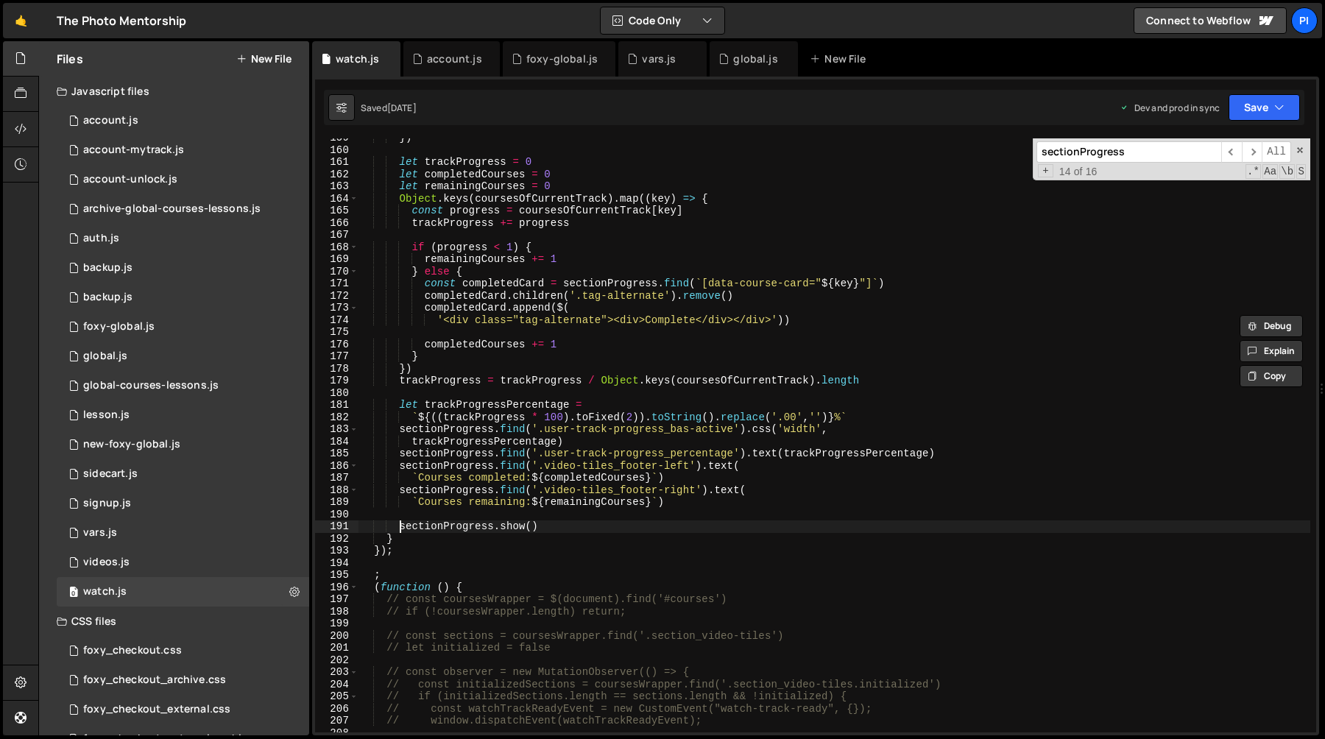
click at [400, 530] on div "}) let trackProgress = 0 let completedCourses = 0 let remainingCourses = 0 Obje…" at bounding box center [835, 441] width 952 height 618
click at [589, 526] on div "}) let trackProgress = 0 let completedCourses = 0 let remainingCourses = 0 Obje…" at bounding box center [835, 441] width 952 height 618
click at [745, 69] on div "global.js" at bounding box center [754, 58] width 88 height 35
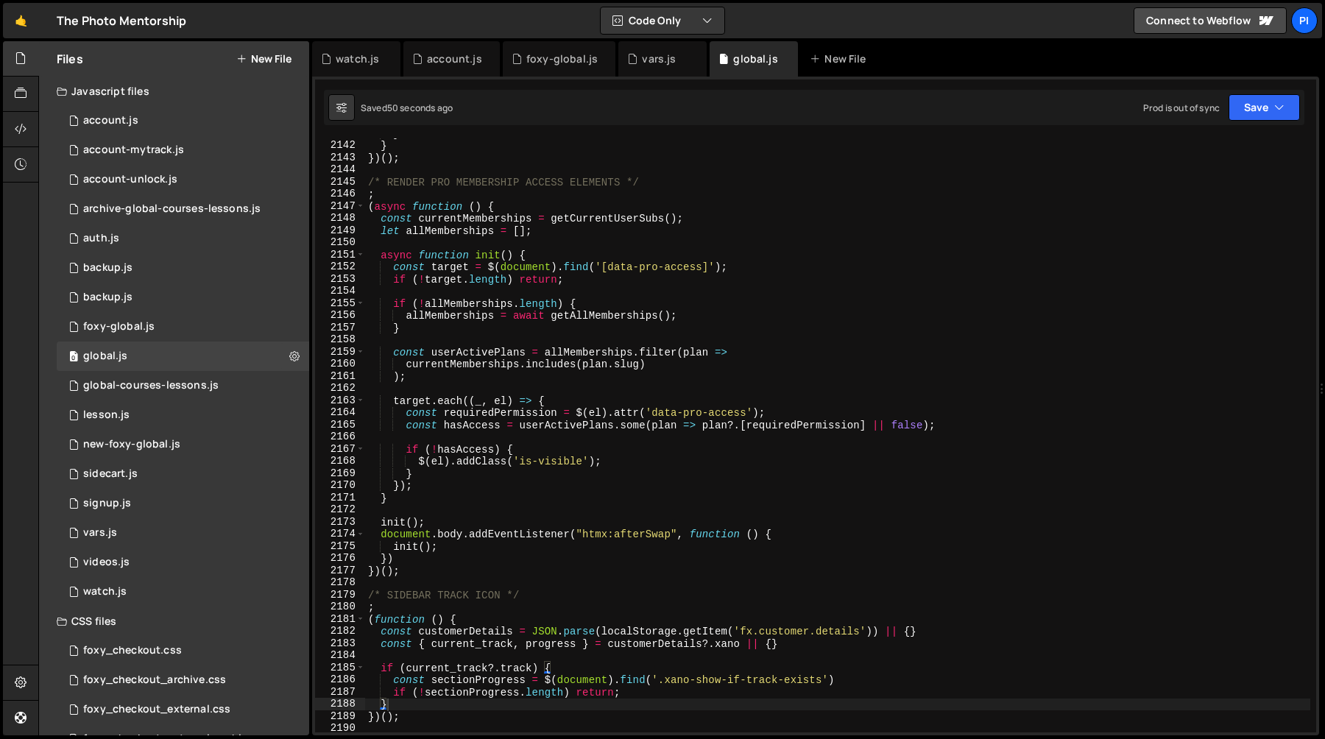
scroll to position [1390, 0]
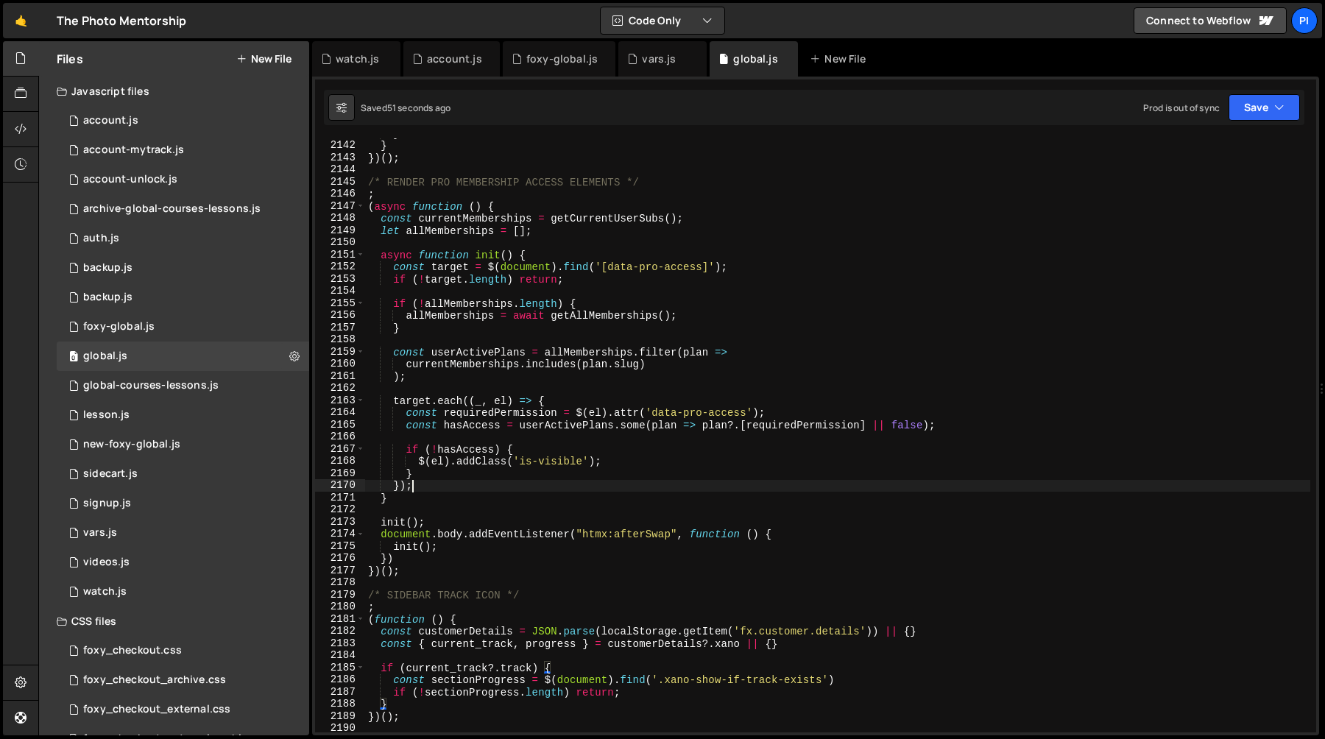
click at [590, 486] on div "} } }) ( ) ; /* RENDER PRO MEMBERSHIP ACCESS ELEMENTS */ ; ( async function ( )…" at bounding box center [837, 436] width 945 height 618
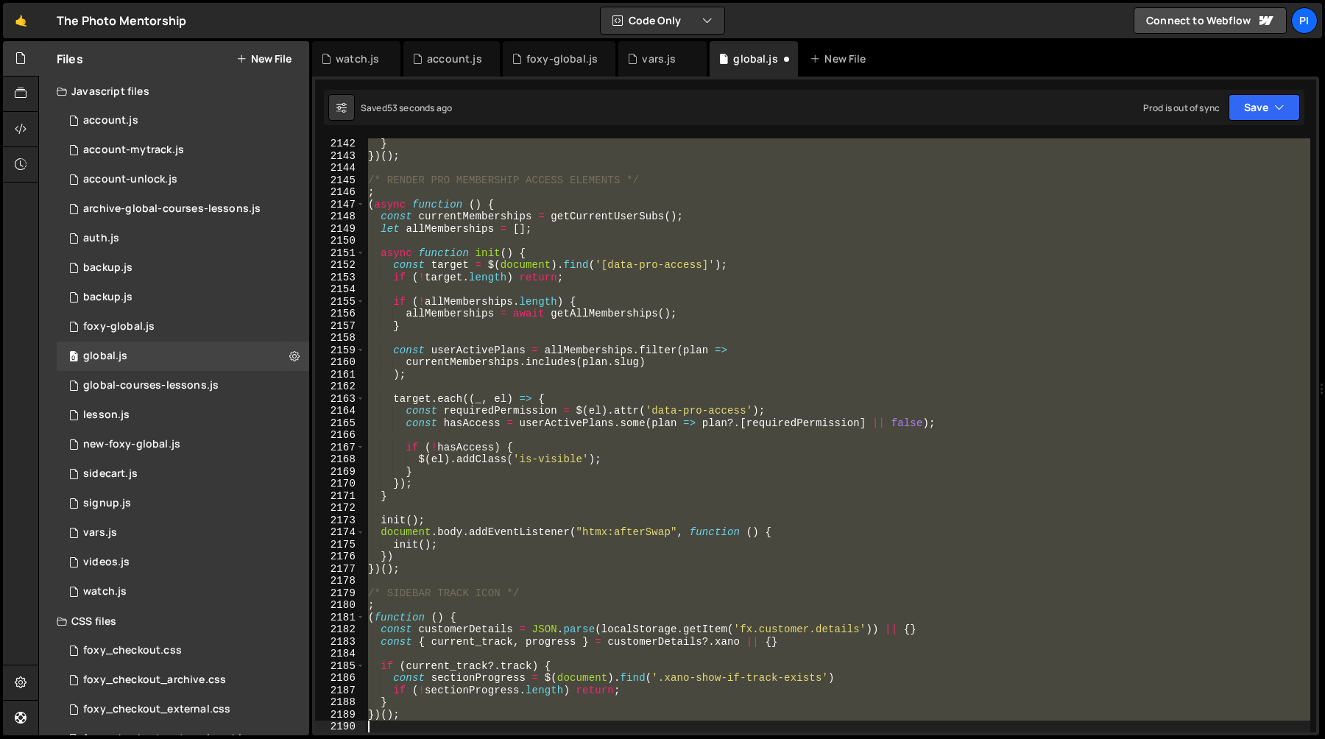
click at [420, 694] on div "} }) ( ) ; /* RENDER PRO MEMBERSHIP ACCESS ELEMENTS */ ; ( async function ( ) {…" at bounding box center [837, 435] width 945 height 594
type textarea "if (!sectionProgress.length) return;"
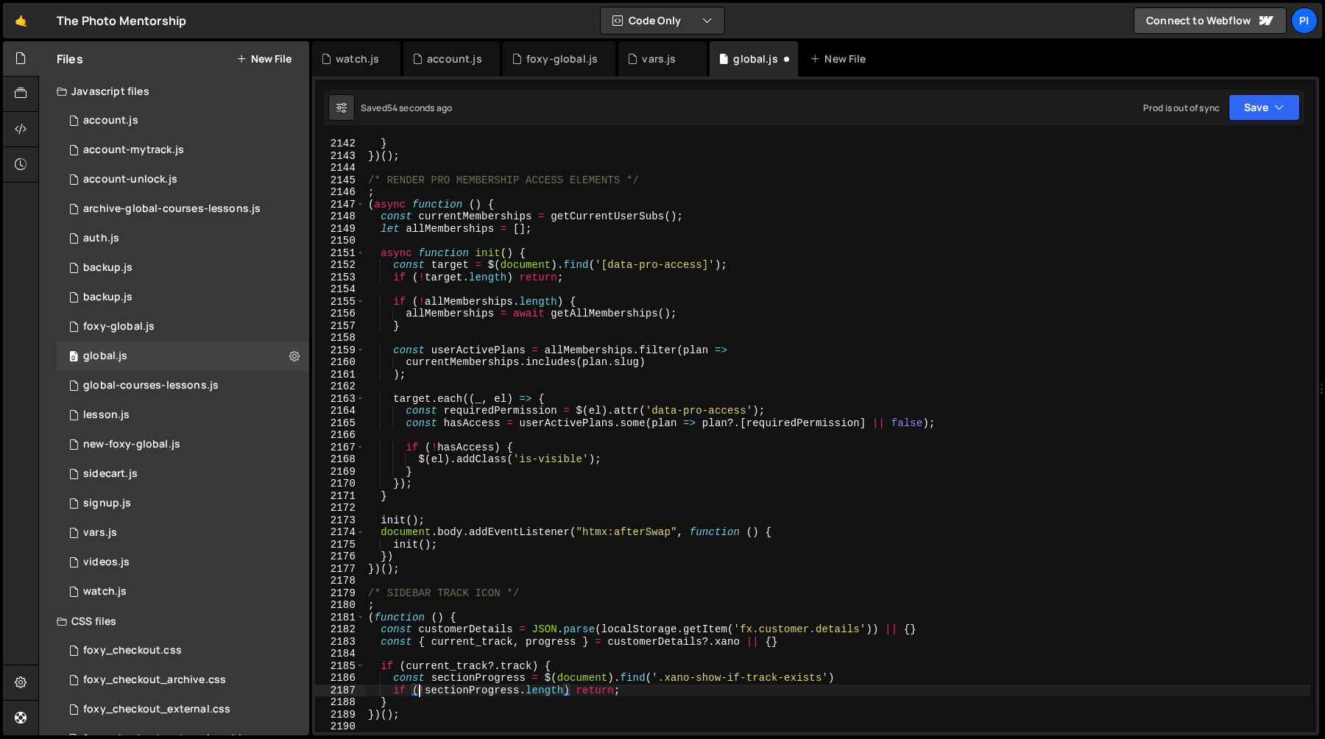
click at [662, 692] on div "} }) ( ) ; /* RENDER PRO MEMBERSHIP ACCESS ELEMENTS */ ; ( async function ( ) {…" at bounding box center [837, 447] width 945 height 618
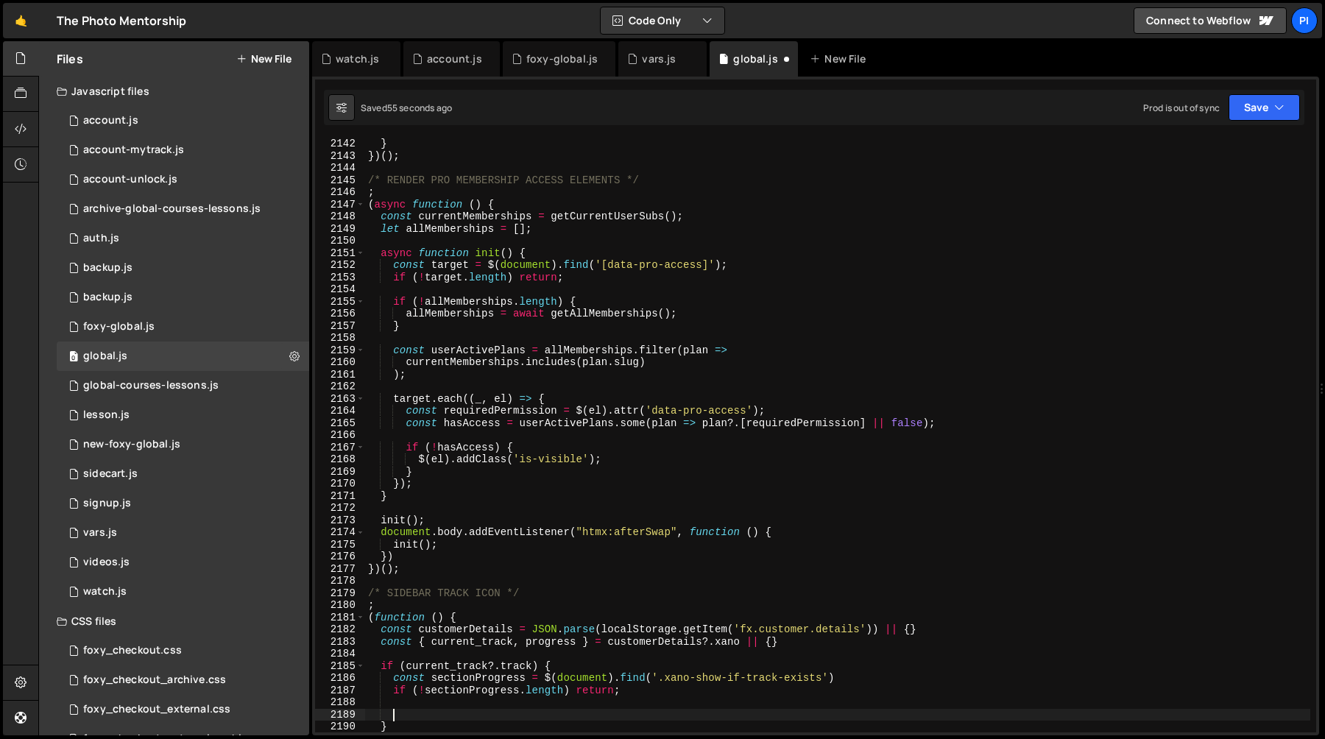
paste textarea "[DOMAIN_NAME]()"
type textarea "[DOMAIN_NAME]()"
